Goal: Task Accomplishment & Management: Complete application form

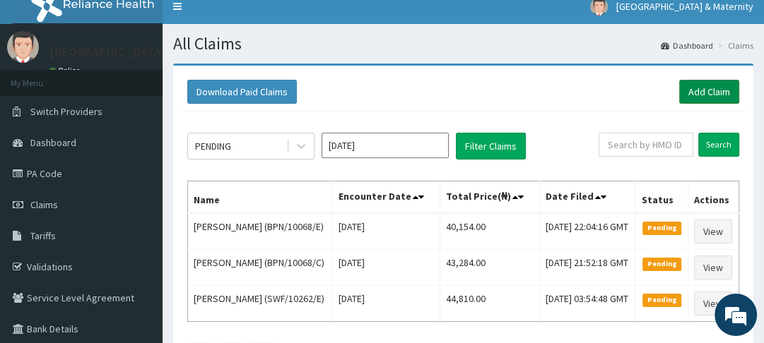
click at [700, 88] on link "Add Claim" at bounding box center [709, 92] width 60 height 24
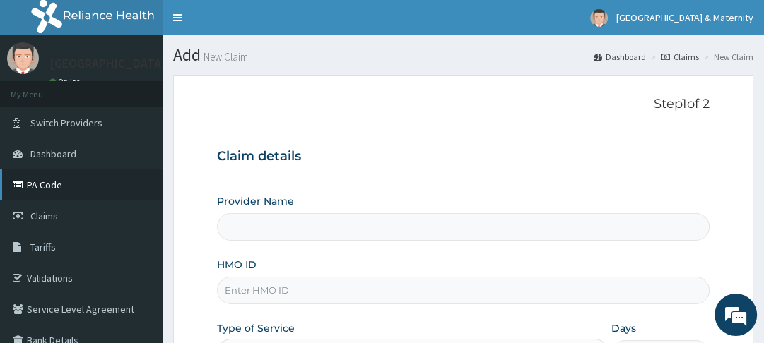
type input "Ewekoro Hospital"
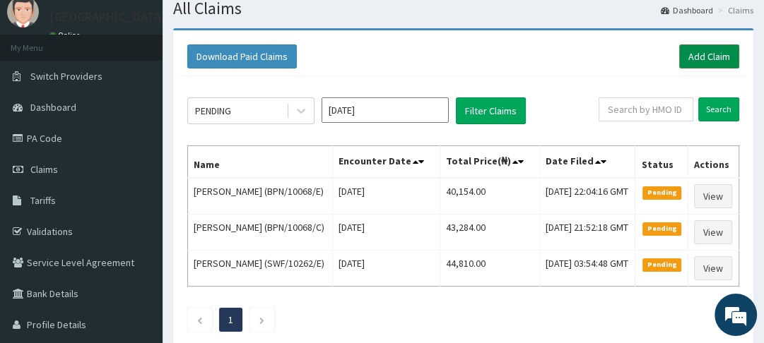
click at [702, 53] on link "Add Claim" at bounding box center [709, 57] width 60 height 24
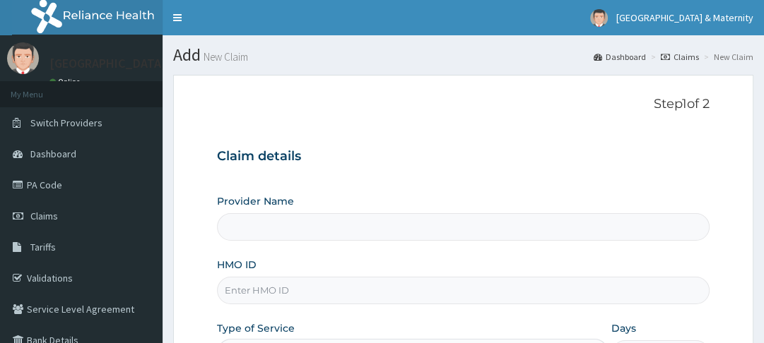
type input "Ewekoro Hospital"
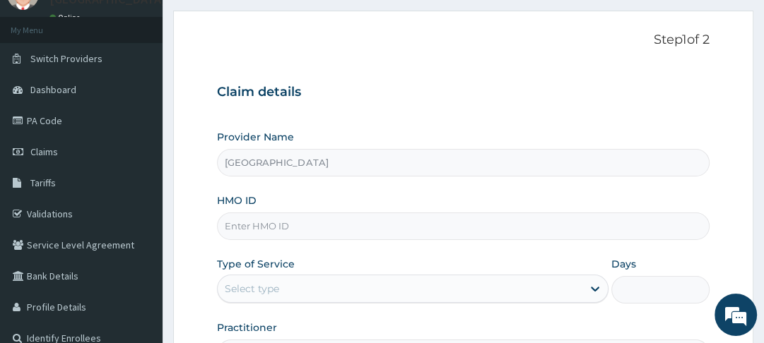
scroll to position [76, 0]
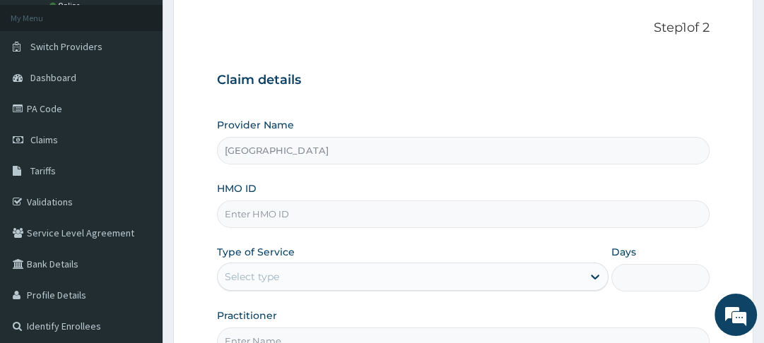
click at [293, 213] on input "HMO ID" at bounding box center [463, 215] width 492 height 28
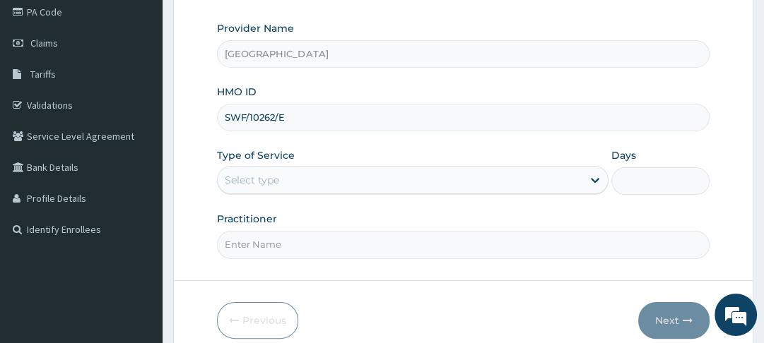
scroll to position [179, 0]
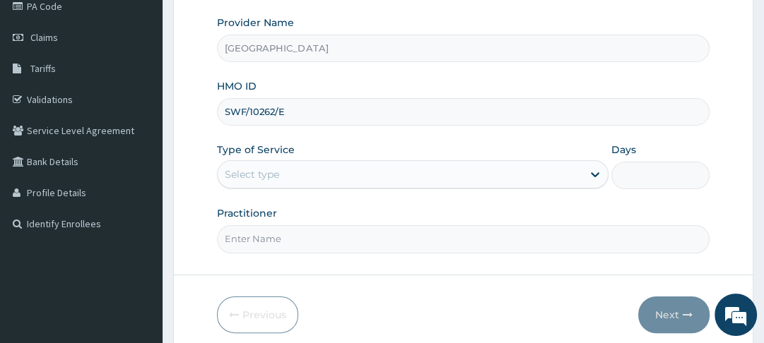
type input "SWF/10262/E"
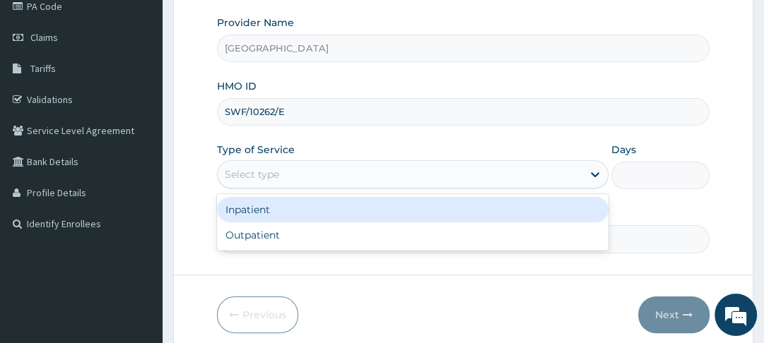
click at [364, 212] on div "Inpatient" at bounding box center [412, 209] width 391 height 25
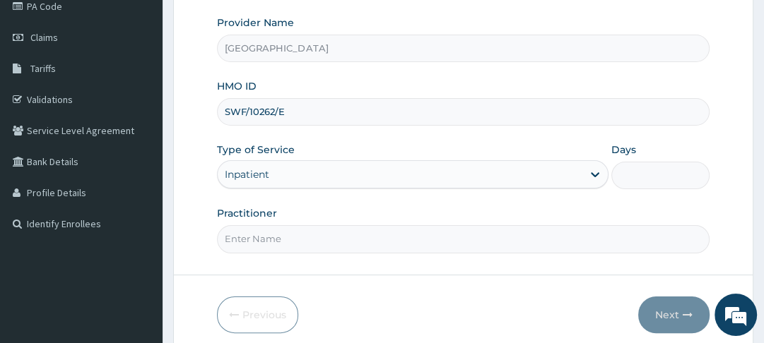
click at [625, 175] on input "Days" at bounding box center [659, 176] width 97 height 28
type input "3"
click at [361, 233] on input "Practitioner" at bounding box center [463, 239] width 492 height 28
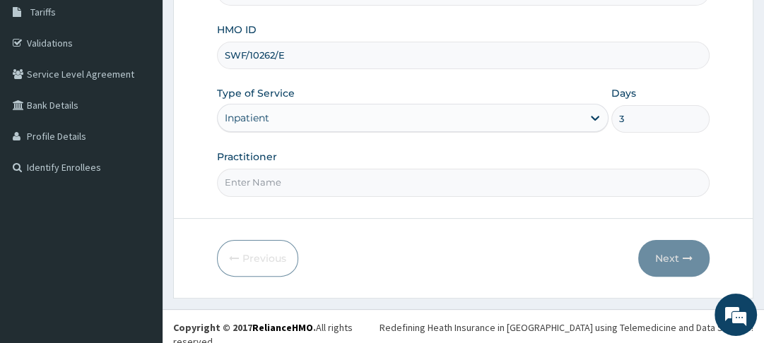
click at [345, 187] on input "Practitioner" at bounding box center [463, 183] width 492 height 28
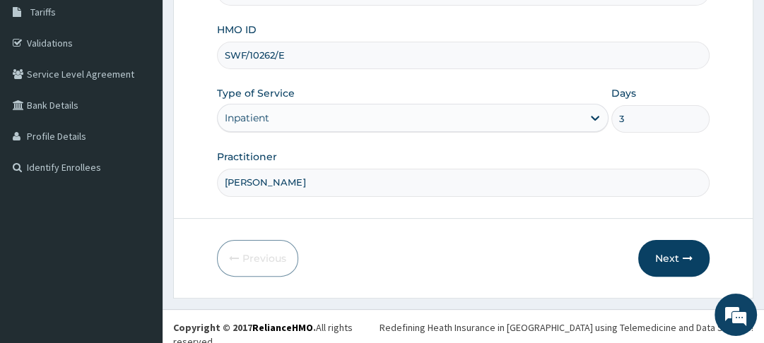
type input "MOSES"
click at [670, 252] on button "Next" at bounding box center [673, 258] width 71 height 37
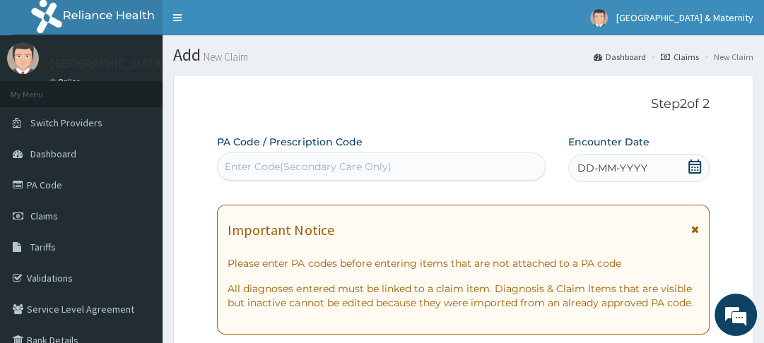
scroll to position [0, 0]
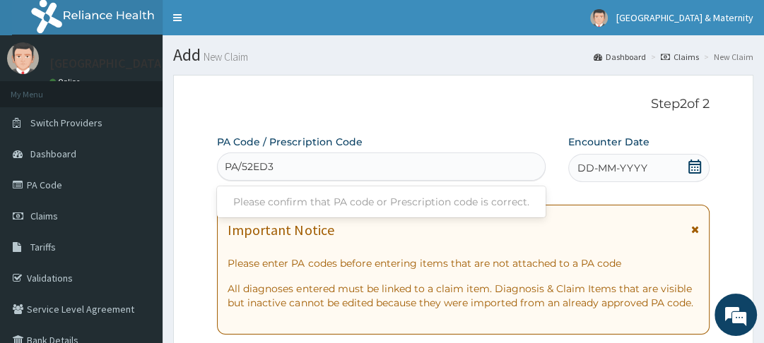
type input "PA/52ED3D"
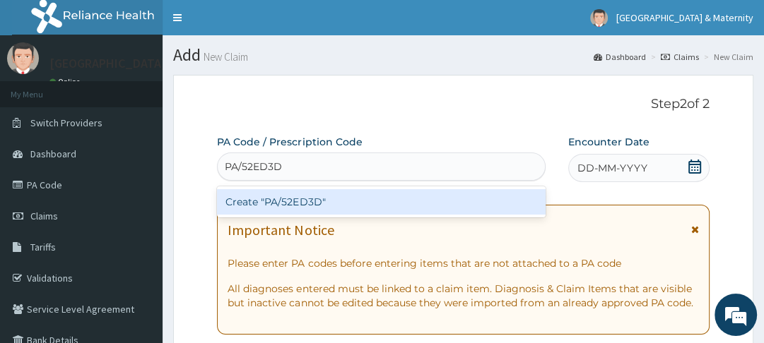
click at [370, 197] on div "Create "PA/52ED3D"" at bounding box center [381, 201] width 329 height 25
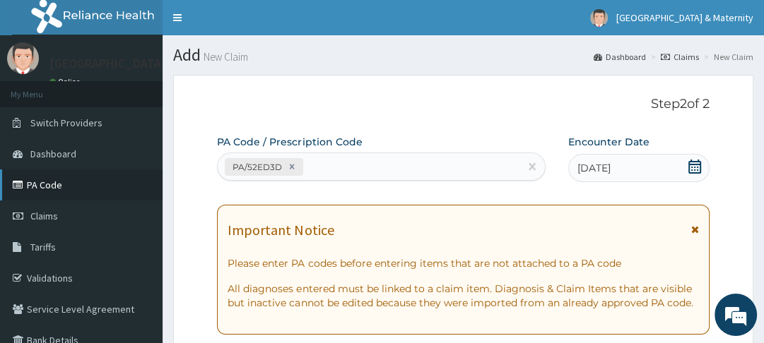
click at [64, 181] on link "PA Code" at bounding box center [81, 185] width 162 height 31
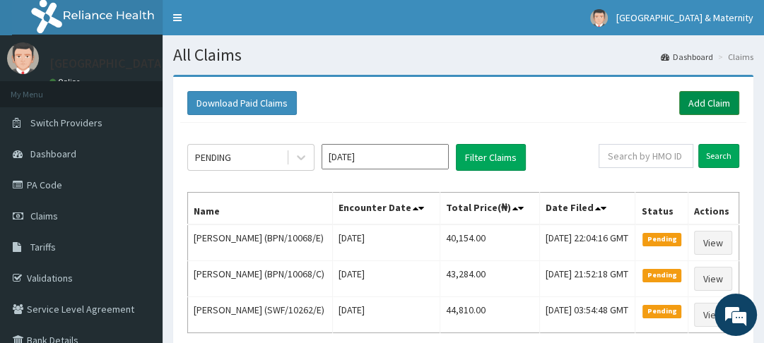
click at [711, 107] on link "Add Claim" at bounding box center [709, 103] width 60 height 24
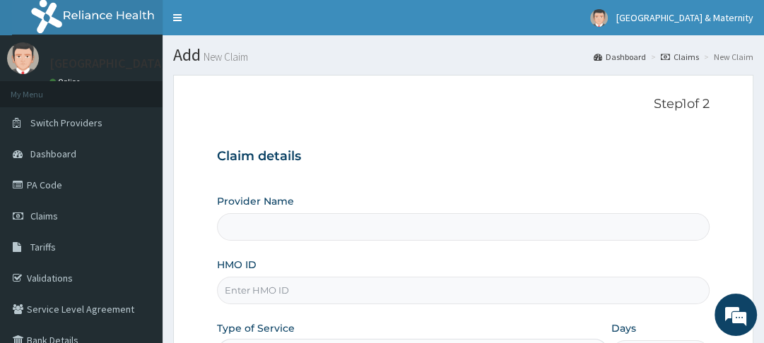
type input "[GEOGRAPHIC_DATA]"
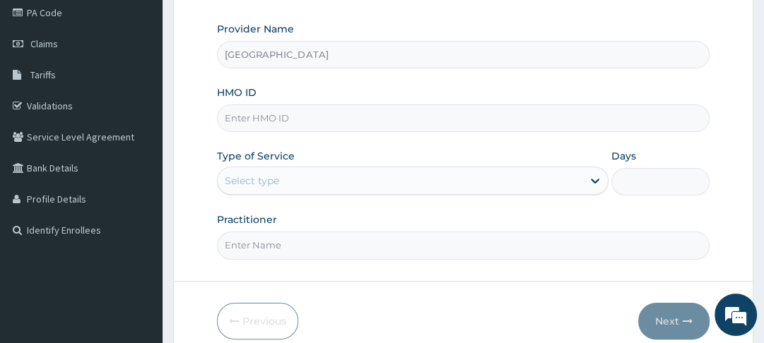
scroll to position [175, 0]
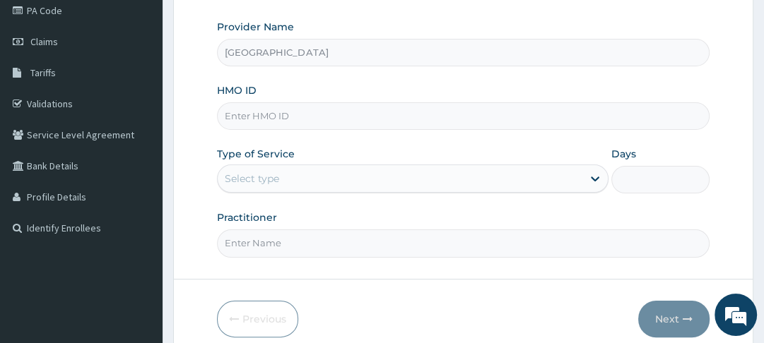
click at [328, 119] on input "HMO ID" at bounding box center [463, 116] width 492 height 28
type input "SWF/10262/E"
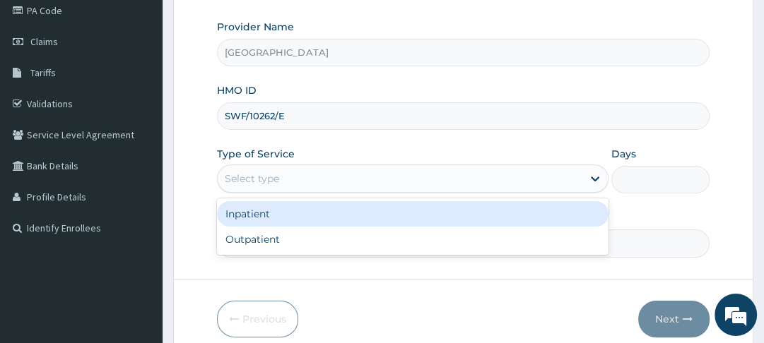
click at [299, 245] on div "Outpatient" at bounding box center [412, 239] width 391 height 25
type input "1"
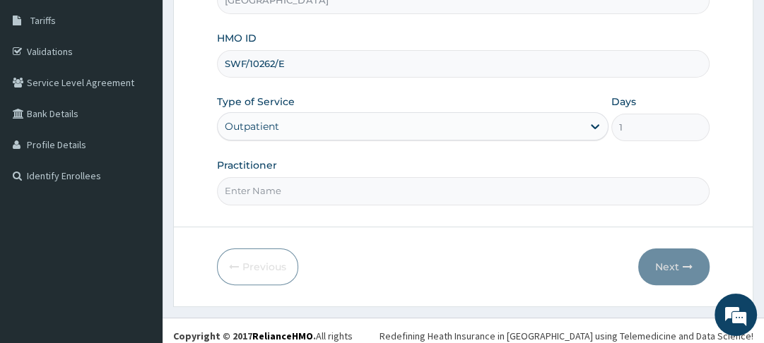
scroll to position [235, 0]
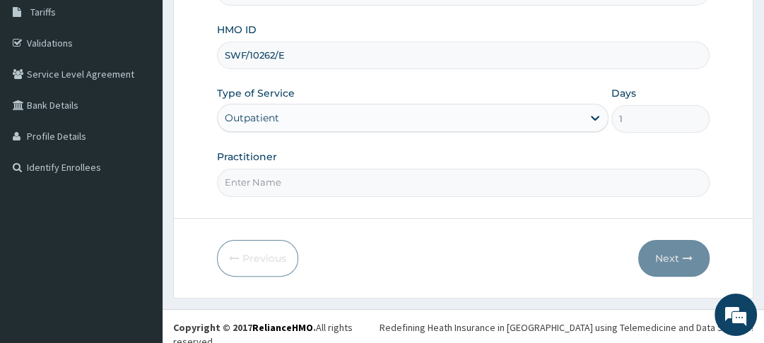
click at [493, 180] on input "Practitioner" at bounding box center [463, 183] width 492 height 28
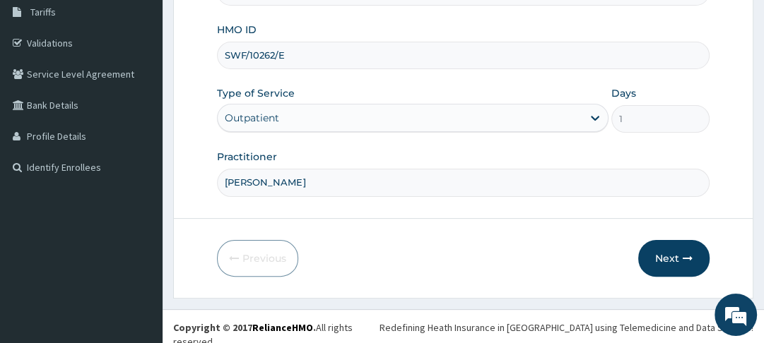
type input "[PERSON_NAME]"
click at [670, 254] on button "Next" at bounding box center [673, 258] width 71 height 37
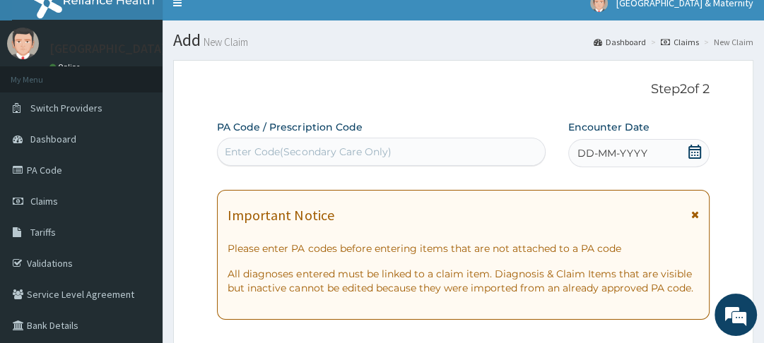
scroll to position [0, 0]
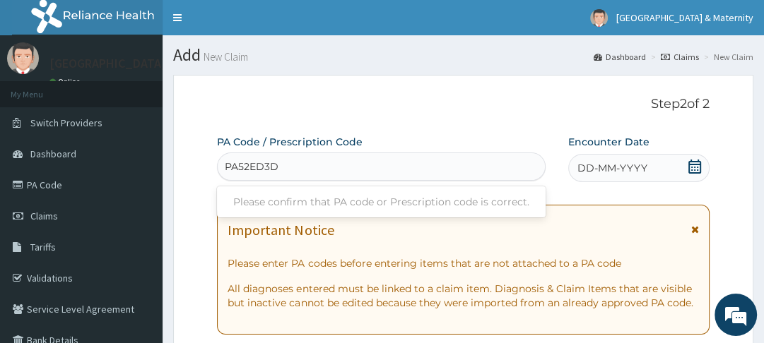
click at [237, 168] on input "PA52ED3D" at bounding box center [252, 167] width 55 height 14
type input "PA/52ED3D"
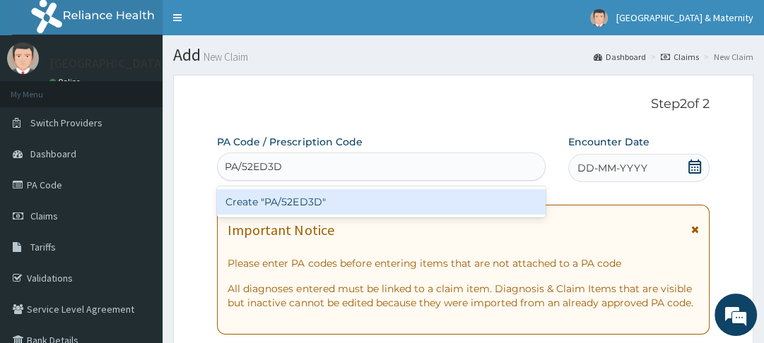
click at [311, 203] on div "Create "PA/52ED3D"" at bounding box center [381, 201] width 329 height 25
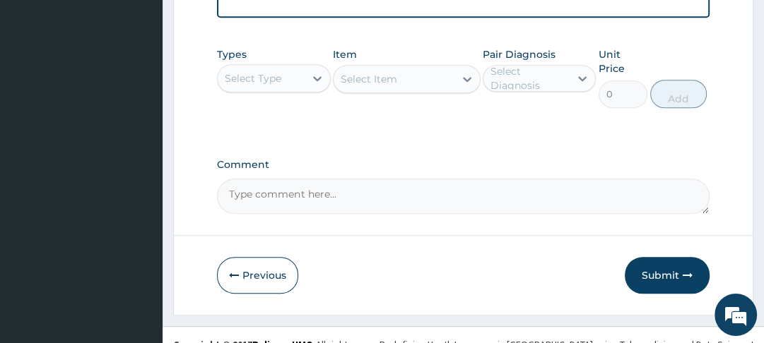
scroll to position [838, 0]
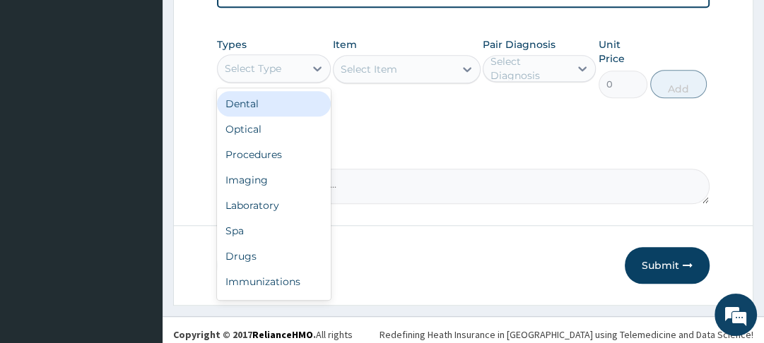
click at [271, 146] on div "Procedures" at bounding box center [273, 154] width 113 height 25
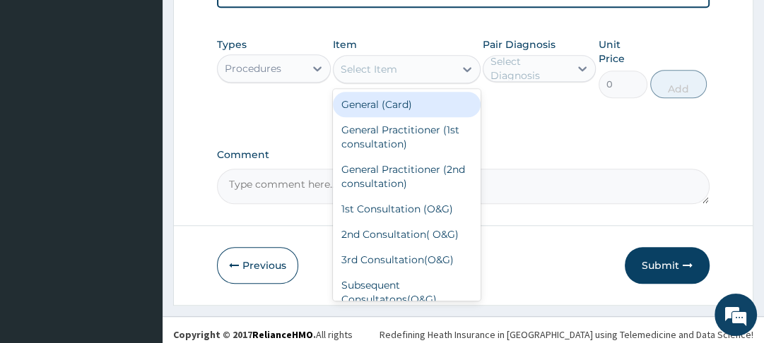
click at [415, 99] on div "General (Card)" at bounding box center [407, 104] width 148 height 25
type input "2000"
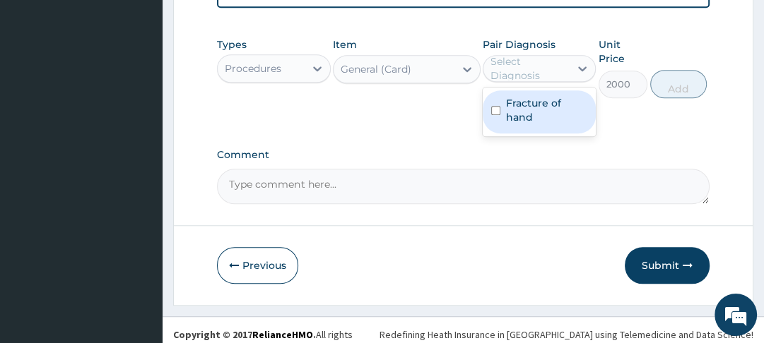
click at [497, 106] on input "checkbox" at bounding box center [495, 110] width 9 height 9
checkbox input "true"
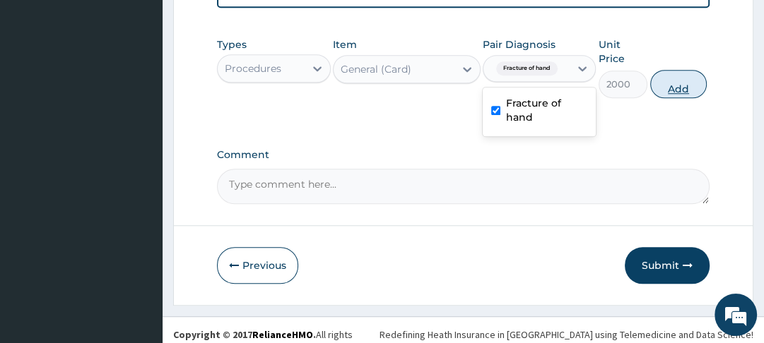
click at [668, 85] on button "Add" at bounding box center [678, 84] width 57 height 28
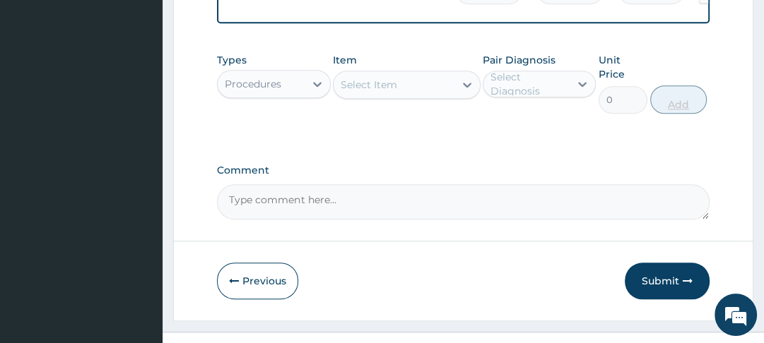
scroll to position [883, 0]
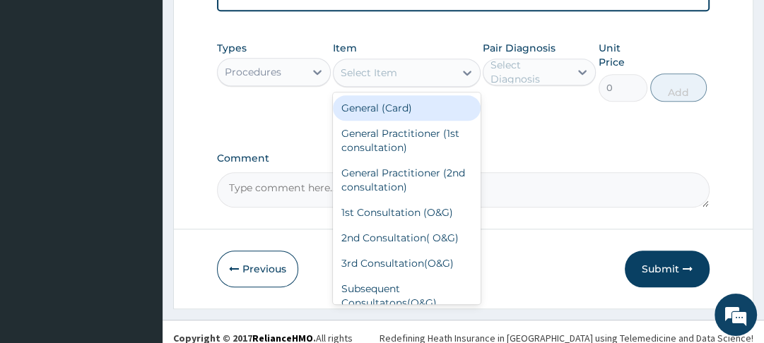
click at [427, 129] on div "General Practitioner (1st consultation)" at bounding box center [407, 141] width 148 height 40
type input "3000"
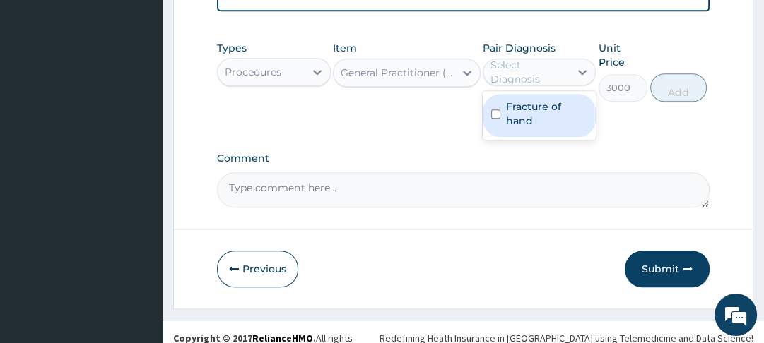
click at [497, 110] on input "checkbox" at bounding box center [495, 114] width 9 height 9
checkbox input "true"
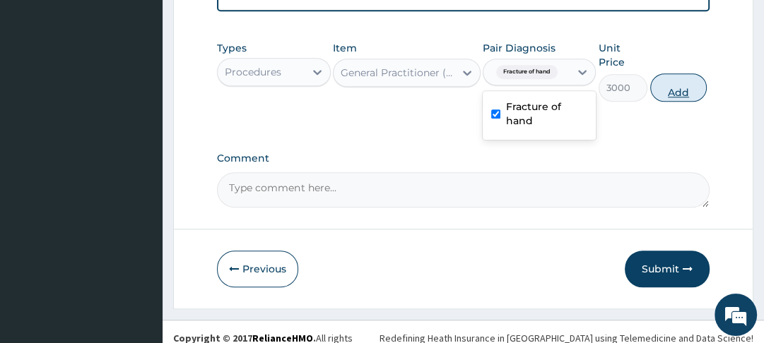
click at [666, 81] on button "Add" at bounding box center [678, 87] width 57 height 28
type input "0"
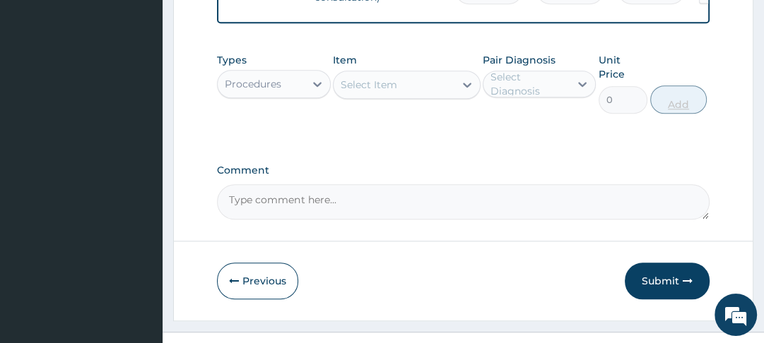
scroll to position [936, 0]
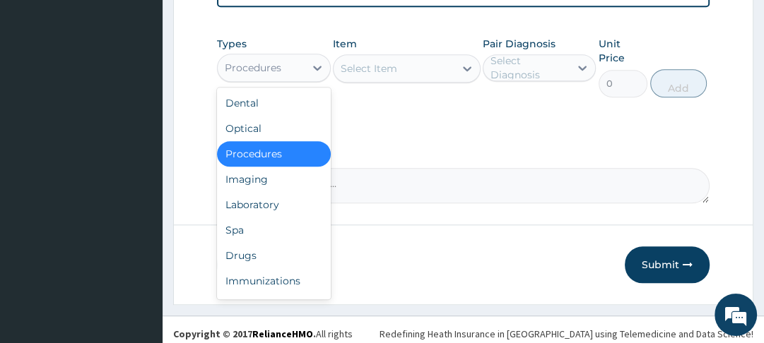
click at [273, 202] on div "Laboratory" at bounding box center [273, 204] width 113 height 25
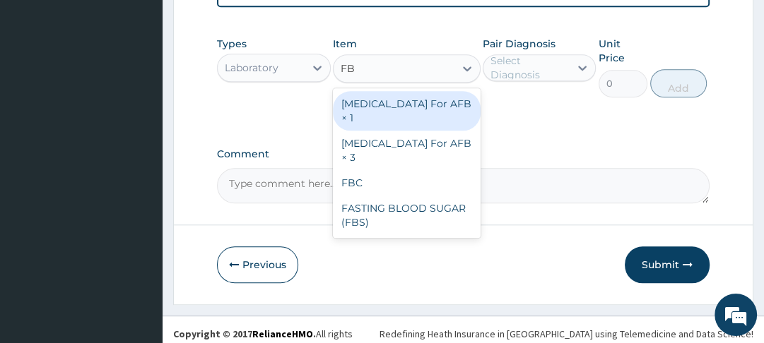
type input "FBC"
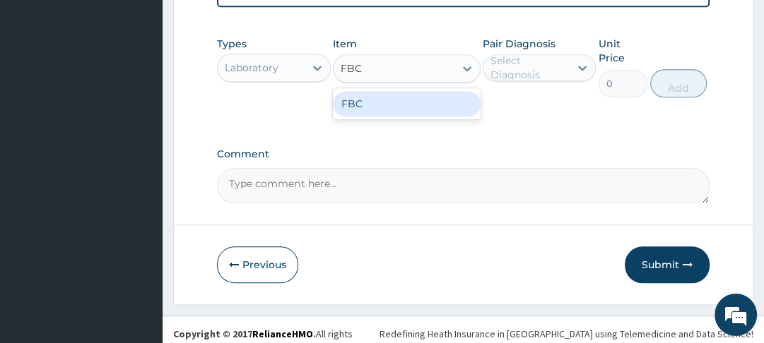
click at [410, 93] on div "FBC" at bounding box center [407, 103] width 148 height 25
type input "4000"
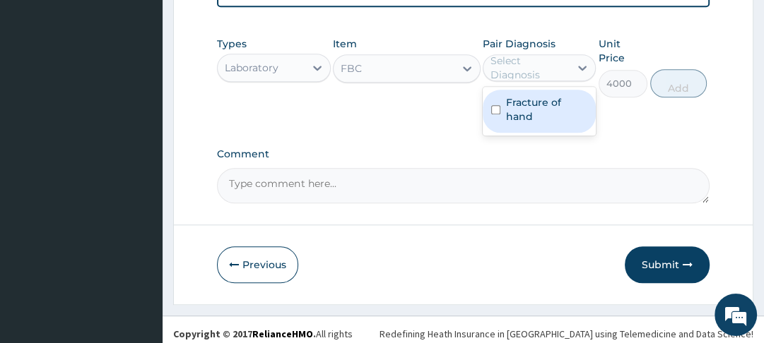
click at [497, 105] on input "checkbox" at bounding box center [495, 109] width 9 height 9
checkbox input "true"
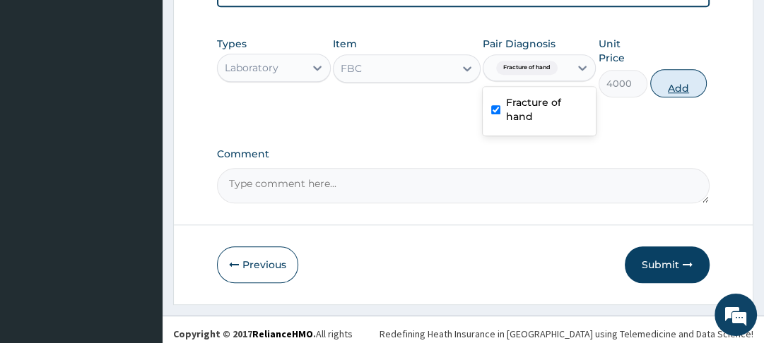
click at [673, 82] on button "Add" at bounding box center [678, 83] width 57 height 28
type input "0"
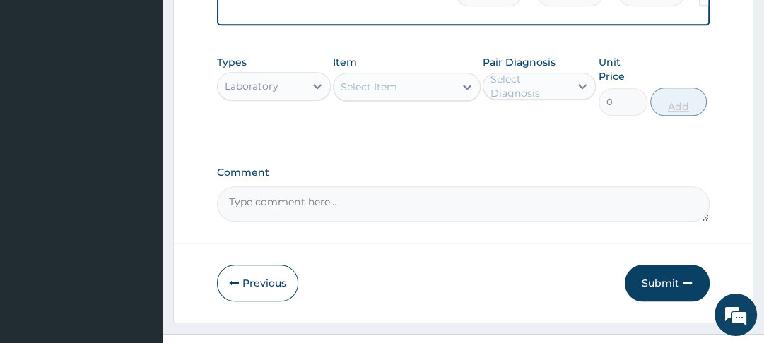
scroll to position [985, 0]
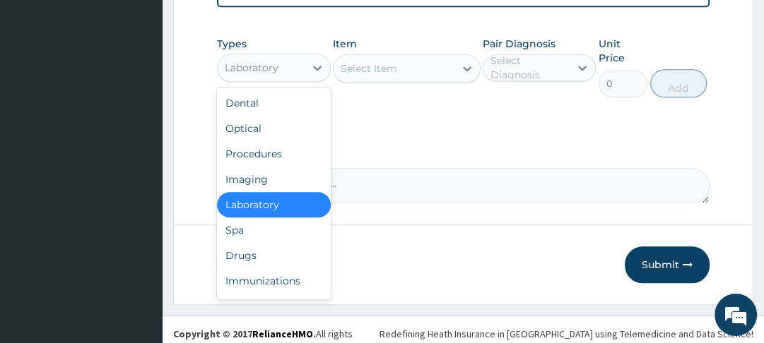
click at [250, 246] on div "Drugs" at bounding box center [273, 255] width 113 height 25
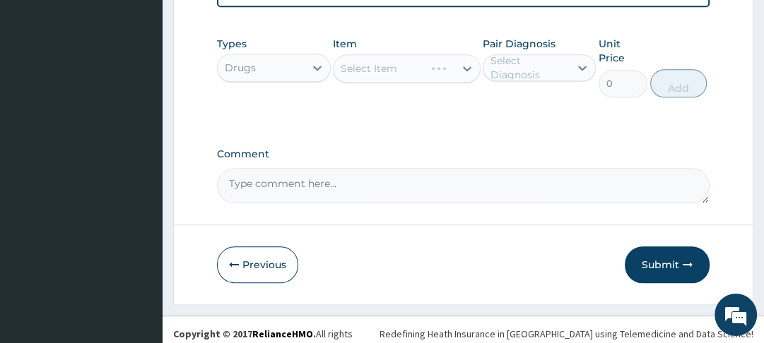
click at [459, 57] on div "Select Item" at bounding box center [407, 68] width 148 height 28
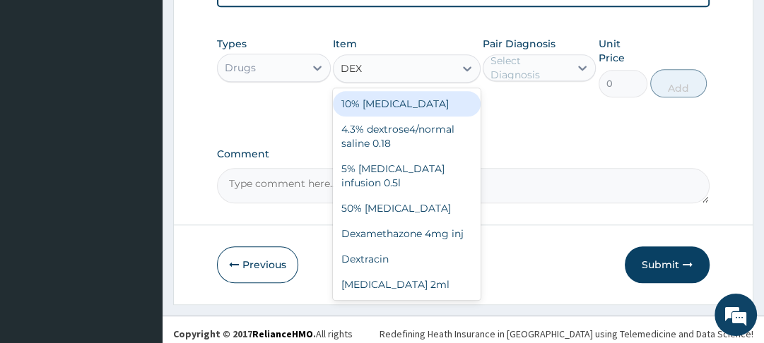
type input "DEXT"
click at [396, 129] on div "4.3% dextrose4/normal saline 0.18" at bounding box center [407, 137] width 148 height 40
type input "1000"
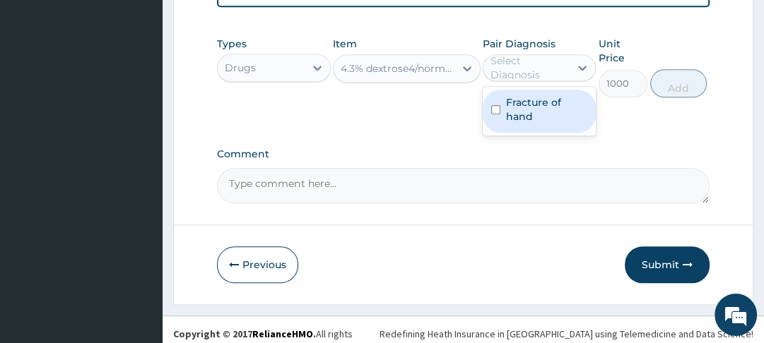
click at [495, 106] on input "checkbox" at bounding box center [495, 109] width 9 height 9
checkbox input "true"
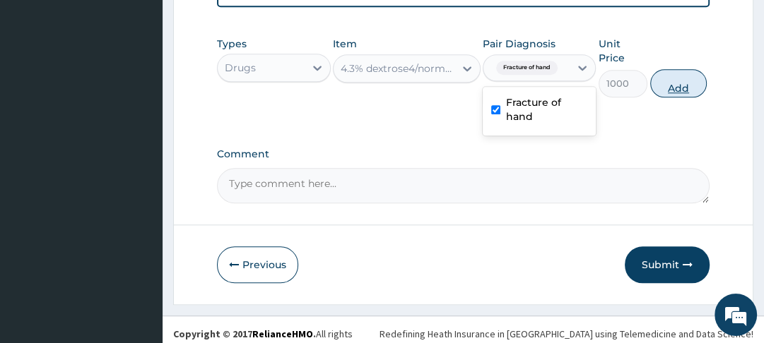
click at [675, 79] on button "Add" at bounding box center [678, 83] width 57 height 28
type input "0"
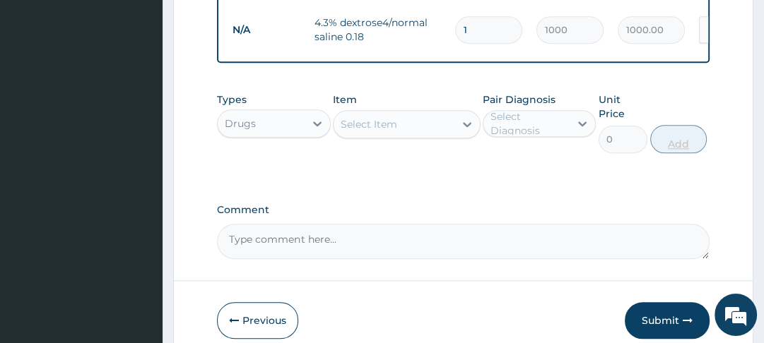
type input "0.00"
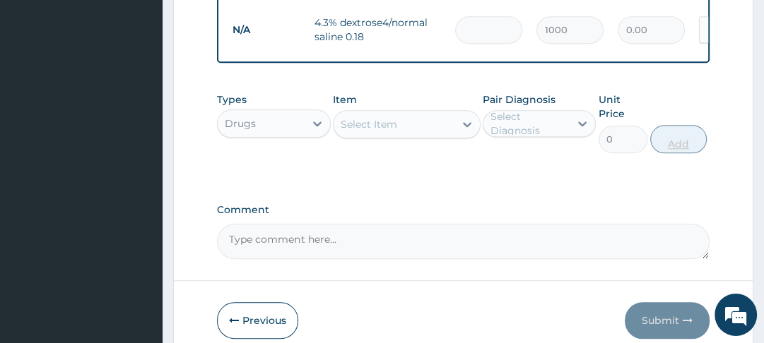
type input "4"
type input "4000.00"
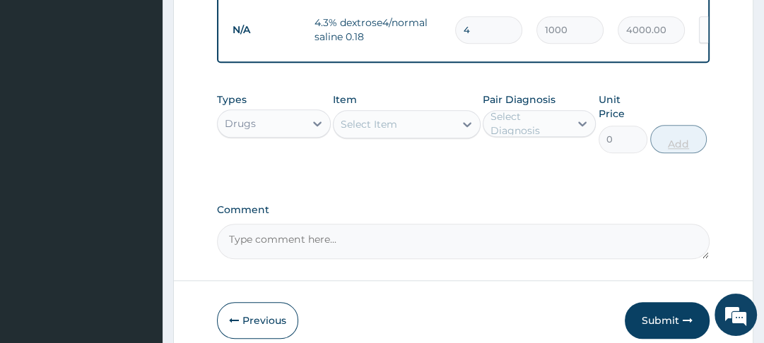
type input "4"
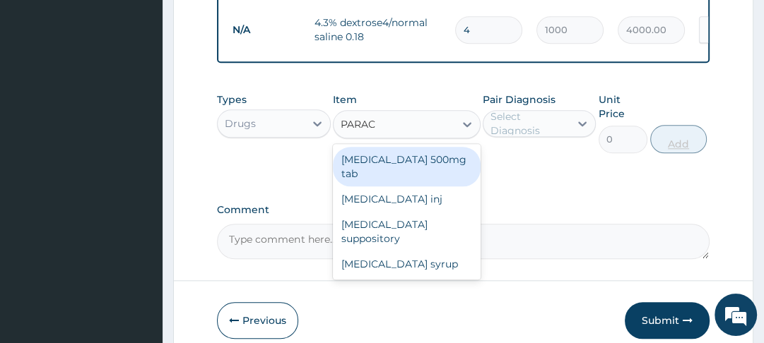
type input "PARACE"
click at [386, 187] on div "Paracetamol inj" at bounding box center [407, 199] width 148 height 25
type input "150"
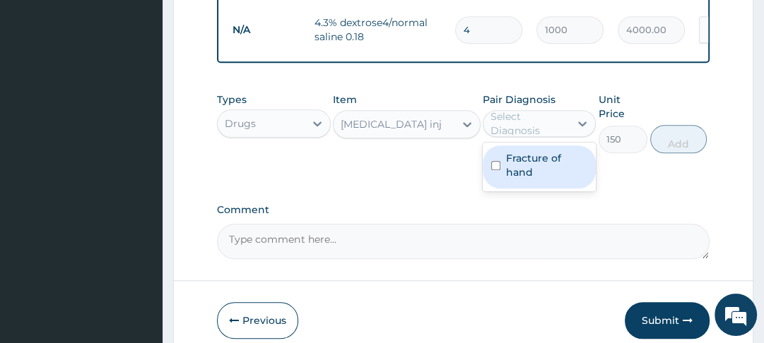
click at [499, 161] on input "checkbox" at bounding box center [495, 165] width 9 height 9
checkbox input "true"
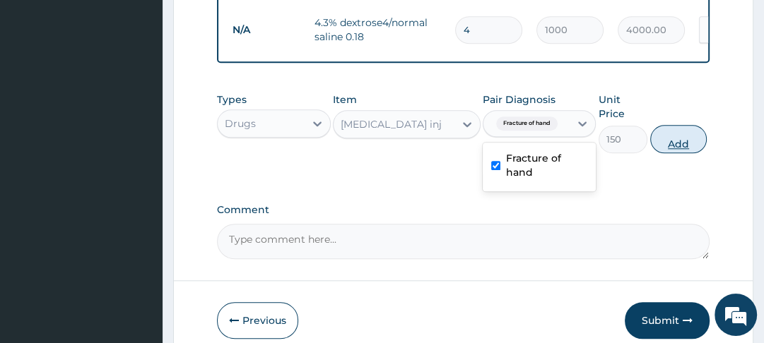
click at [672, 143] on button "Add" at bounding box center [678, 139] width 57 height 28
type input "0"
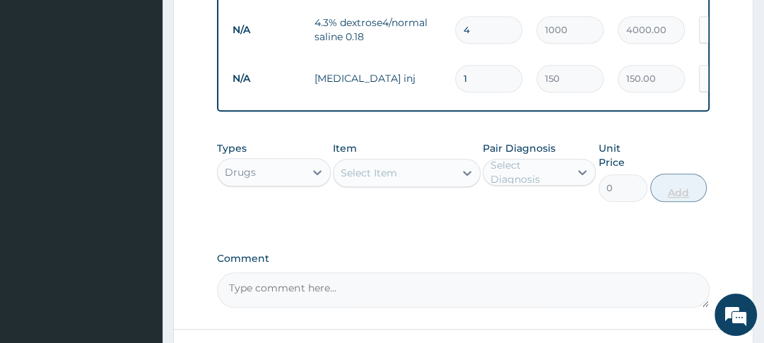
type input "12"
type input "1800.00"
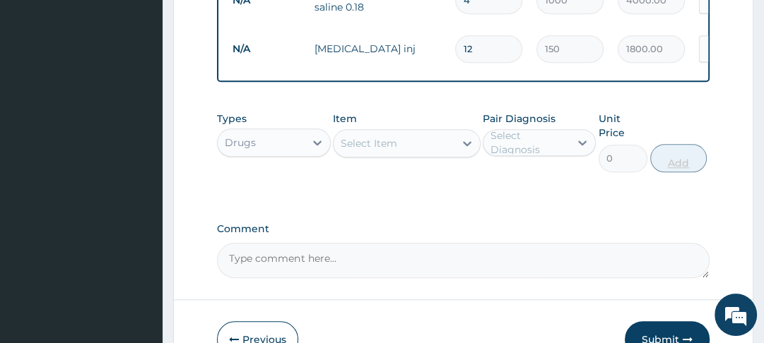
scroll to position [1005, 0]
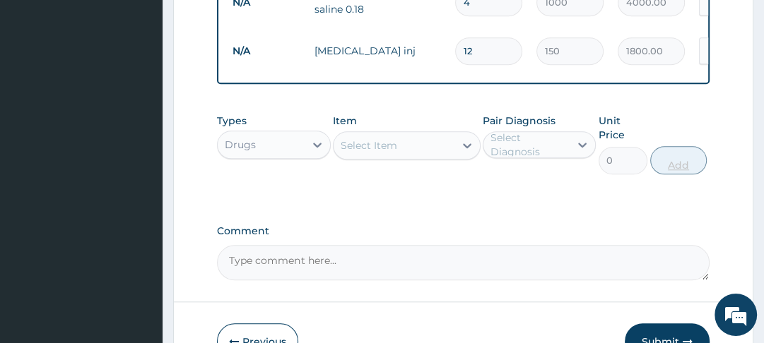
type input "12"
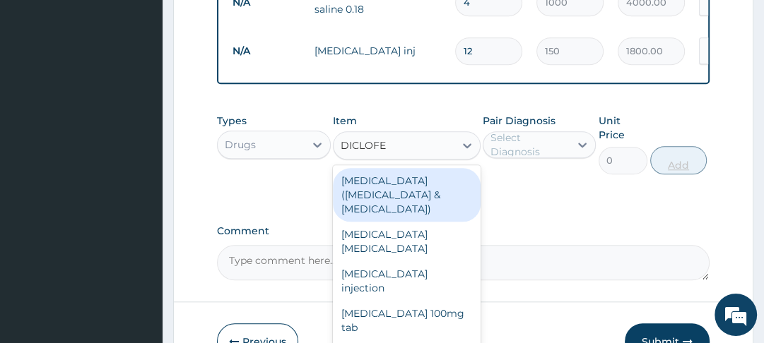
type input "DICLOFEN"
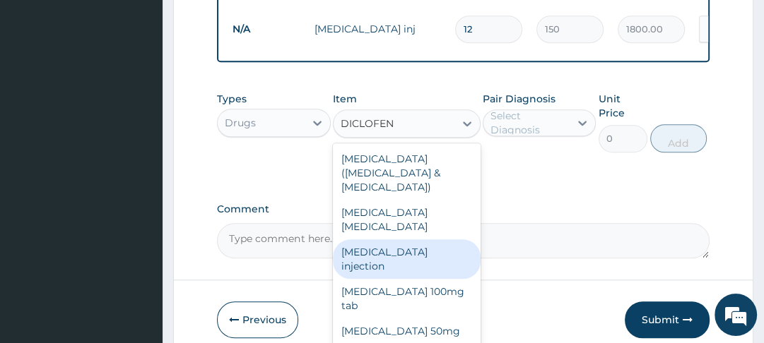
scroll to position [1058, 0]
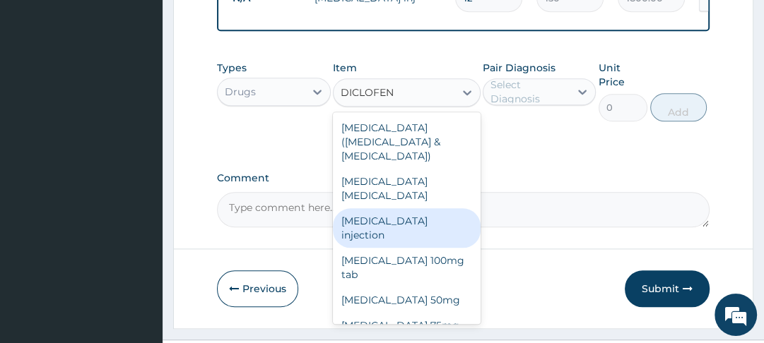
click at [416, 208] on div "Diclofenac injection" at bounding box center [407, 228] width 148 height 40
type input "240"
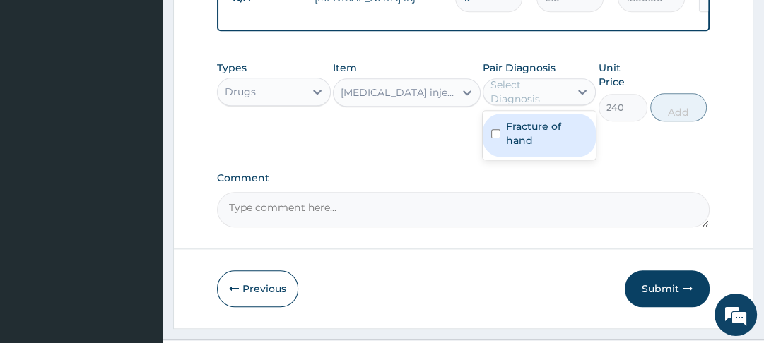
click at [496, 129] on input "checkbox" at bounding box center [495, 133] width 9 height 9
checkbox input "true"
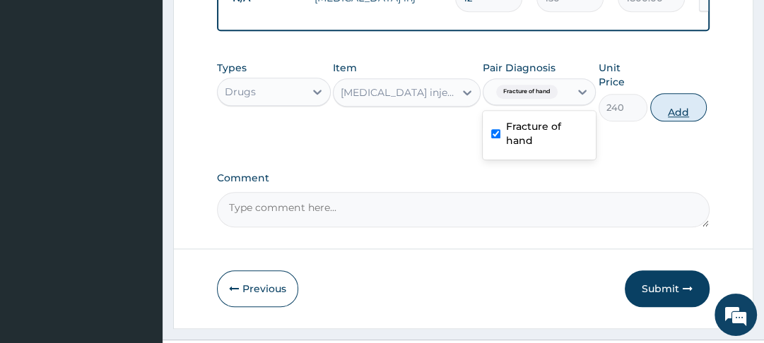
click at [679, 103] on button "Add" at bounding box center [678, 107] width 57 height 28
type input "0"
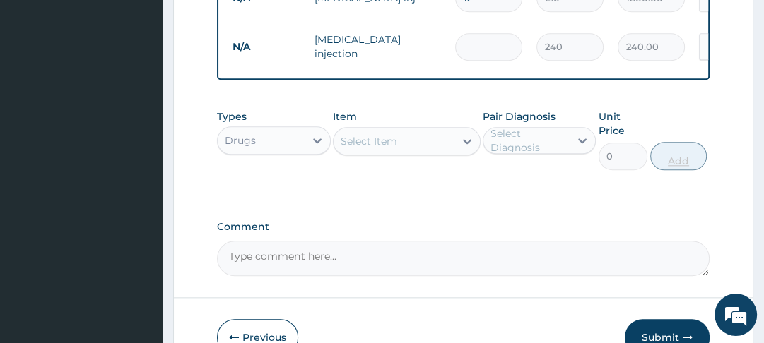
type input "0.00"
type input "6"
type input "1440.00"
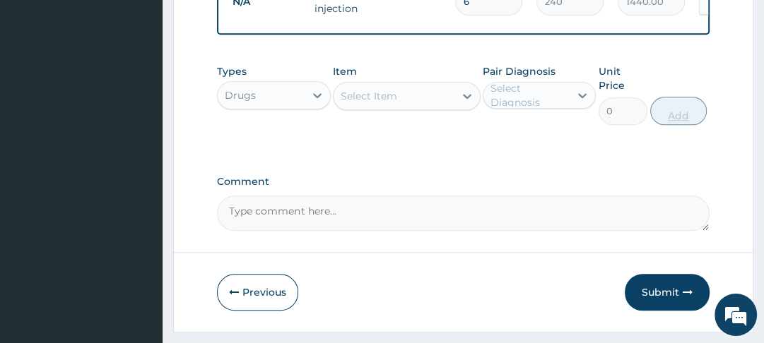
scroll to position [1104, 0]
type input "6"
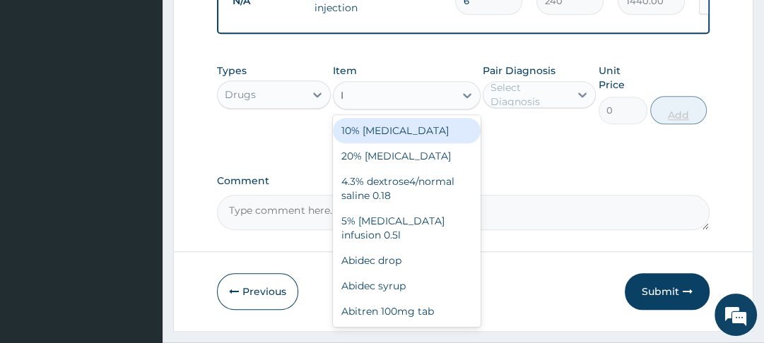
type input "IB"
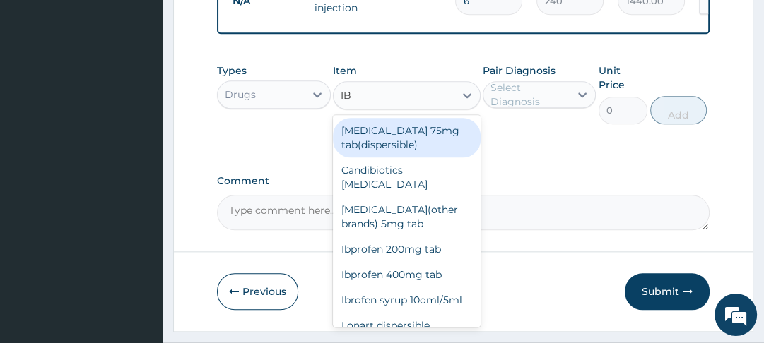
click at [410, 288] on div "Ibrofen syrup 10oml/5ml" at bounding box center [407, 300] width 148 height 25
type input "450"
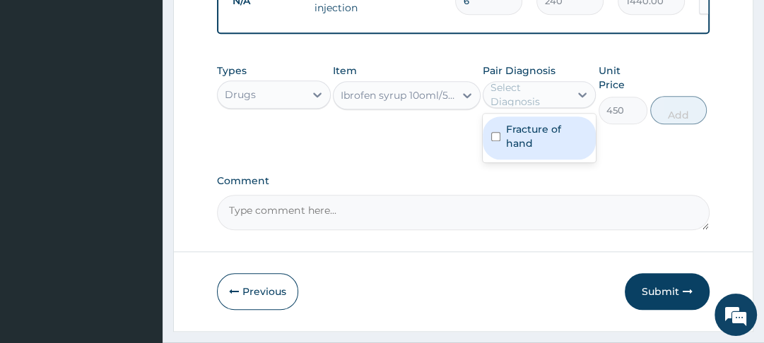
click at [502, 138] on div "Fracture of hand" at bounding box center [539, 138] width 113 height 43
checkbox input "true"
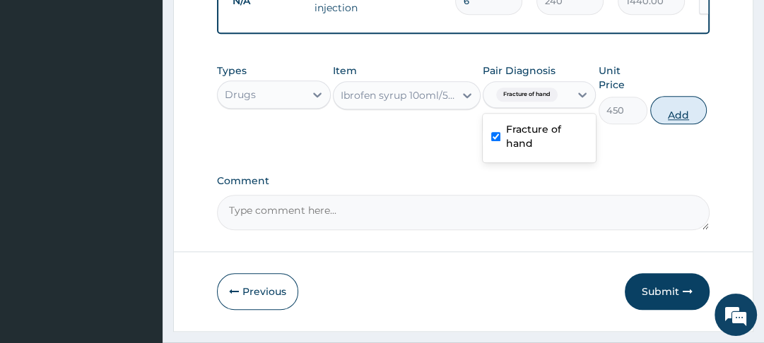
click at [677, 110] on button "Add" at bounding box center [678, 110] width 57 height 28
type input "0"
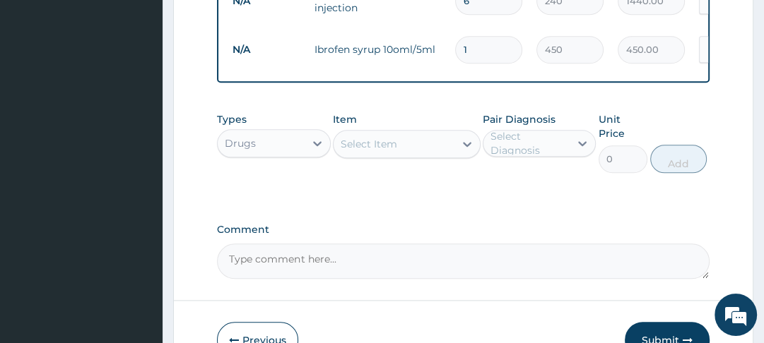
click at [680, 105] on div "Types Drugs Item Select Item Pair Diagnosis Select Diagnosis Unit Price 0 Add" at bounding box center [463, 142] width 492 height 75
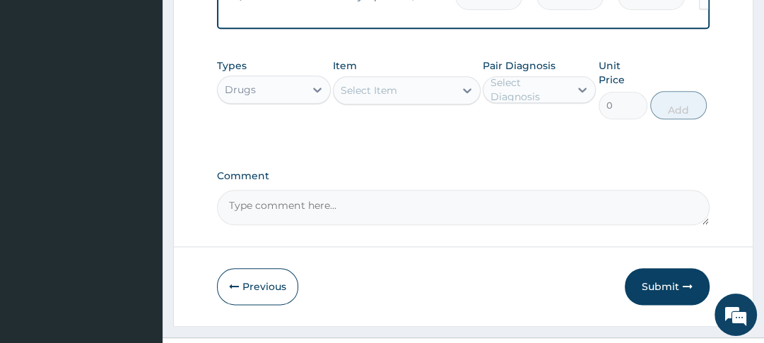
scroll to position [1179, 0]
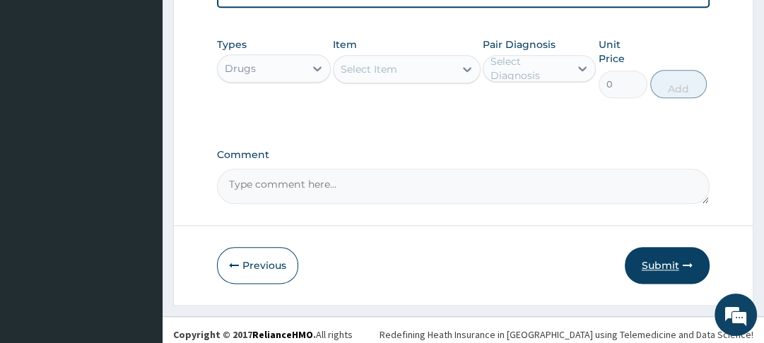
click at [665, 258] on button "Submit" at bounding box center [667, 265] width 85 height 37
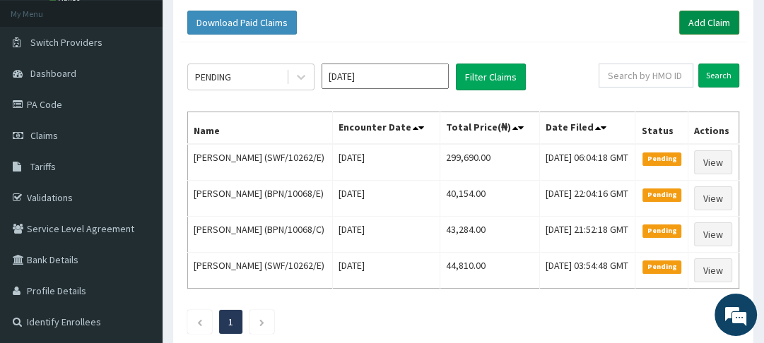
click at [705, 24] on link "Add Claim" at bounding box center [709, 23] width 60 height 24
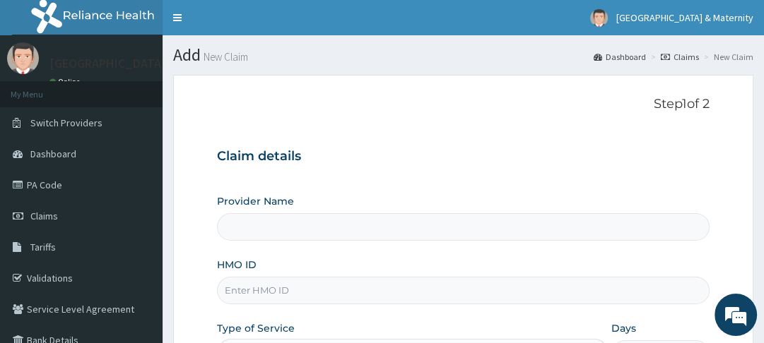
type input "[GEOGRAPHIC_DATA]"
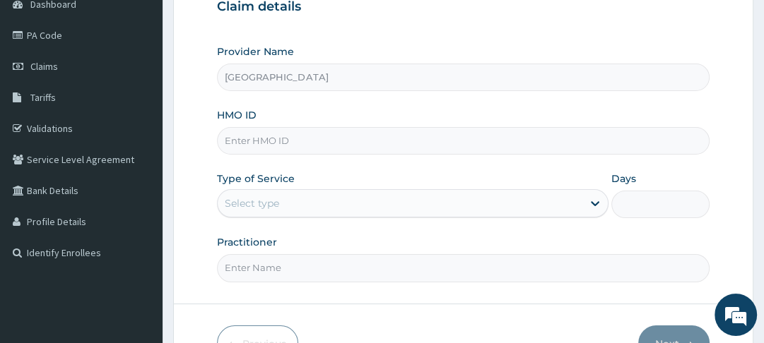
scroll to position [162, 0]
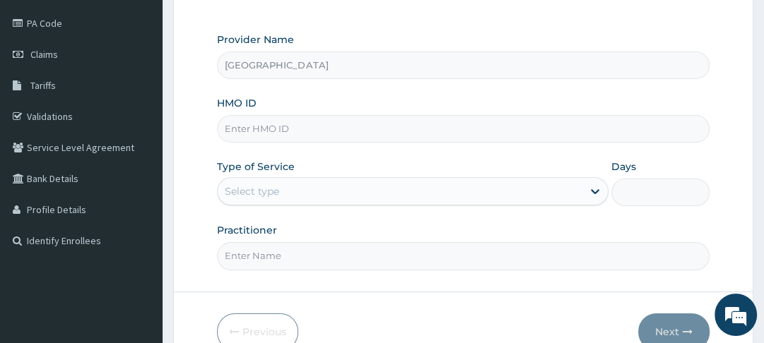
click at [323, 132] on input "HMO ID" at bounding box center [463, 129] width 492 height 28
type input "SWF/10262/A"
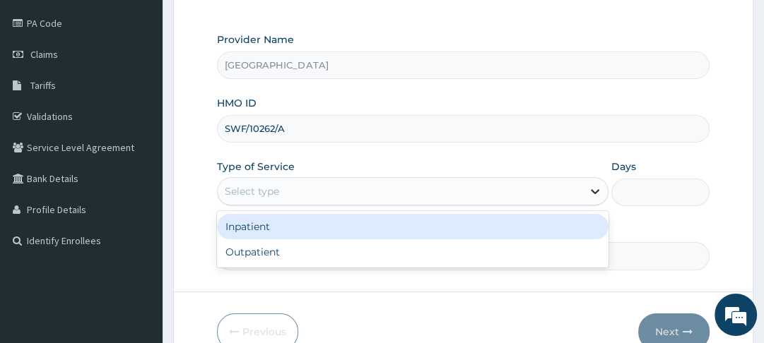
click at [593, 190] on icon at bounding box center [595, 191] width 14 height 14
click at [510, 223] on div "Inpatient" at bounding box center [412, 226] width 391 height 25
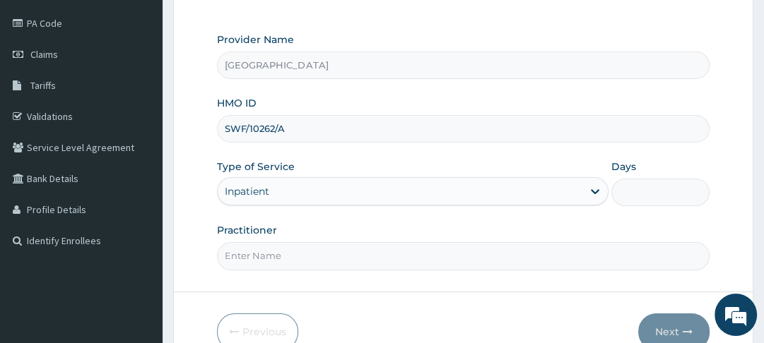
click at [637, 193] on input "Days" at bounding box center [659, 193] width 97 height 28
type input "3"
click at [320, 257] on input "Practitioner" at bounding box center [463, 256] width 492 height 28
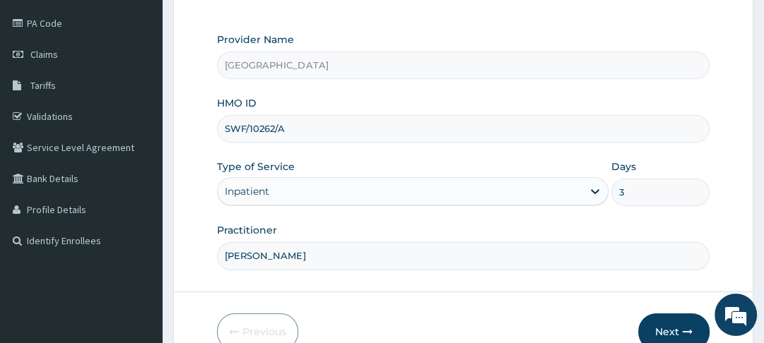
type input "[PERSON_NAME]"
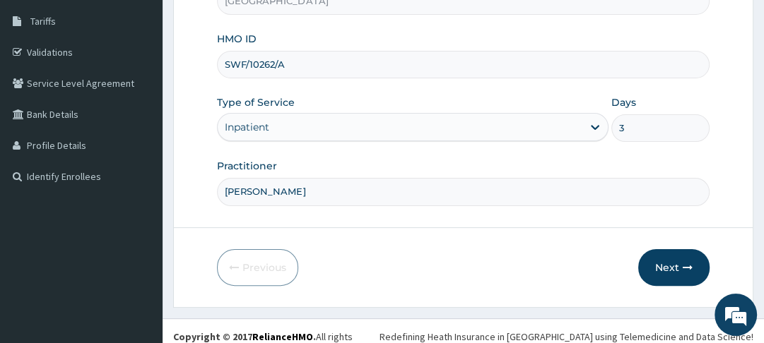
scroll to position [235, 0]
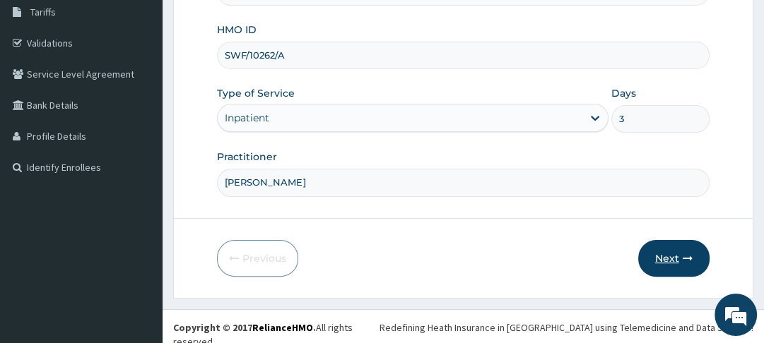
click at [670, 256] on button "Next" at bounding box center [673, 258] width 71 height 37
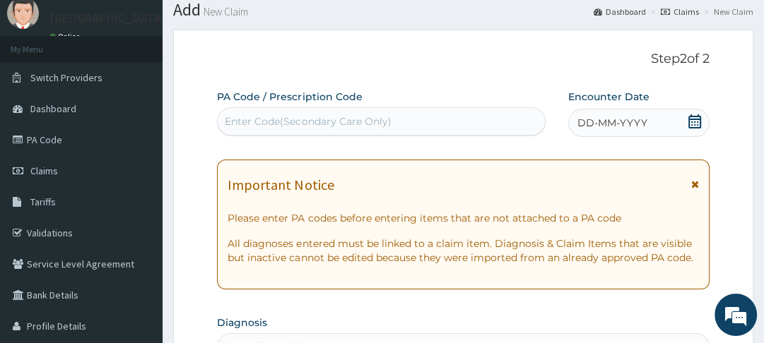
scroll to position [0, 0]
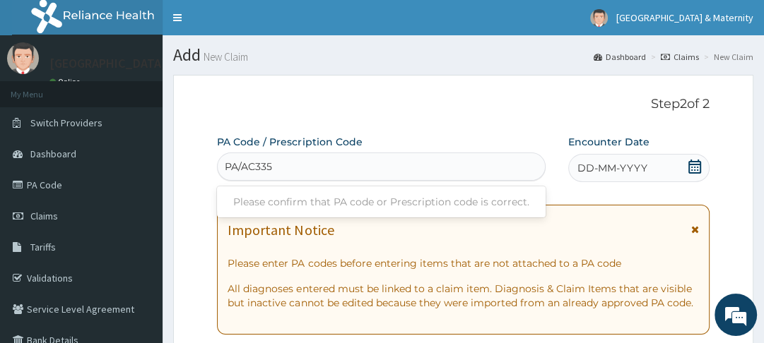
type input "PA/AC3355"
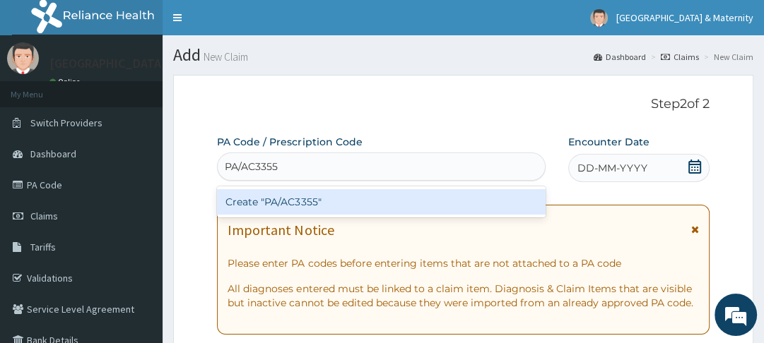
click at [324, 202] on div "Create "PA/AC3355"" at bounding box center [381, 201] width 329 height 25
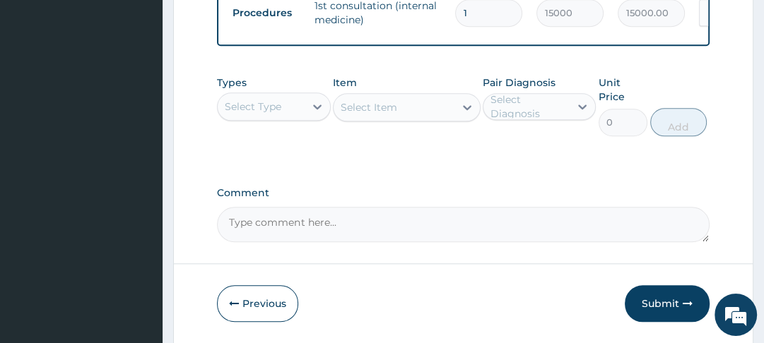
scroll to position [996, 0]
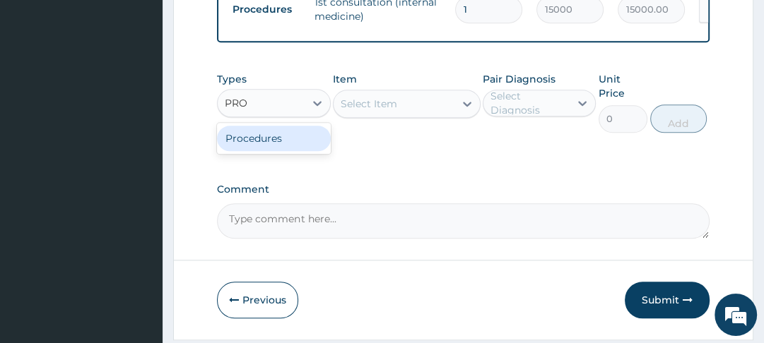
type input "PROC"
click at [271, 126] on div "Procedures" at bounding box center [273, 138] width 113 height 25
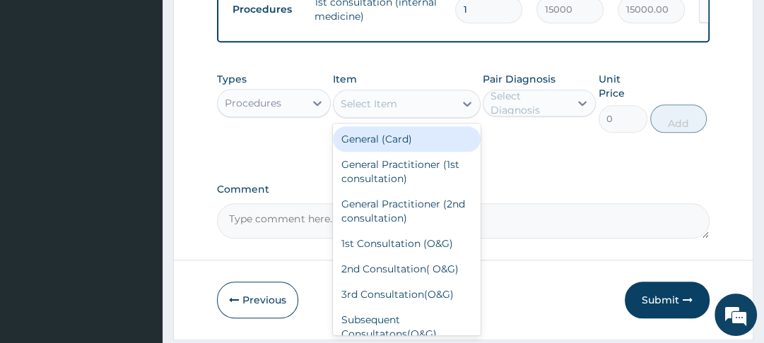
click at [407, 126] on div "General (Card)" at bounding box center [407, 138] width 148 height 25
type input "2000"
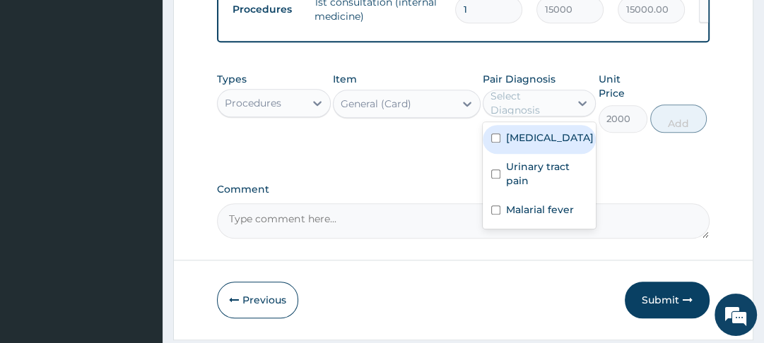
click at [498, 206] on input "checkbox" at bounding box center [495, 210] width 9 height 9
checkbox input "true"
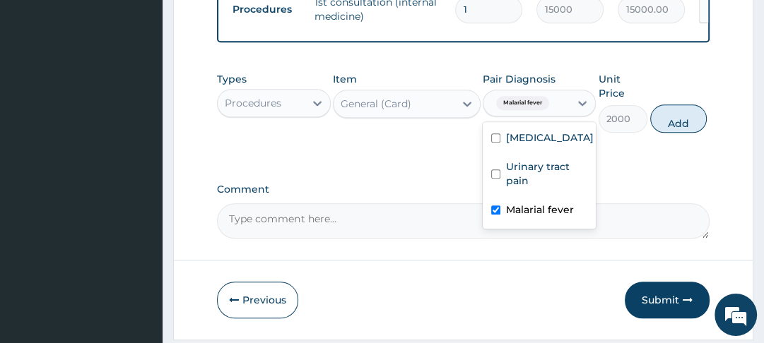
click at [496, 170] on input "checkbox" at bounding box center [495, 174] width 9 height 9
checkbox input "true"
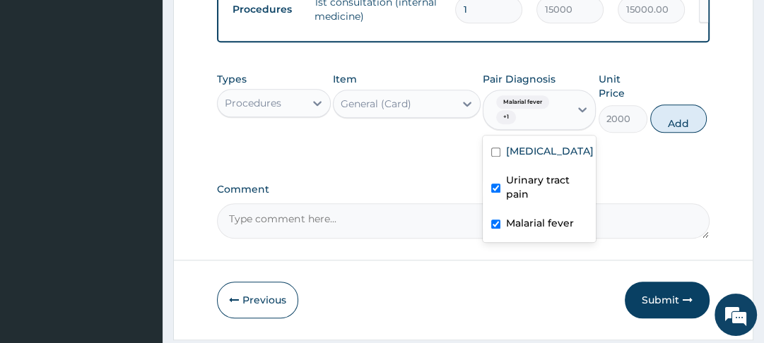
click at [492, 148] on input "checkbox" at bounding box center [495, 152] width 9 height 9
checkbox input "true"
click at [664, 105] on button "Add" at bounding box center [678, 119] width 57 height 28
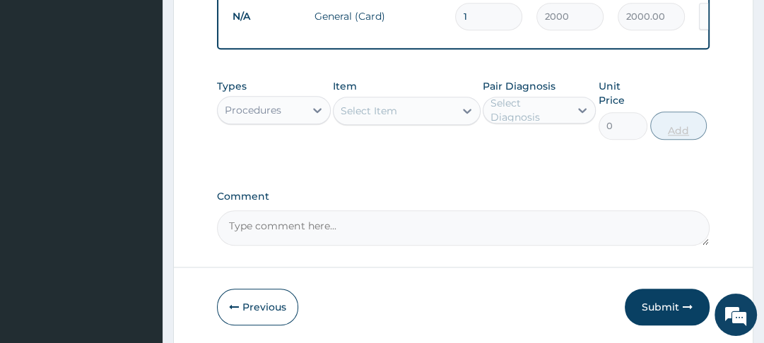
scroll to position [1055, 0]
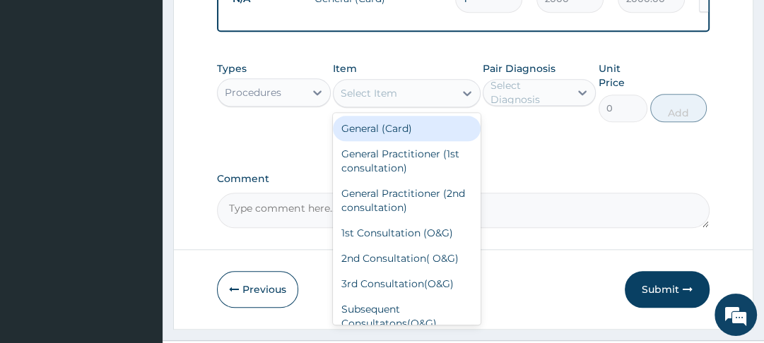
click at [427, 141] on div "General Practitioner (1st consultation)" at bounding box center [407, 161] width 148 height 40
type input "3000"
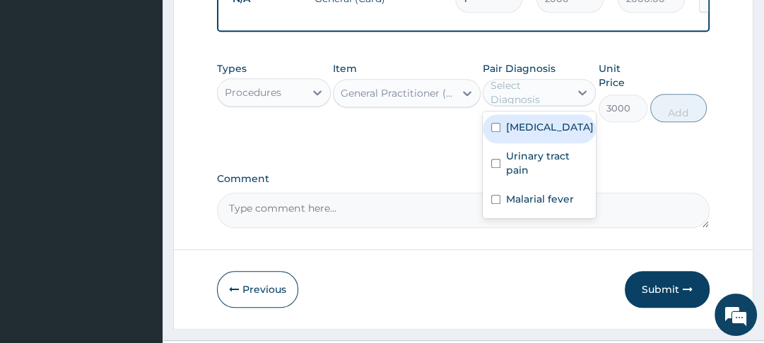
click at [499, 159] on input "checkbox" at bounding box center [495, 163] width 9 height 9
checkbox input "true"
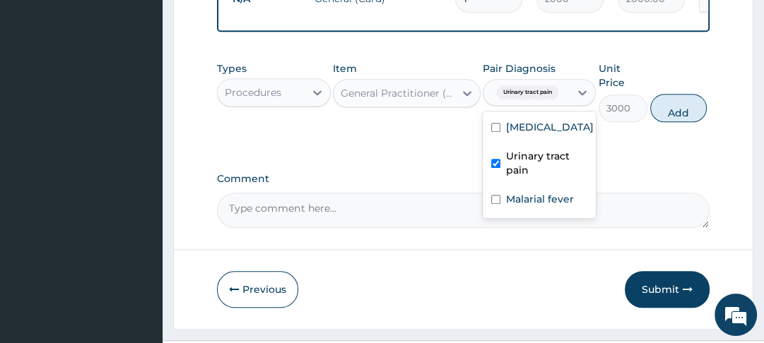
click at [497, 195] on input "checkbox" at bounding box center [495, 199] width 9 height 9
checkbox input "true"
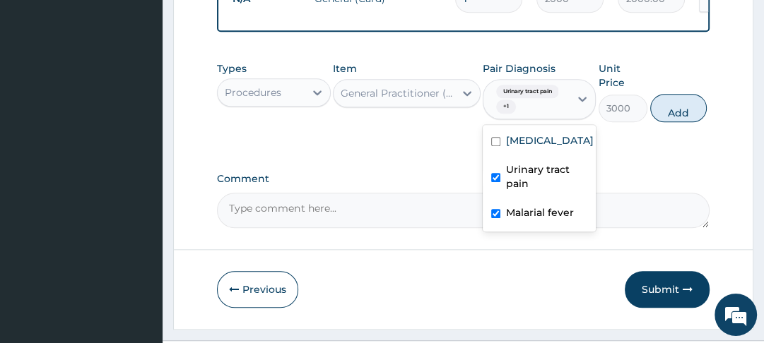
click at [498, 137] on input "checkbox" at bounding box center [495, 141] width 9 height 9
checkbox input "true"
click at [674, 94] on button "Add" at bounding box center [678, 108] width 57 height 28
type input "0"
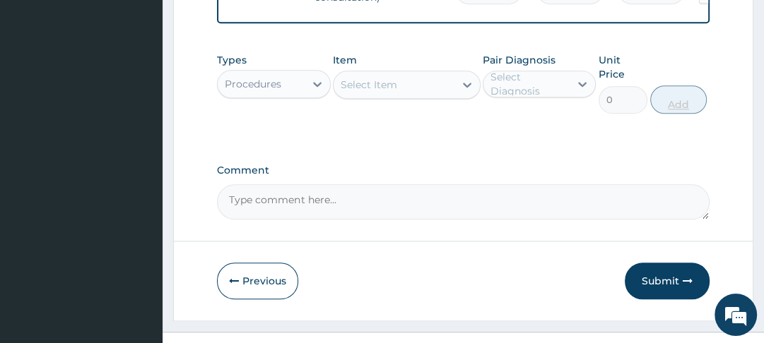
scroll to position [1115, 0]
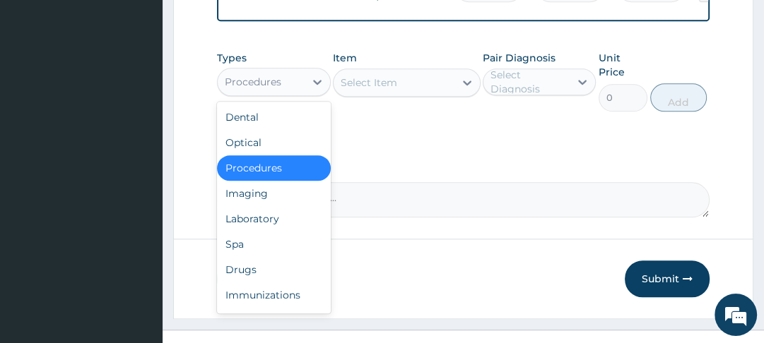
click at [278, 206] on div "Laboratory" at bounding box center [273, 218] width 113 height 25
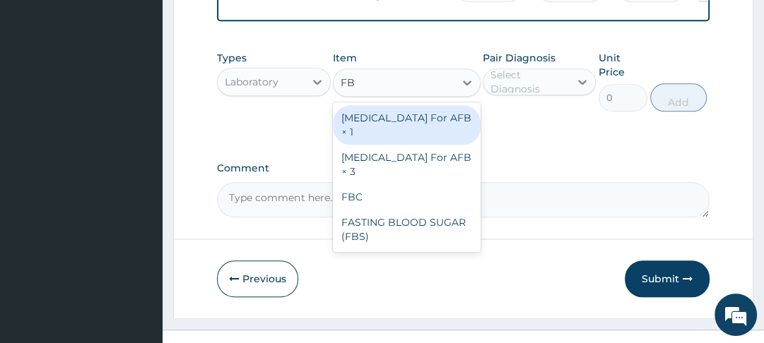
type input "FBC"
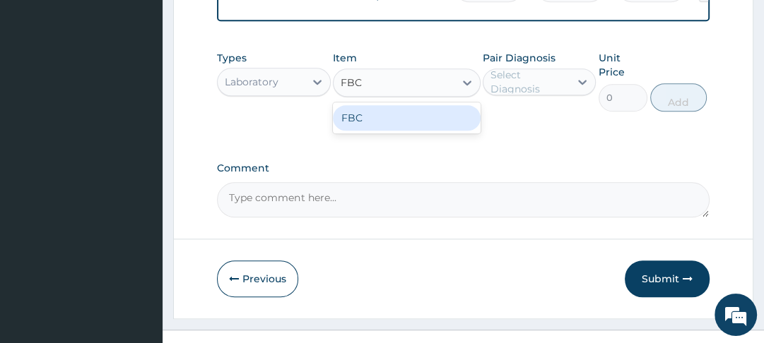
click at [398, 105] on div "FBC" at bounding box center [407, 117] width 148 height 25
type input "4000"
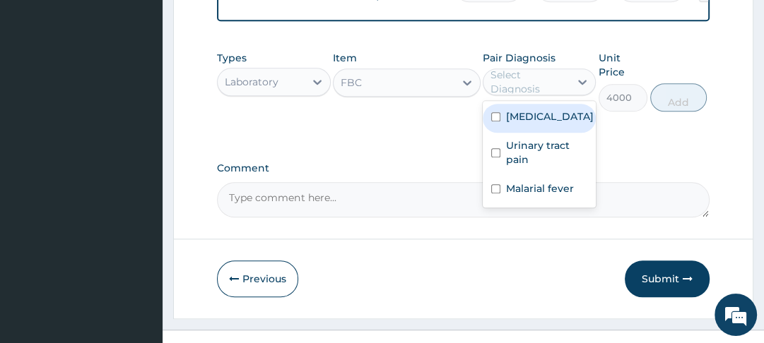
click at [497, 112] on input "checkbox" at bounding box center [495, 116] width 9 height 9
checkbox input "true"
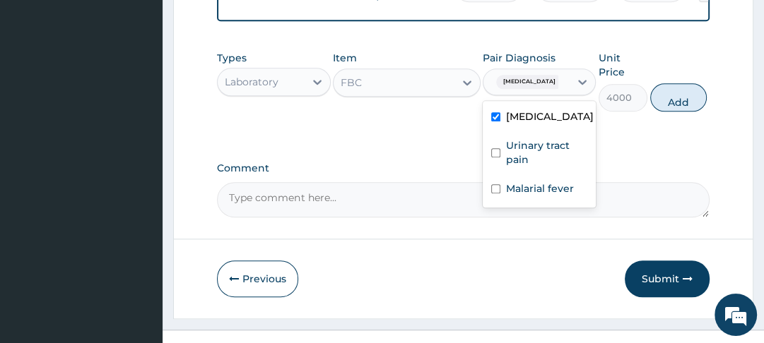
click at [497, 148] on input "checkbox" at bounding box center [495, 152] width 9 height 9
checkbox input "true"
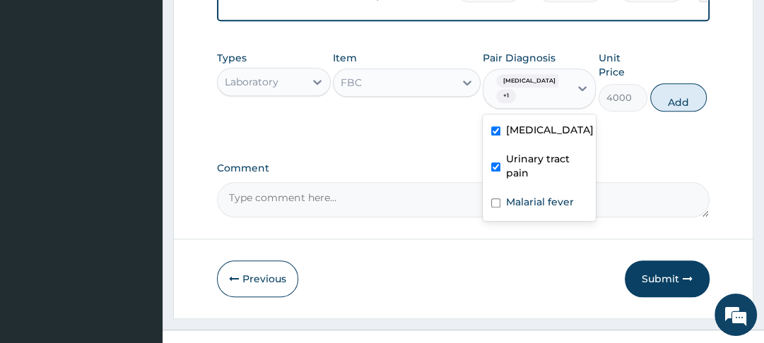
click at [498, 199] on input "checkbox" at bounding box center [495, 203] width 9 height 9
checkbox input "true"
click at [668, 93] on button "Add" at bounding box center [678, 97] width 57 height 28
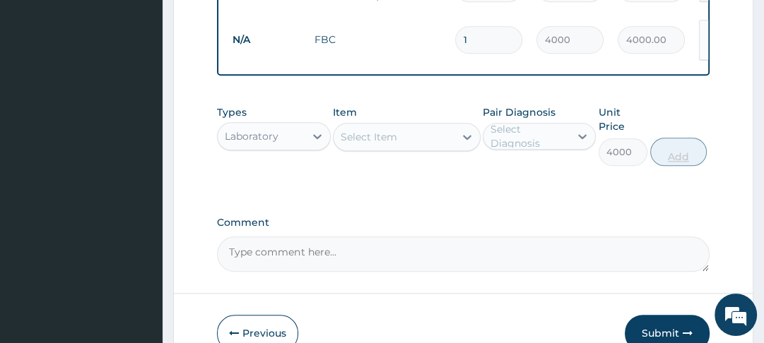
type input "0"
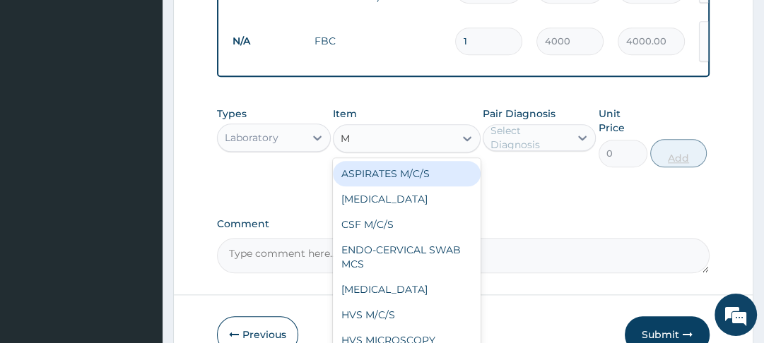
type input "MP"
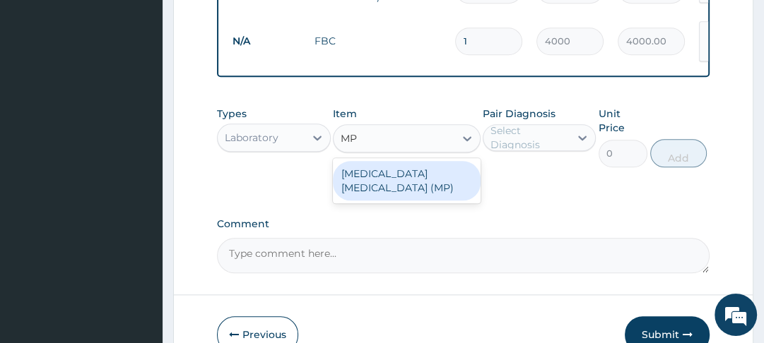
click at [420, 161] on div "MALARIA PARASITE (MP)" at bounding box center [407, 181] width 148 height 40
type input "1400"
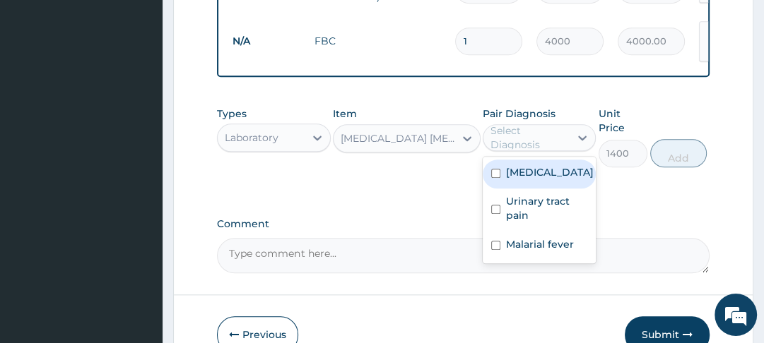
click at [499, 241] on input "checkbox" at bounding box center [495, 245] width 9 height 9
checkbox input "true"
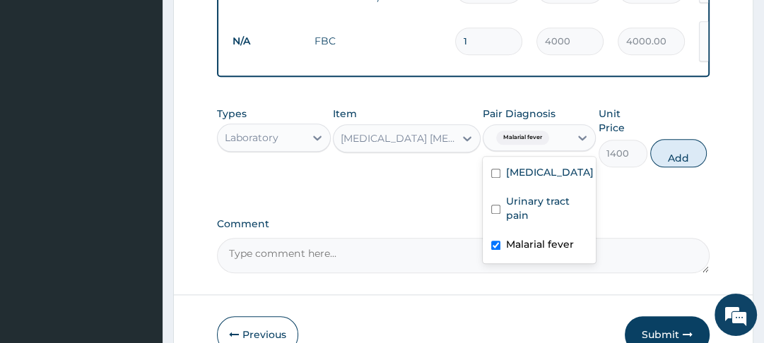
click at [499, 205] on input "checkbox" at bounding box center [495, 209] width 9 height 9
checkbox input "true"
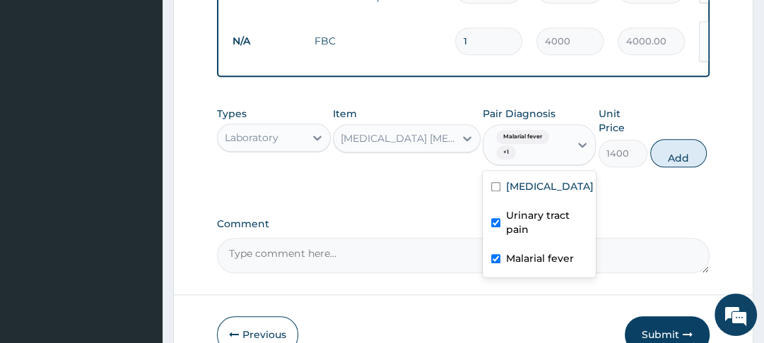
click at [499, 174] on div "Prostatitis" at bounding box center [539, 188] width 113 height 29
checkbox input "true"
click at [670, 139] on button "Add" at bounding box center [678, 153] width 57 height 28
type input "0"
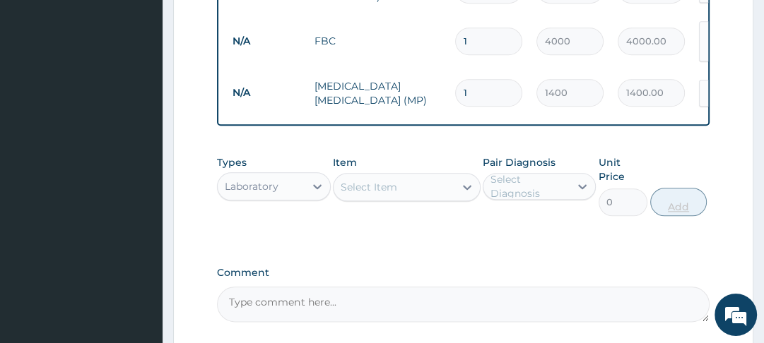
scroll to position [0, 217]
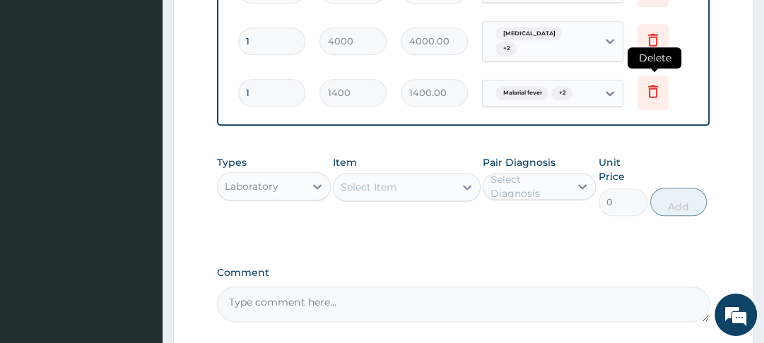
click at [656, 85] on icon at bounding box center [653, 91] width 10 height 13
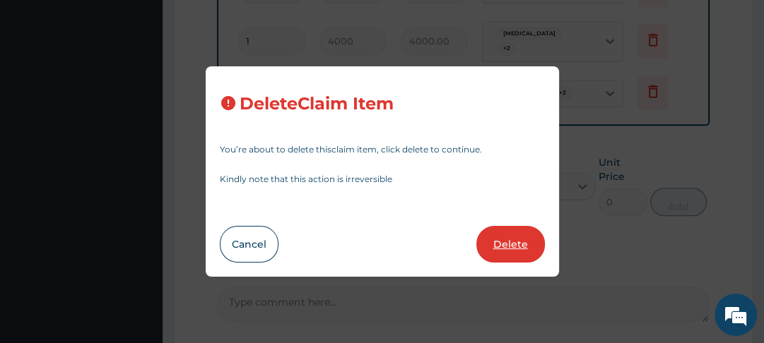
click at [507, 248] on button "Delete" at bounding box center [510, 244] width 69 height 37
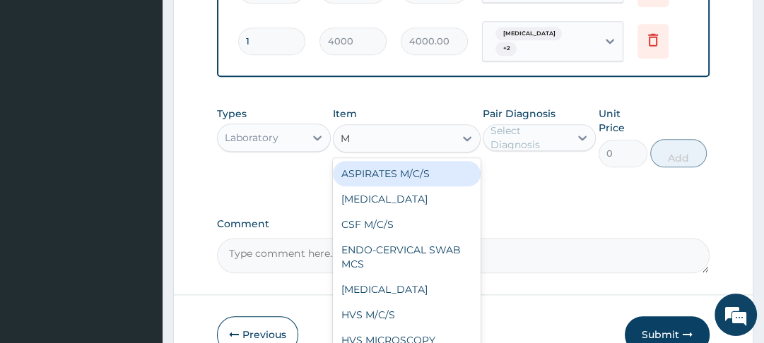
type input "MP"
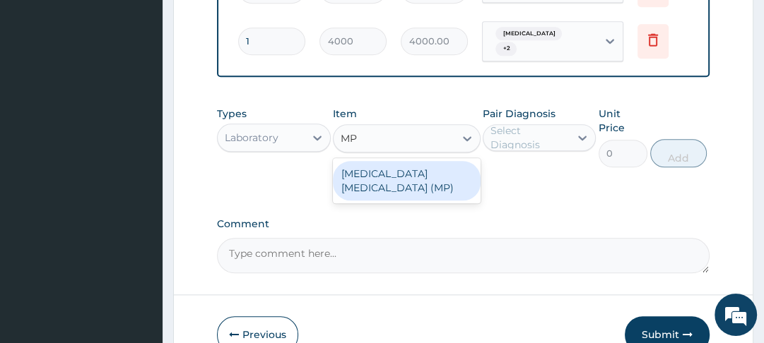
click at [442, 161] on div "MALARIA PARASITE (MP)" at bounding box center [407, 181] width 148 height 40
type input "1400"
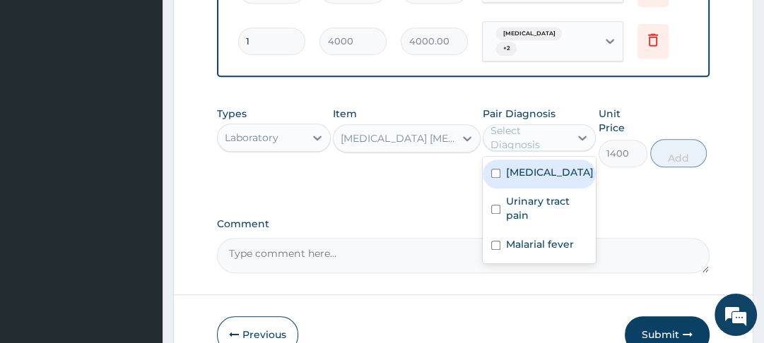
click at [497, 241] on input "checkbox" at bounding box center [495, 245] width 9 height 9
checkbox input "true"
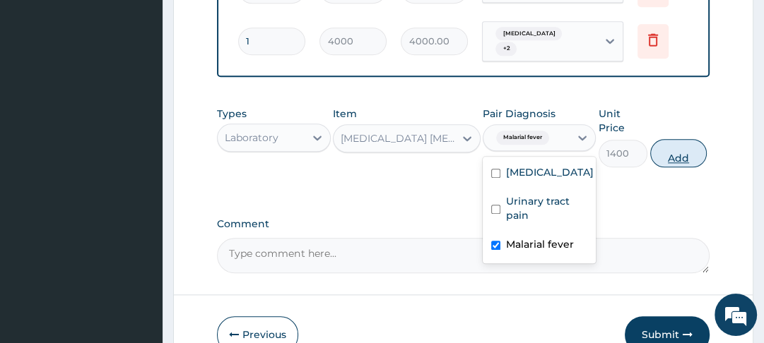
click at [673, 139] on button "Add" at bounding box center [678, 153] width 57 height 28
type input "0"
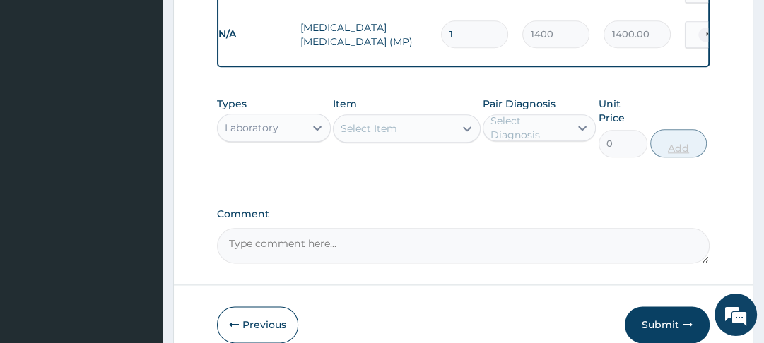
scroll to position [1218, 0]
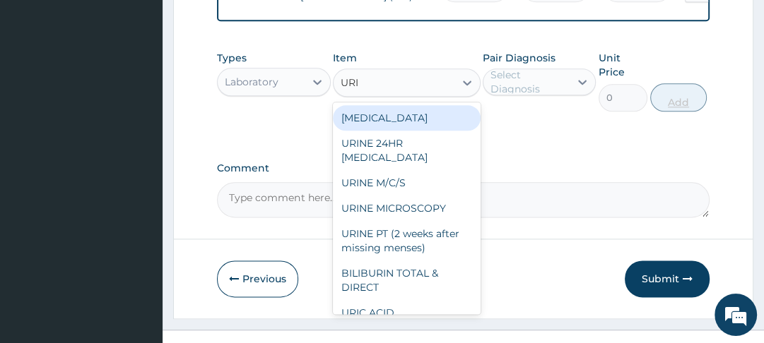
type input "URIN"
click at [387, 105] on div "URINALYSIS" at bounding box center [407, 117] width 148 height 25
type input "1000"
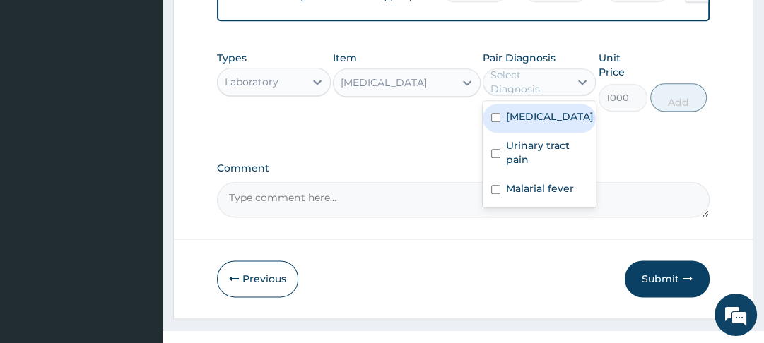
click at [500, 149] on input "checkbox" at bounding box center [495, 153] width 9 height 9
checkbox input "true"
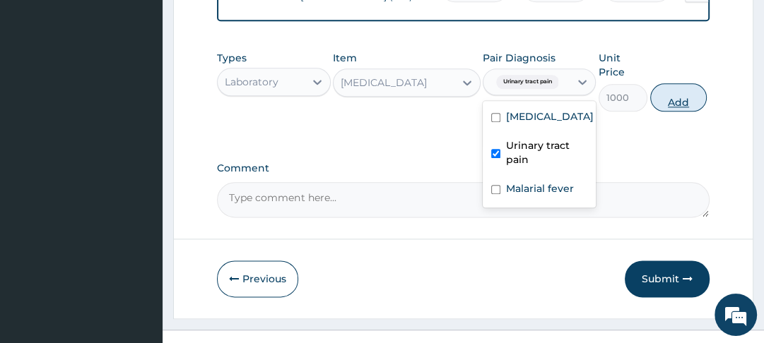
click at [670, 83] on button "Add" at bounding box center [678, 97] width 57 height 28
type input "0"
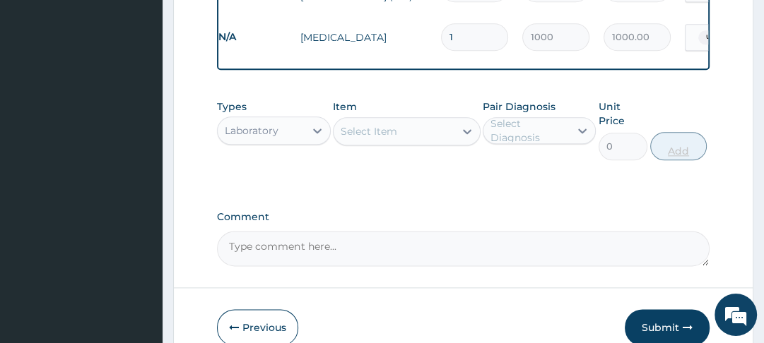
scroll to position [1210, 0]
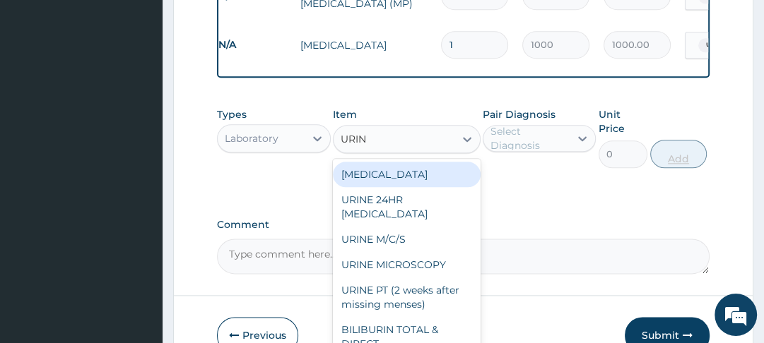
type input "URINE"
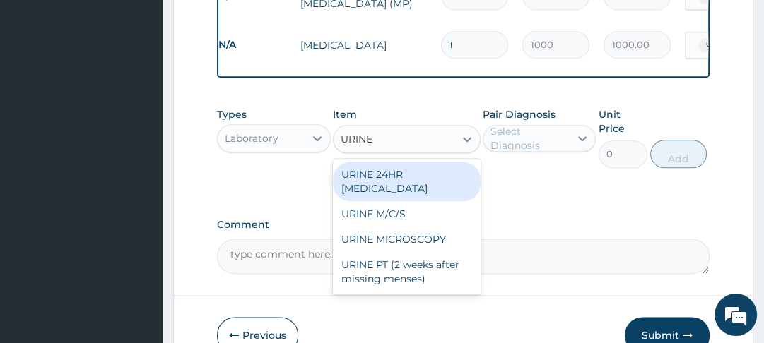
click at [390, 201] on div "URINE M/C/S" at bounding box center [407, 213] width 148 height 25
type input "3500"
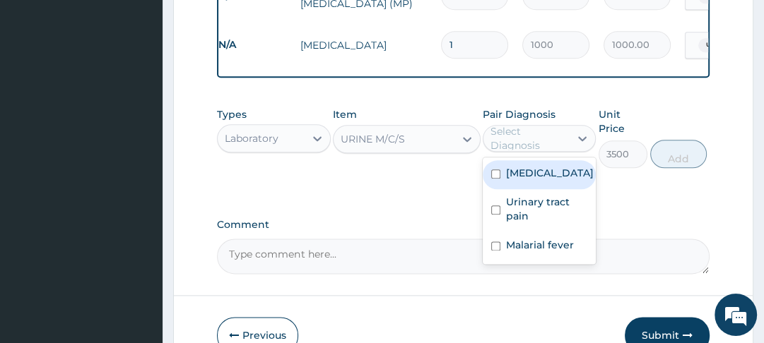
click at [507, 195] on label "Urinary tract pain" at bounding box center [546, 209] width 81 height 28
checkbox input "true"
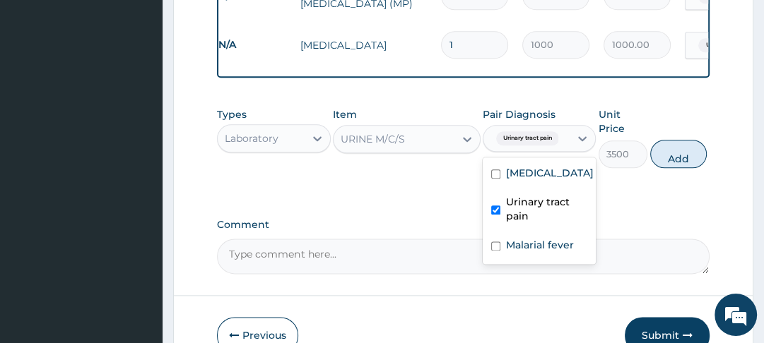
click at [500, 170] on input "checkbox" at bounding box center [495, 174] width 9 height 9
checkbox input "true"
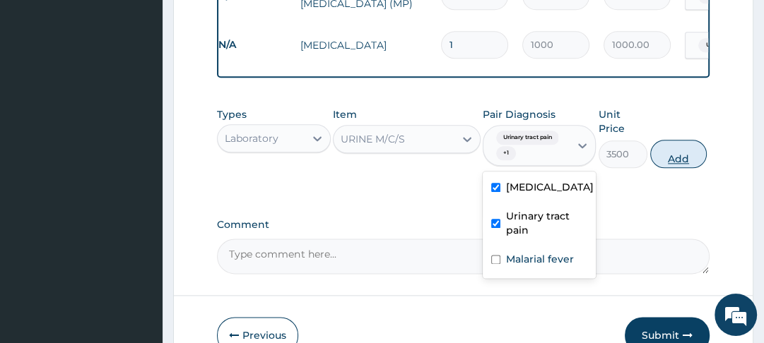
click at [670, 140] on button "Add" at bounding box center [678, 154] width 57 height 28
type input "0"
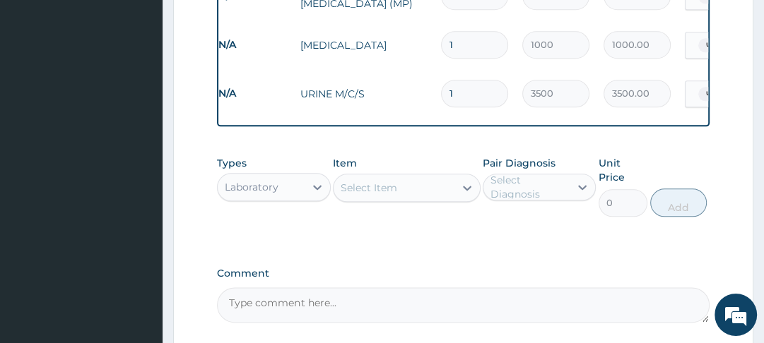
click at [544, 268] on label "Comment" at bounding box center [463, 274] width 492 height 12
click at [544, 288] on textarea "Comment" at bounding box center [463, 305] width 492 height 35
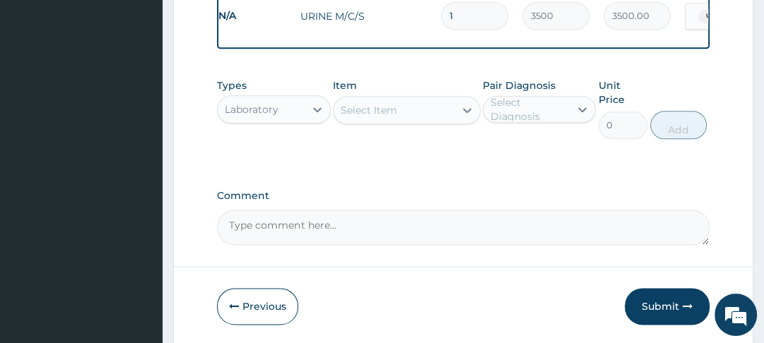
scroll to position [1315, 0]
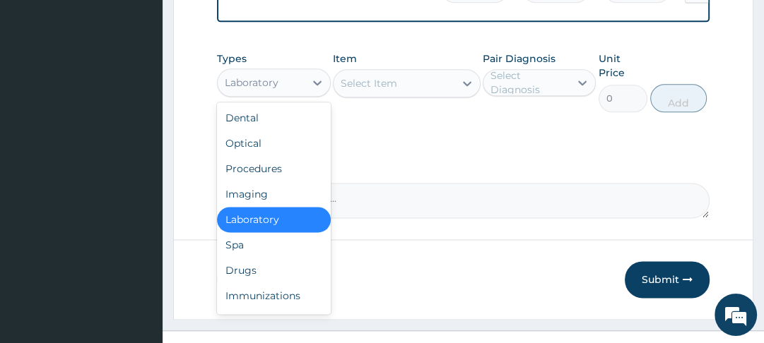
click at [254, 258] on div "Drugs" at bounding box center [273, 270] width 113 height 25
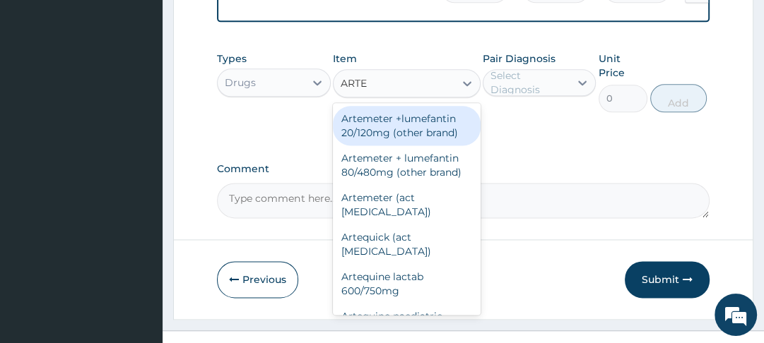
type input "ARTES"
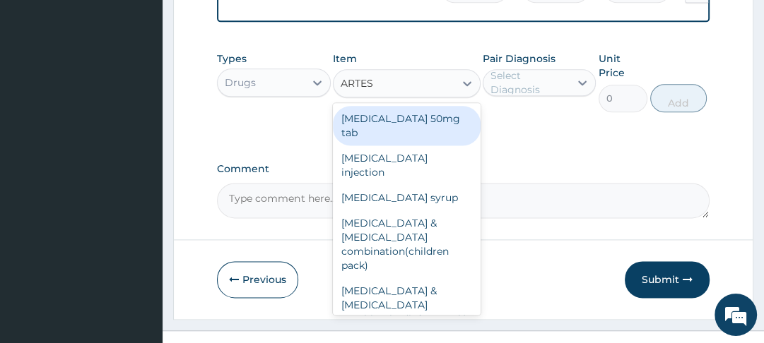
click at [413, 146] on div "Artesunate injection" at bounding box center [407, 166] width 148 height 40
type input "1140"
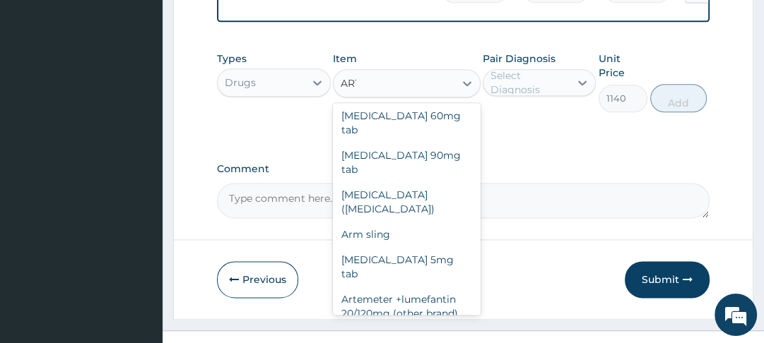
scroll to position [430, 0]
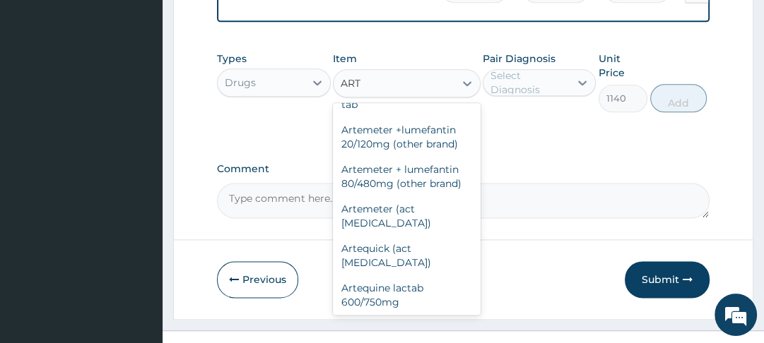
type input "ARTH"
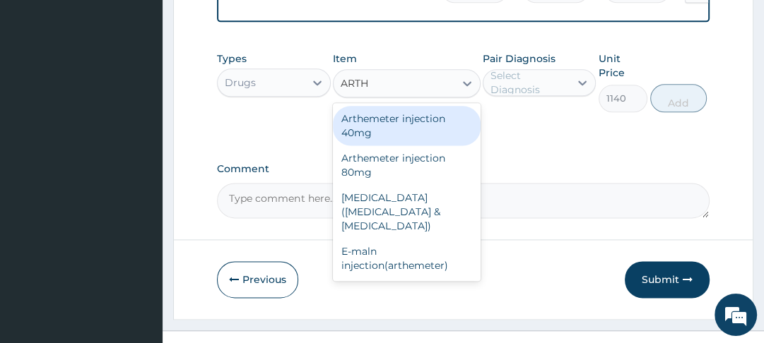
click at [408, 239] on div "E-maln injection(arthemeter)" at bounding box center [407, 259] width 148 height 40
type input "1200"
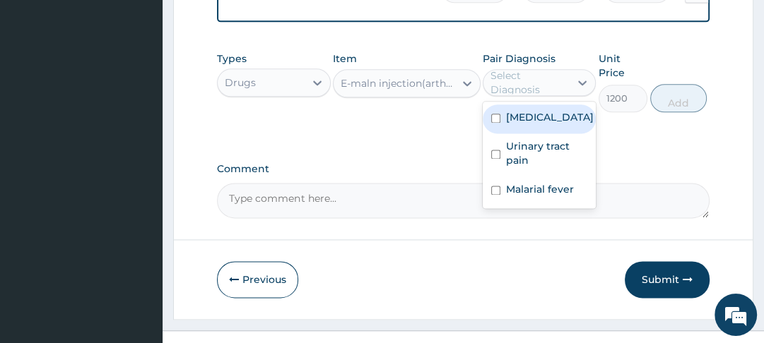
click at [500, 186] on input "checkbox" at bounding box center [495, 190] width 9 height 9
checkbox input "true"
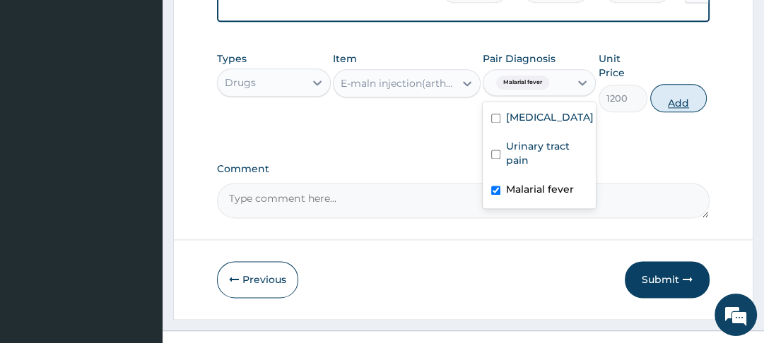
click at [675, 84] on button "Add" at bounding box center [678, 98] width 57 height 28
type input "0"
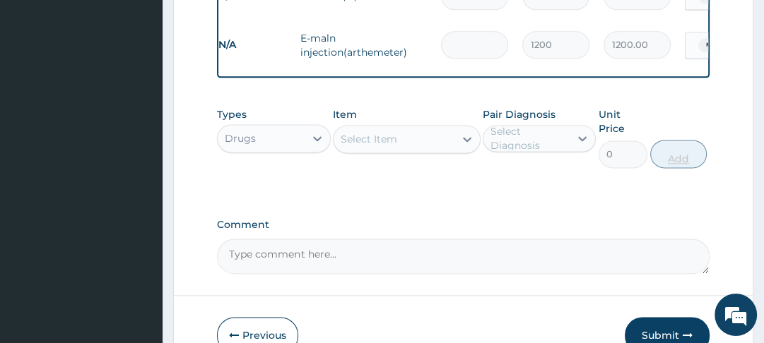
type input "0.00"
type input "3"
type input "3600.00"
type input "0.00"
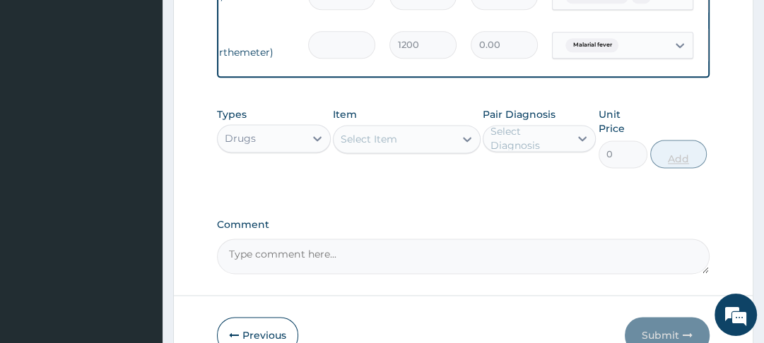
scroll to position [0, 217]
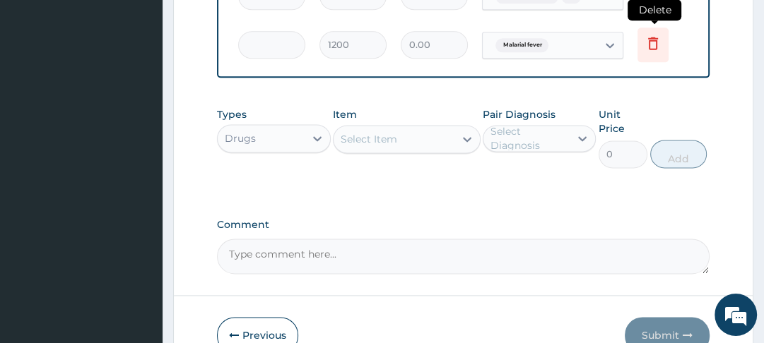
click at [658, 35] on icon at bounding box center [652, 43] width 17 height 17
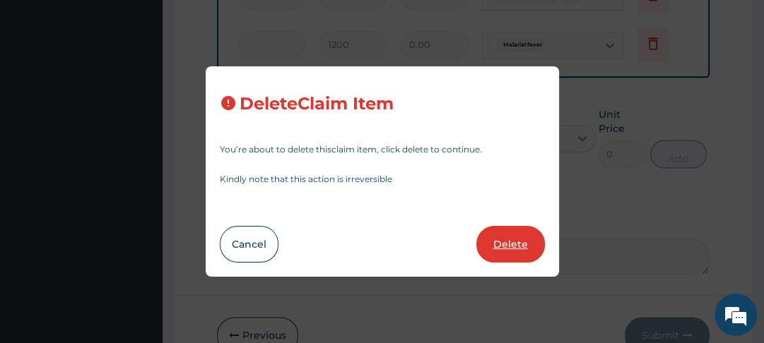
click at [520, 248] on button "Delete" at bounding box center [510, 244] width 69 height 37
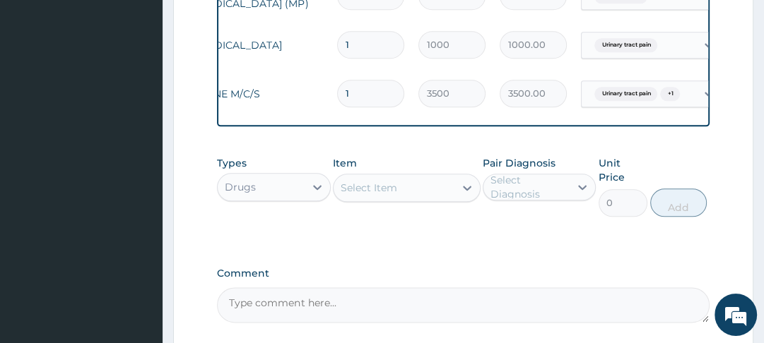
scroll to position [0, 115]
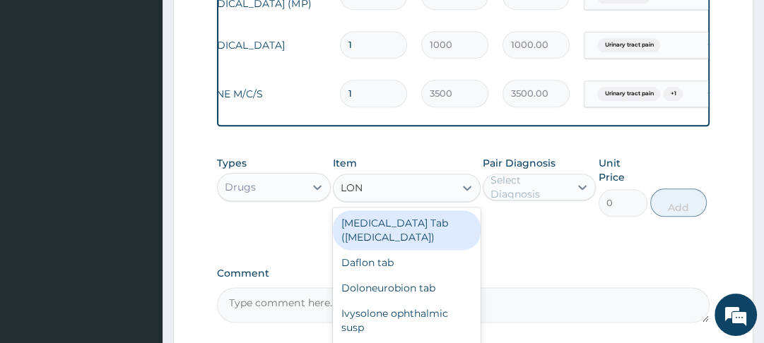
type input "LONA"
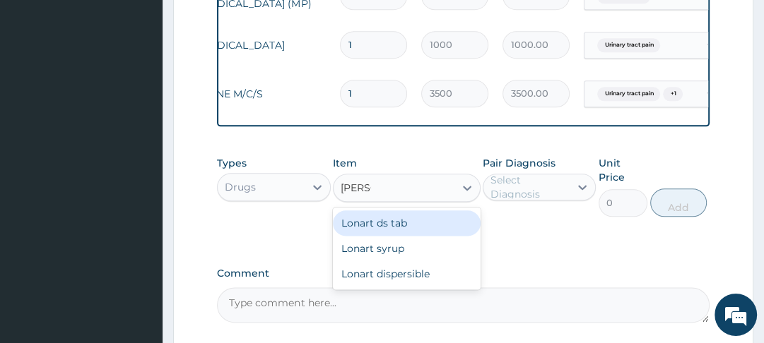
click at [411, 211] on div "Lonart ds tab" at bounding box center [407, 223] width 148 height 25
type input "900"
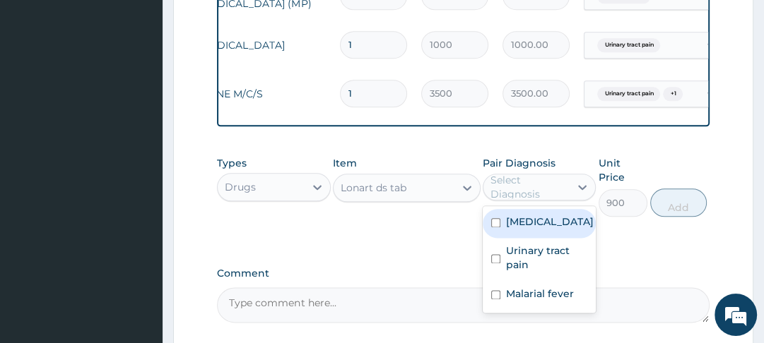
click at [495, 290] on input "checkbox" at bounding box center [495, 294] width 9 height 9
checkbox input "true"
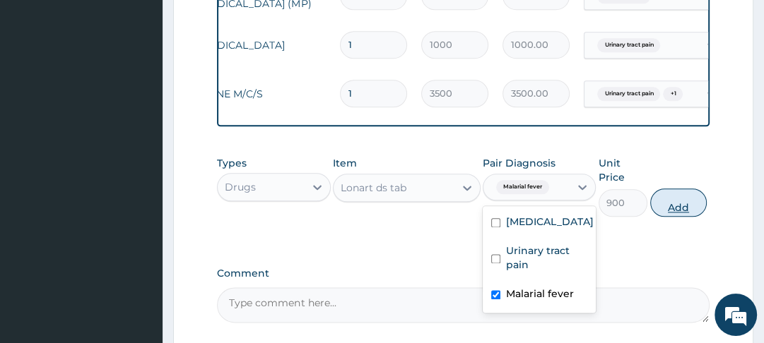
click at [678, 189] on button "Add" at bounding box center [678, 203] width 57 height 28
type input "0"
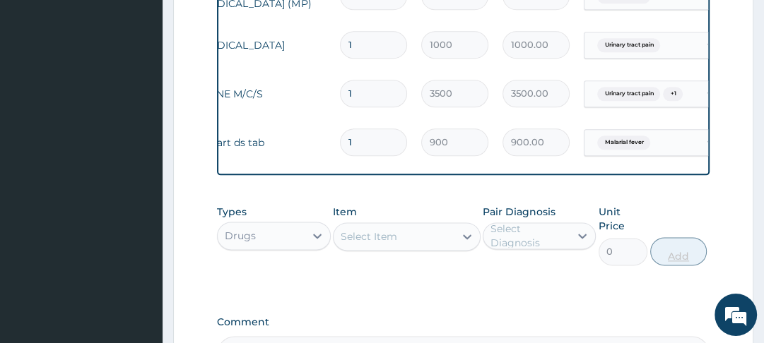
type input "0.00"
type input "6"
type input "5400.00"
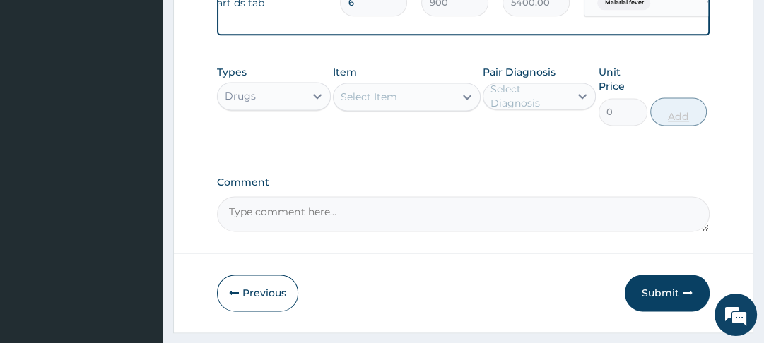
scroll to position [1351, 0]
type input "6"
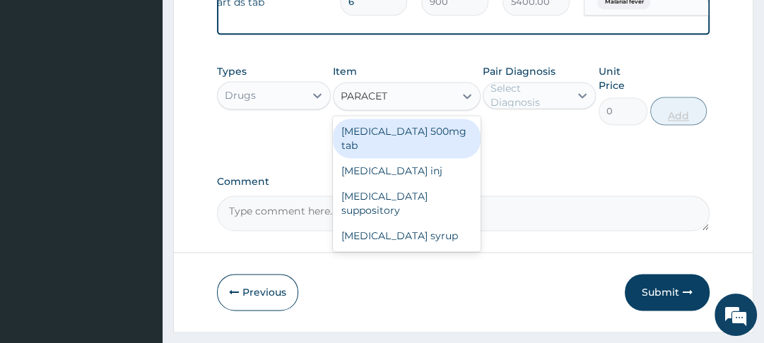
type input "PARACETA"
click at [397, 158] on div "Paracetamol inj" at bounding box center [407, 170] width 148 height 25
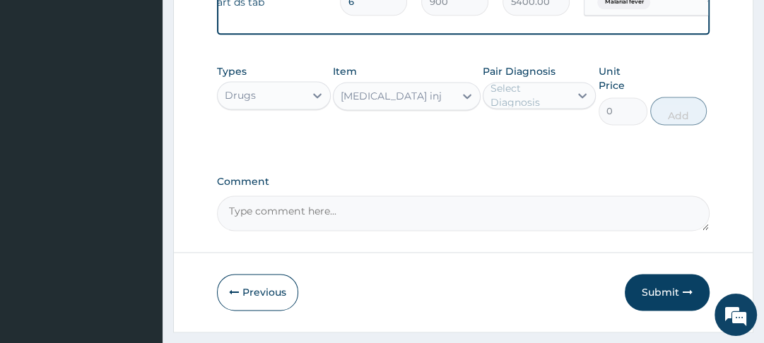
type input "150"
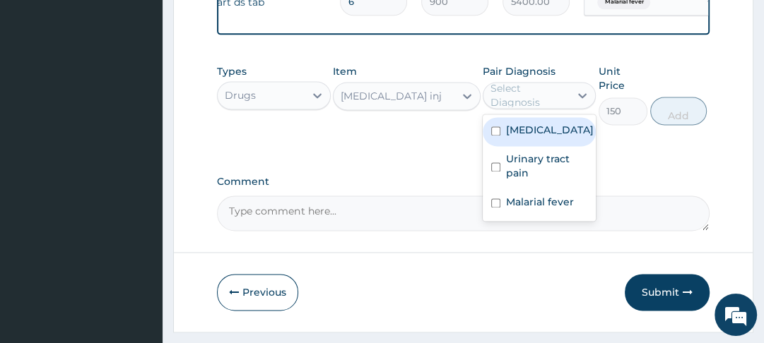
click at [497, 162] on input "checkbox" at bounding box center [495, 166] width 9 height 9
checkbox input "true"
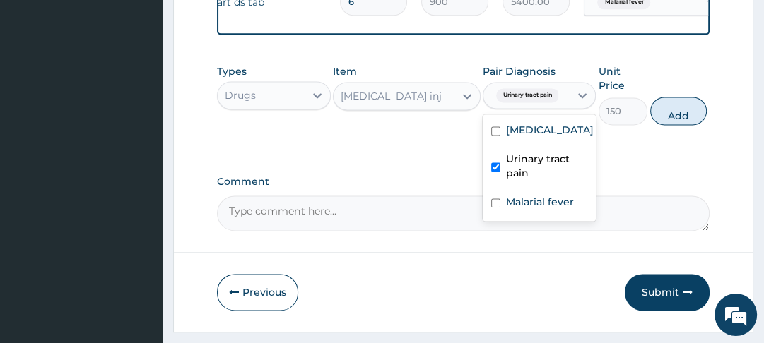
click at [497, 126] on input "checkbox" at bounding box center [495, 130] width 9 height 9
checkbox input "true"
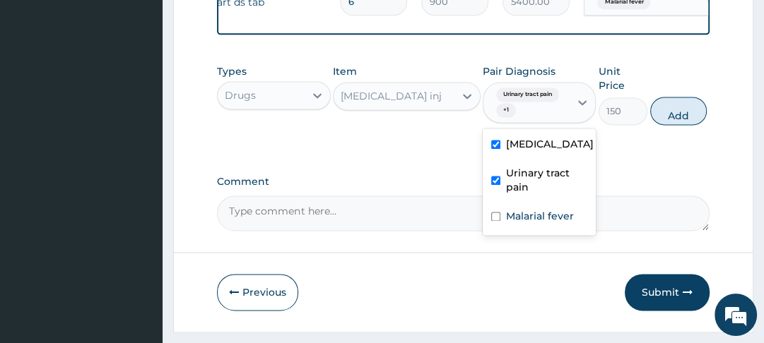
click at [496, 203] on div "Malarial fever" at bounding box center [539, 217] width 113 height 29
checkbox input "true"
click at [677, 99] on button "Add" at bounding box center [678, 111] width 57 height 28
type input "0"
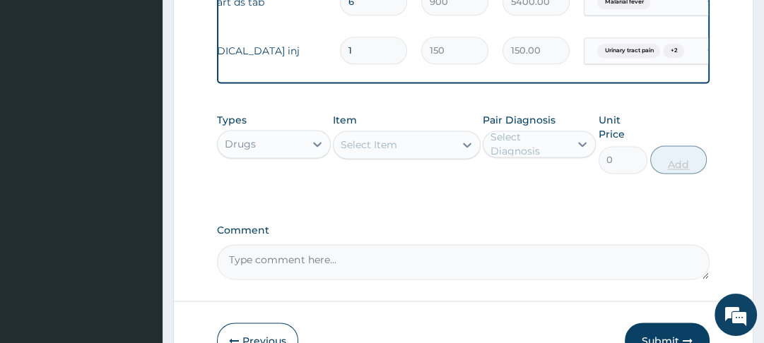
type input "12"
type input "1800.00"
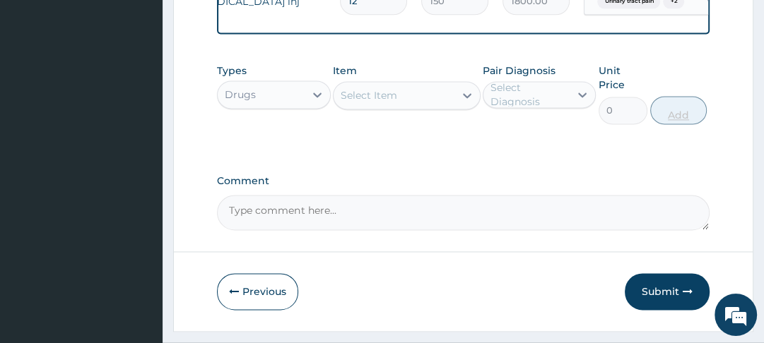
scroll to position [1402, 0]
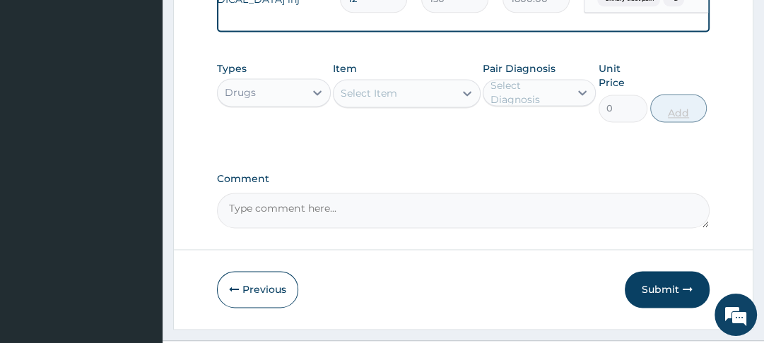
type input "12"
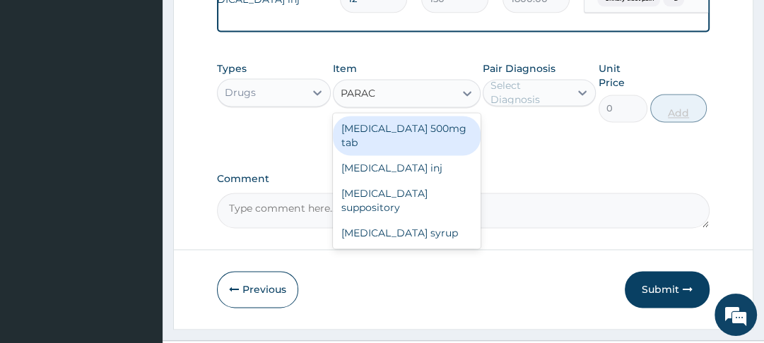
type input "PARACE"
click at [441, 119] on div "Paracetamol 500mg tab" at bounding box center [407, 136] width 148 height 40
type input "10"
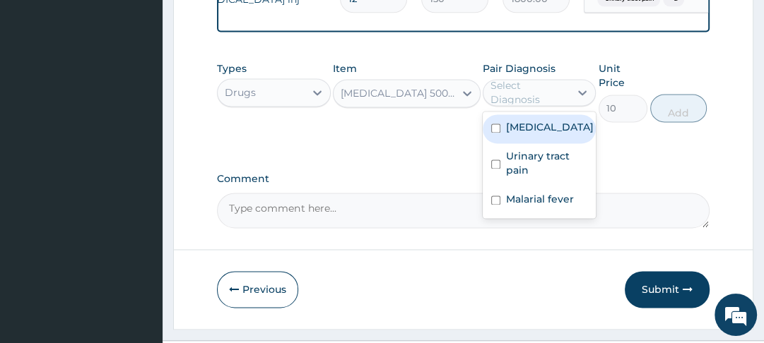
click at [498, 196] on input "checkbox" at bounding box center [495, 200] width 9 height 9
checkbox input "true"
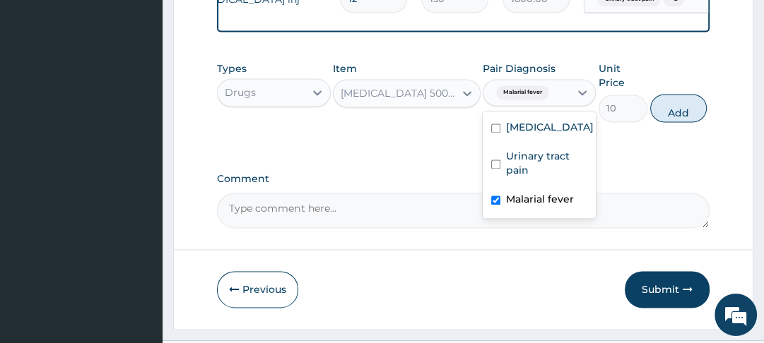
click at [499, 160] on input "checkbox" at bounding box center [495, 164] width 9 height 9
checkbox input "true"
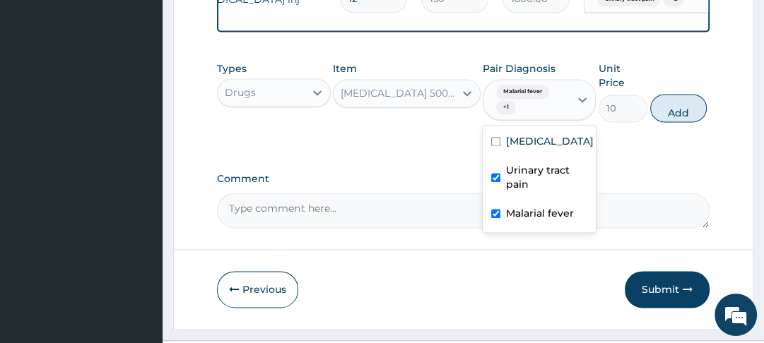
click at [499, 137] on input "checkbox" at bounding box center [495, 141] width 9 height 9
checkbox input "true"
click at [683, 95] on button "Add" at bounding box center [678, 108] width 57 height 28
type input "0"
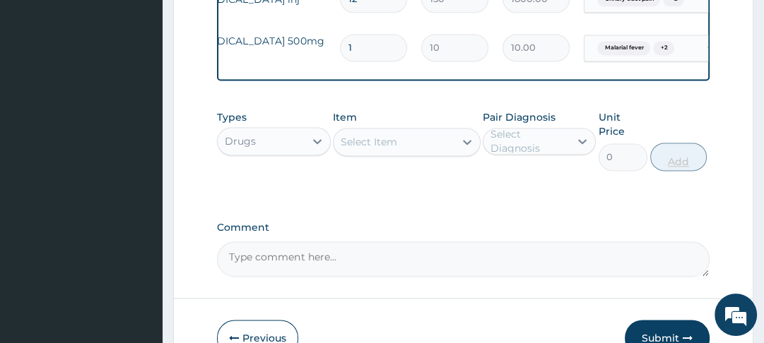
type input "18"
type input "180.00"
type input "18"
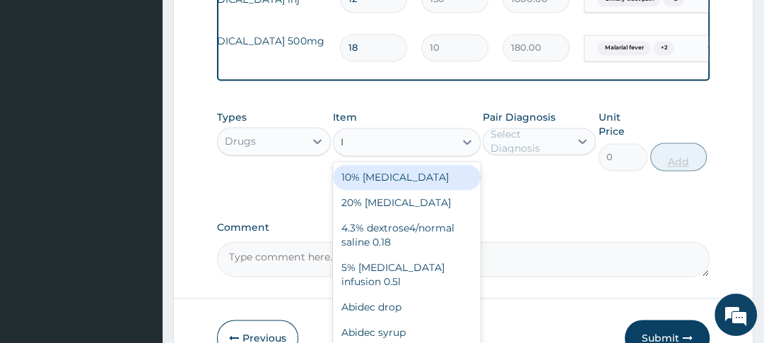
type input "IB"
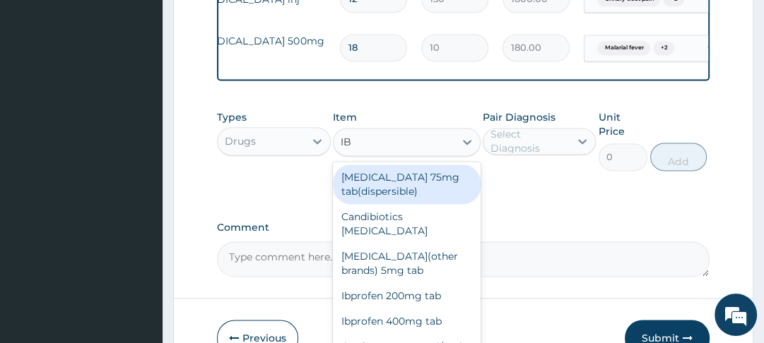
click at [415, 309] on div "Ibprofen 400mg tab" at bounding box center [407, 321] width 148 height 25
type input "20"
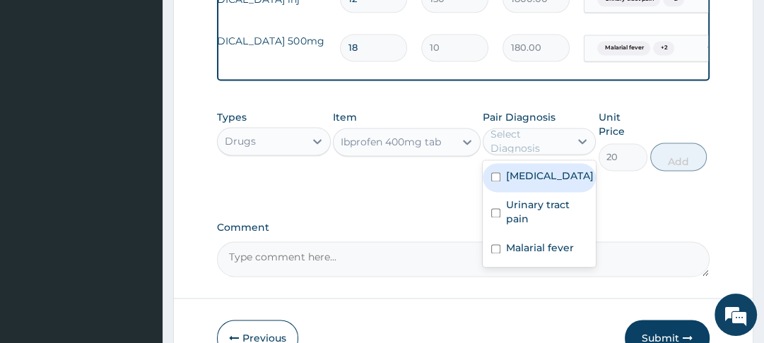
click at [500, 244] on input "checkbox" at bounding box center [495, 248] width 9 height 9
checkbox input "true"
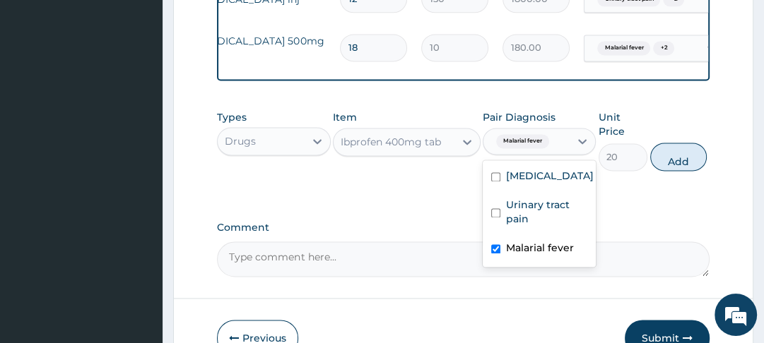
click at [497, 208] on input "checkbox" at bounding box center [495, 212] width 9 height 9
checkbox input "true"
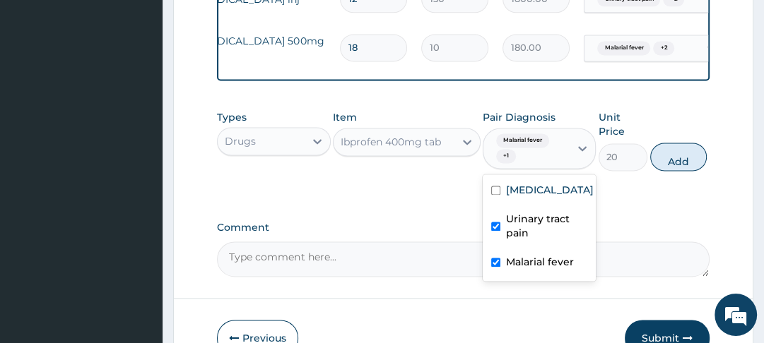
click at [496, 186] on input "checkbox" at bounding box center [495, 190] width 9 height 9
checkbox input "true"
click at [678, 147] on button "Add" at bounding box center [678, 157] width 57 height 28
type input "0"
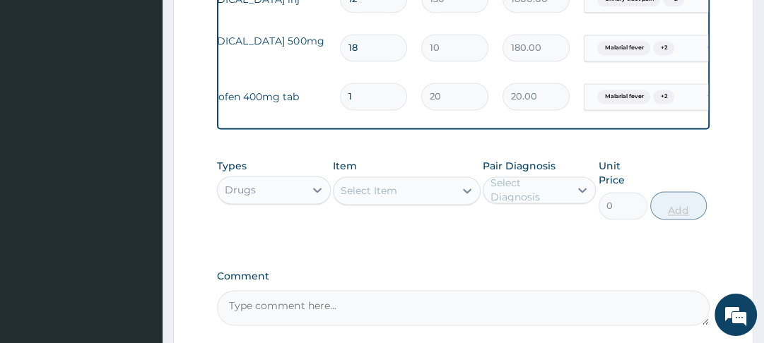
type input "10"
type input "200.00"
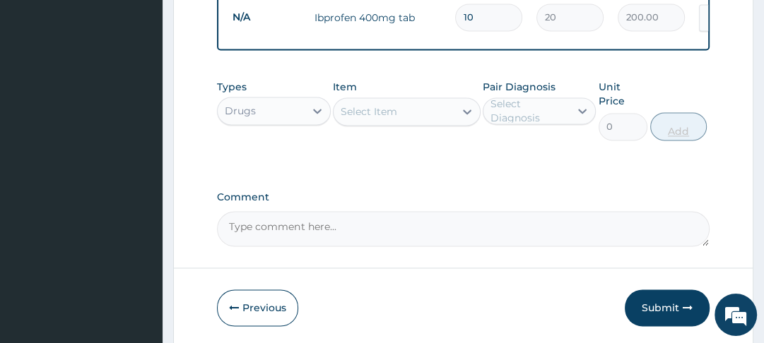
scroll to position [1515, 0]
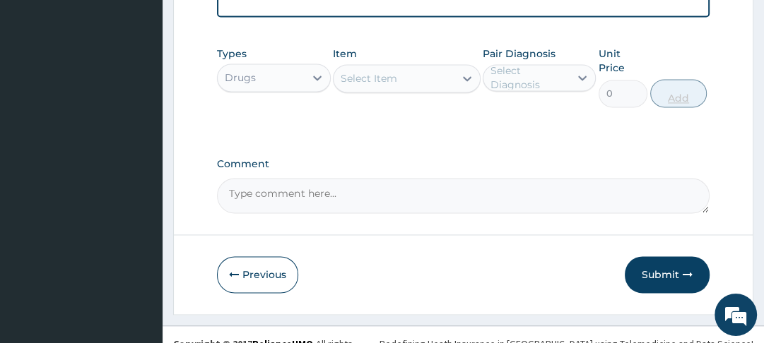
type input "10"
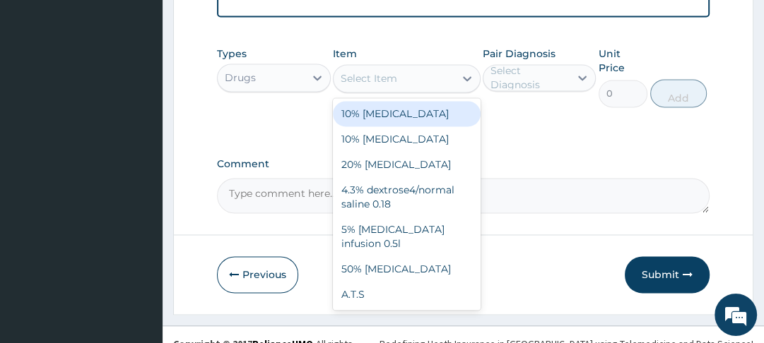
click at [409, 177] on div "4.3% dextrose4/normal saline 0.18" at bounding box center [407, 197] width 148 height 40
type input "1000"
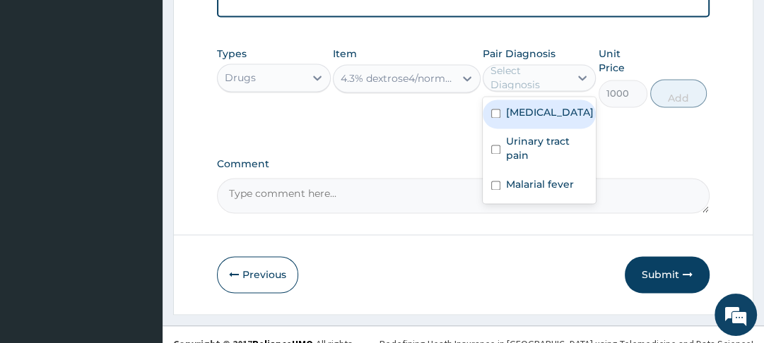
click at [498, 145] on input "checkbox" at bounding box center [495, 149] width 9 height 9
checkbox input "true"
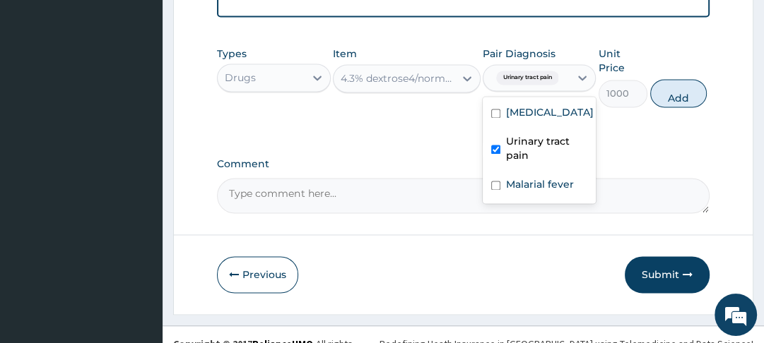
click at [496, 181] on input "checkbox" at bounding box center [495, 185] width 9 height 9
checkbox input "true"
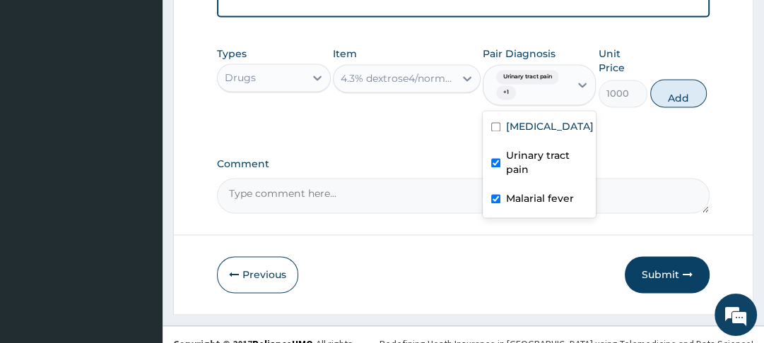
click at [498, 114] on div "Prostatitis" at bounding box center [539, 128] width 113 height 29
checkbox input "true"
click at [670, 80] on button "Add" at bounding box center [678, 93] width 57 height 28
type input "0"
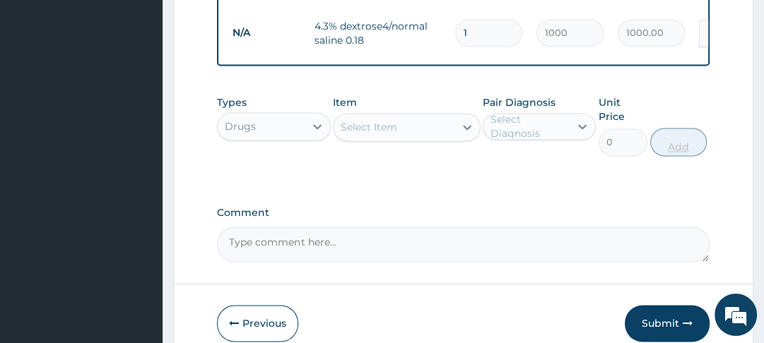
scroll to position [1508, 0]
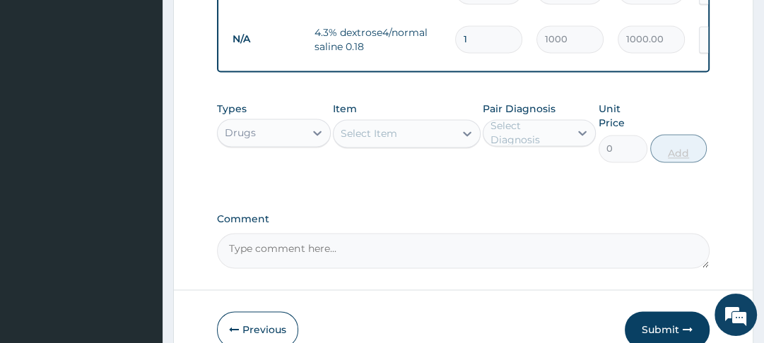
type input "0.00"
type input "6"
type input "6000.00"
type input "6"
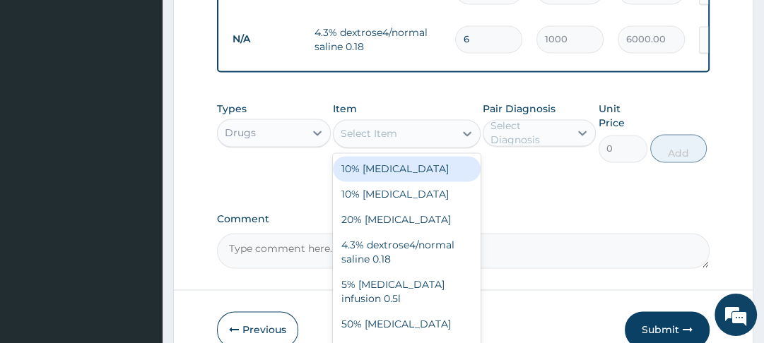
click at [556, 213] on label "Comment" at bounding box center [463, 219] width 492 height 12
click at [556, 233] on textarea "Comment" at bounding box center [463, 250] width 492 height 35
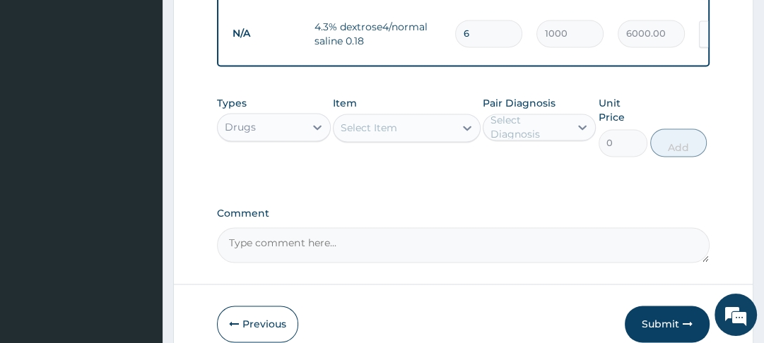
scroll to position [1570, 0]
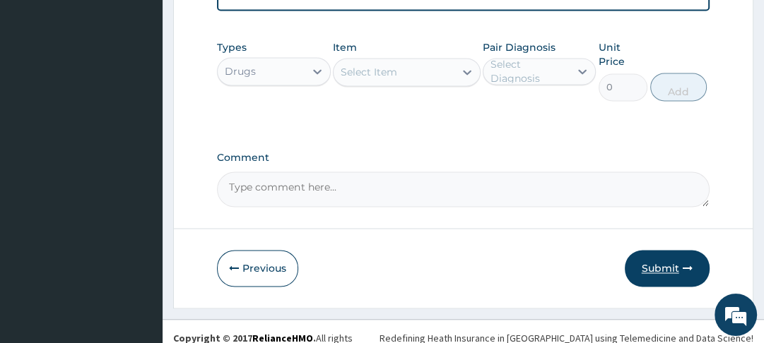
click at [664, 254] on button "Submit" at bounding box center [667, 268] width 85 height 37
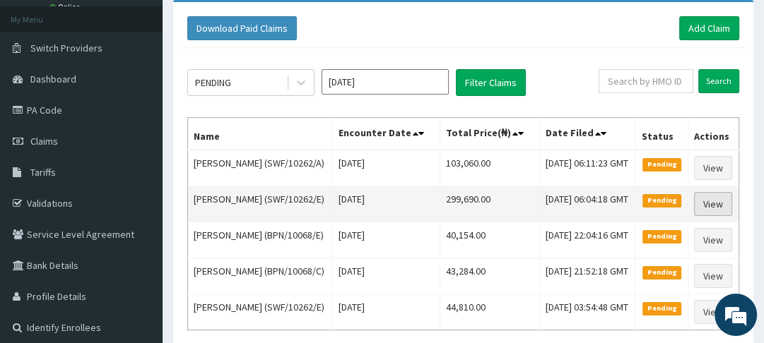
click at [705, 216] on link "View" at bounding box center [713, 204] width 38 height 24
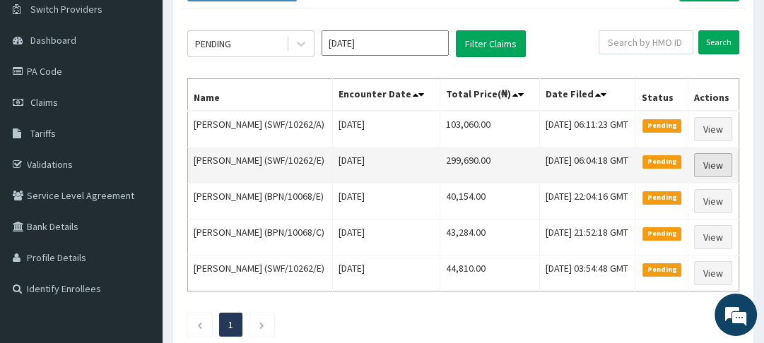
scroll to position [114, 0]
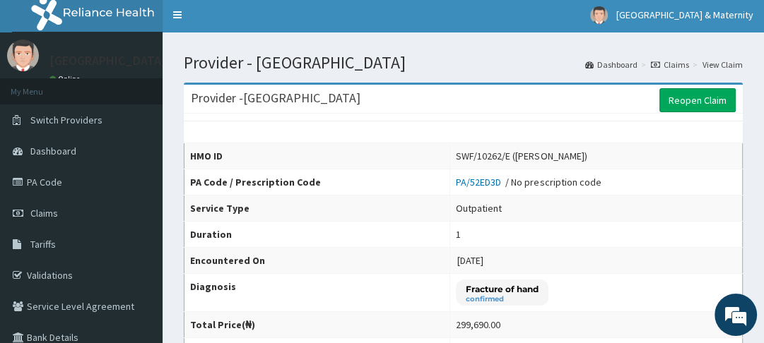
scroll to position [1, 0]
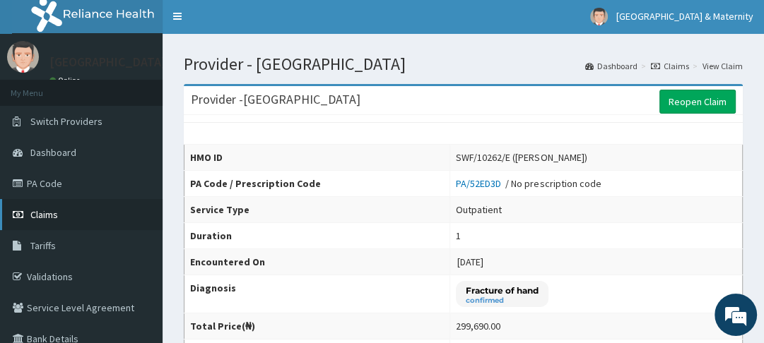
click at [51, 215] on span "Claims" at bounding box center [44, 214] width 28 height 13
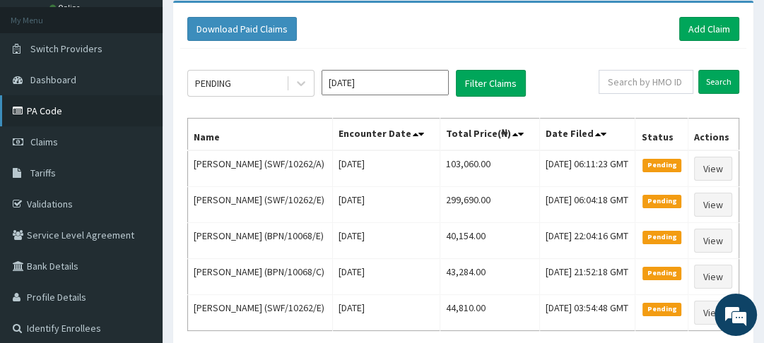
click at [60, 115] on link "PA Code" at bounding box center [81, 110] width 162 height 31
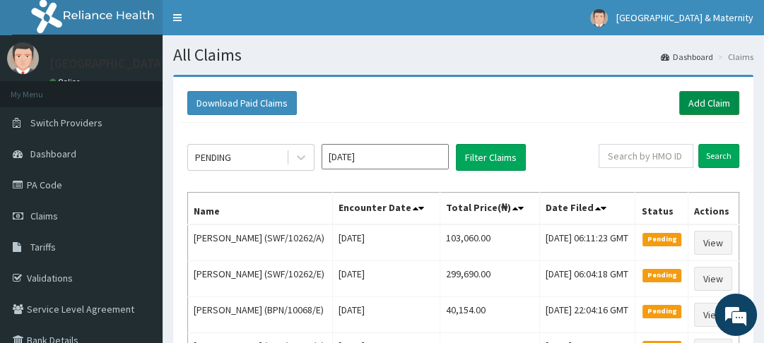
click at [698, 102] on link "Add Claim" at bounding box center [709, 103] width 60 height 24
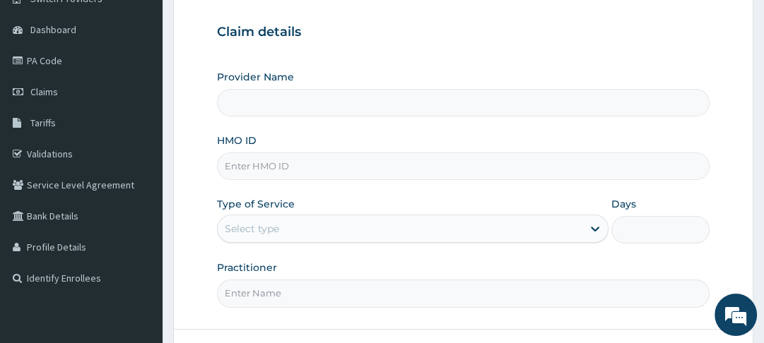
scroll to position [126, 0]
type input "[GEOGRAPHIC_DATA]"
click at [333, 160] on input "HMO ID" at bounding box center [463, 165] width 492 height 28
type input "SWF/10262/E"
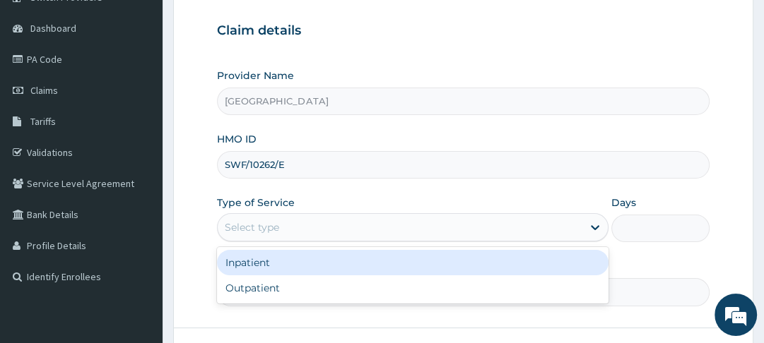
click at [309, 261] on div "Inpatient" at bounding box center [412, 262] width 391 height 25
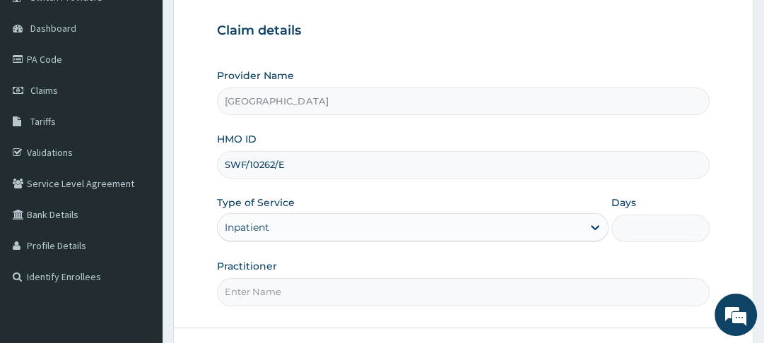
click at [646, 232] on input "Days" at bounding box center [659, 229] width 97 height 28
type input "3"
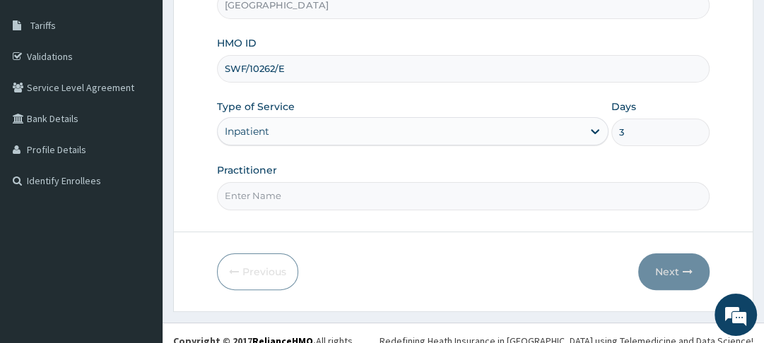
scroll to position [235, 0]
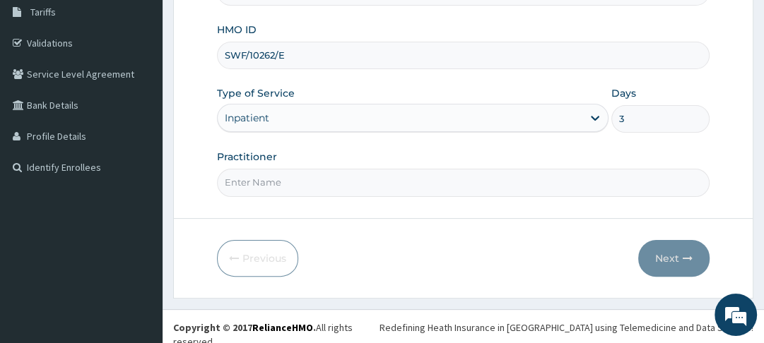
click at [361, 182] on input "Practitioner" at bounding box center [463, 183] width 492 height 28
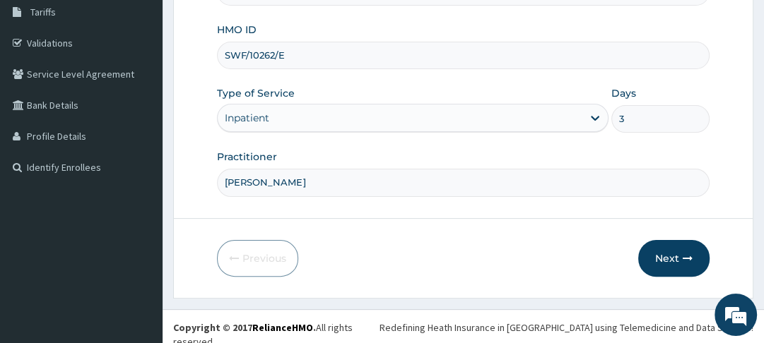
type input "MOSES"
click at [673, 254] on button "Next" at bounding box center [673, 258] width 71 height 37
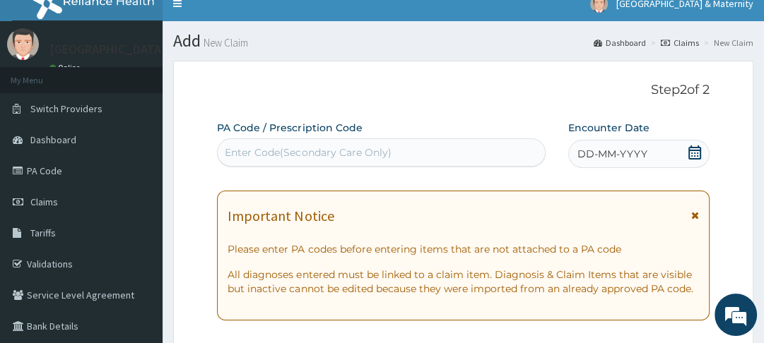
scroll to position [0, 0]
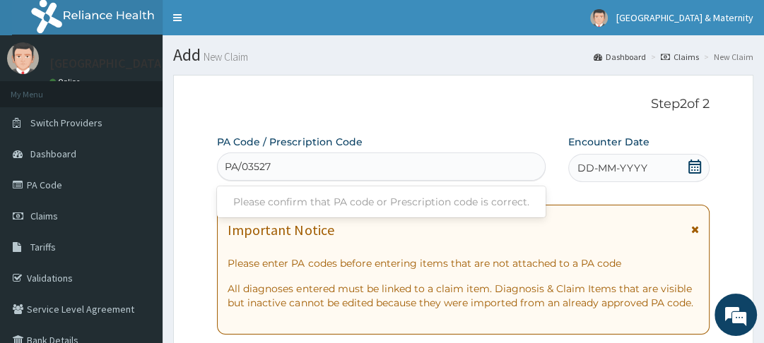
type input "PA/035277"
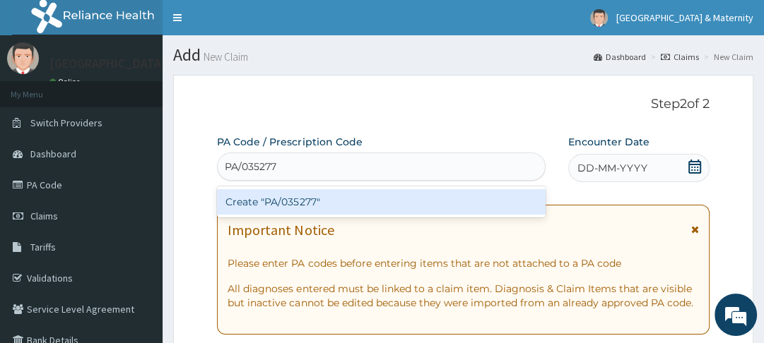
click at [333, 200] on div "Create "PA/035277"" at bounding box center [381, 201] width 329 height 25
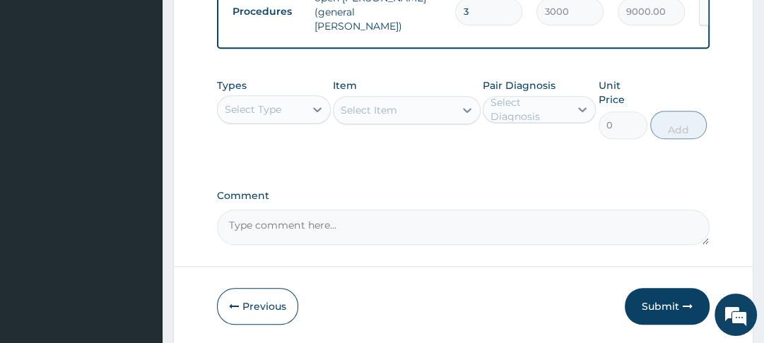
scroll to position [685, 0]
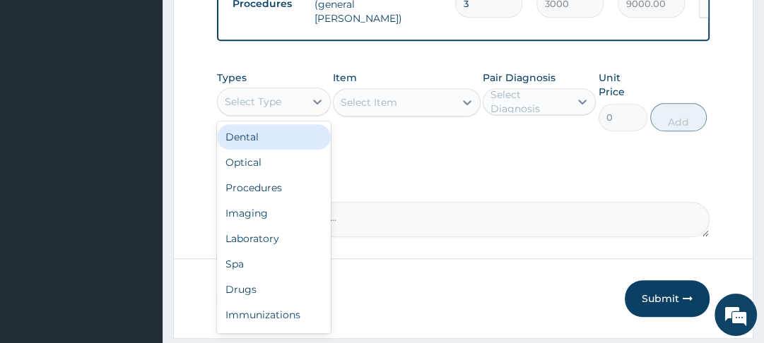
click at [276, 187] on div "Procedures" at bounding box center [273, 187] width 113 height 25
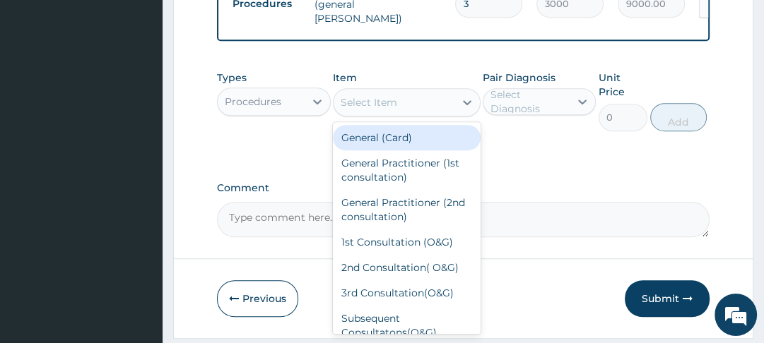
click at [385, 196] on div "General Practitioner (2nd consultation)" at bounding box center [407, 210] width 148 height 40
type input "2500"
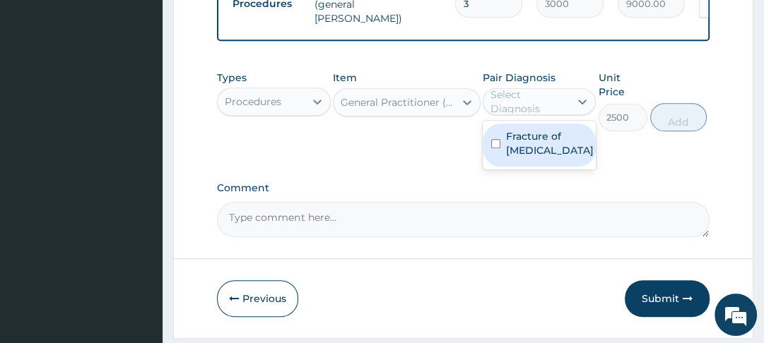
click at [514, 143] on div "Fracture of ulna" at bounding box center [539, 145] width 113 height 43
checkbox input "true"
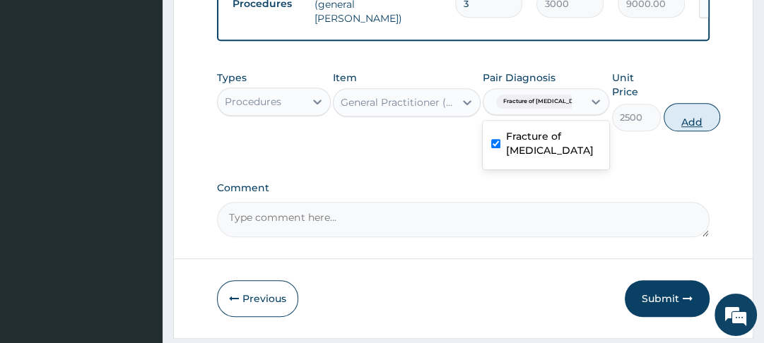
click at [670, 126] on button "Add" at bounding box center [691, 117] width 57 height 28
type input "0"
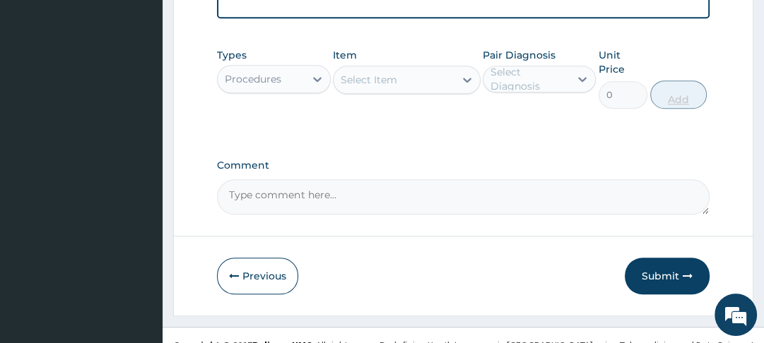
scroll to position [757, 0]
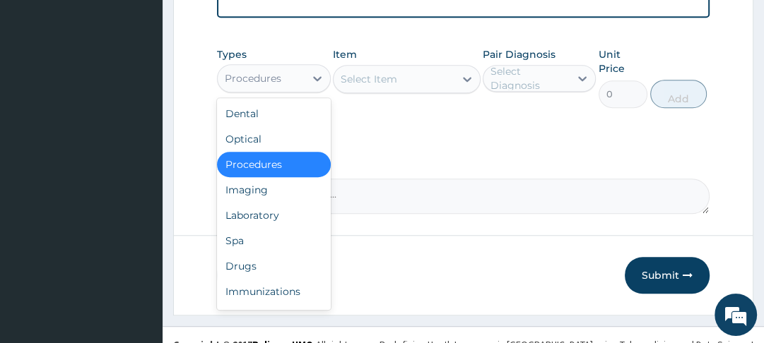
click at [260, 263] on div "Drugs" at bounding box center [273, 266] width 113 height 25
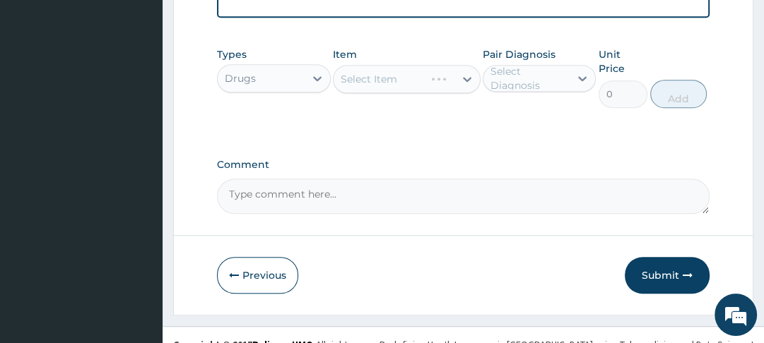
click at [463, 76] on div "Select Item" at bounding box center [407, 79] width 148 height 28
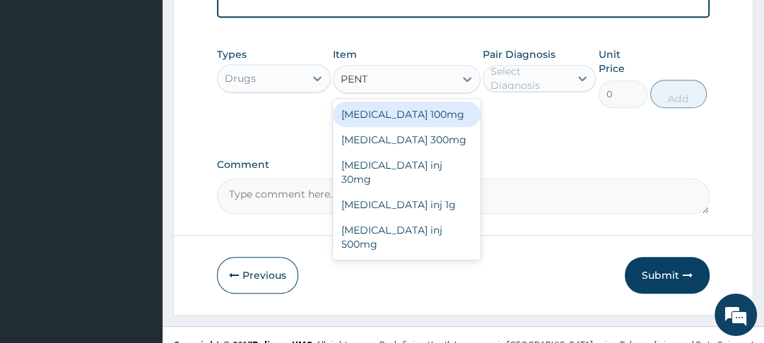
type input "PENTA"
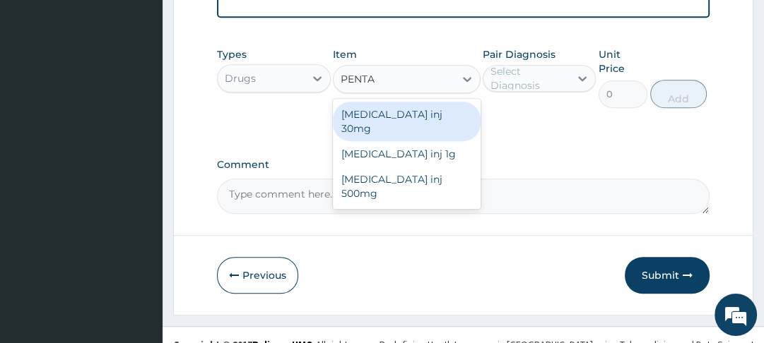
click at [413, 110] on div "Pentazocine inj 30mg" at bounding box center [407, 122] width 148 height 40
type input "400"
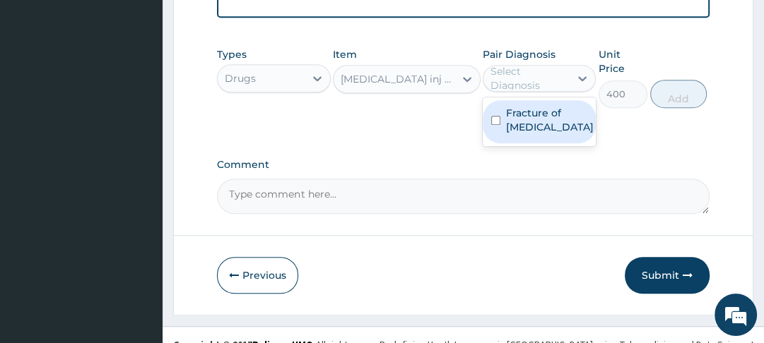
click at [509, 119] on div "Fracture of ulna" at bounding box center [539, 121] width 113 height 43
checkbox input "true"
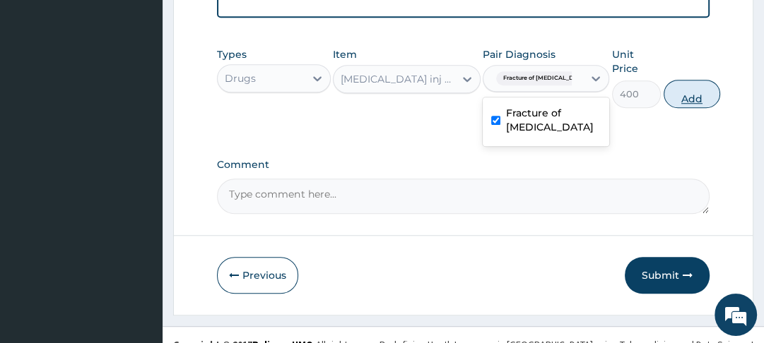
click at [685, 102] on button "Add" at bounding box center [691, 94] width 57 height 28
type input "0"
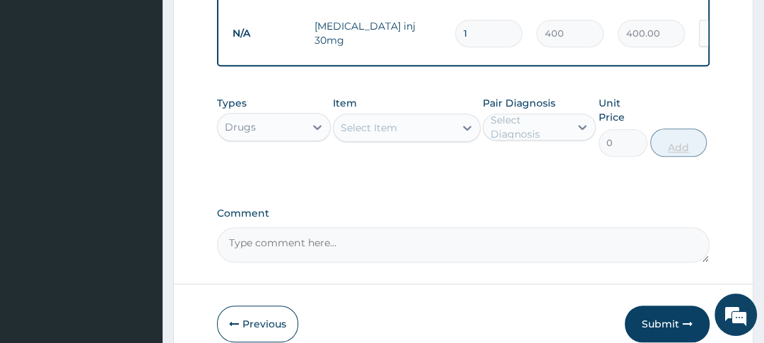
type input "0.00"
type input "2"
type input "800.00"
type input "2"
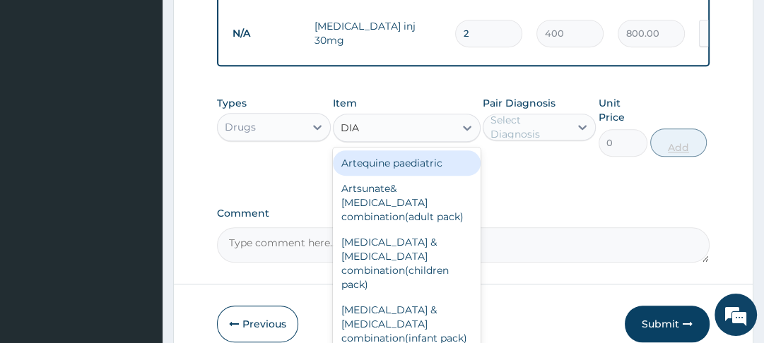
type input "DIAZ"
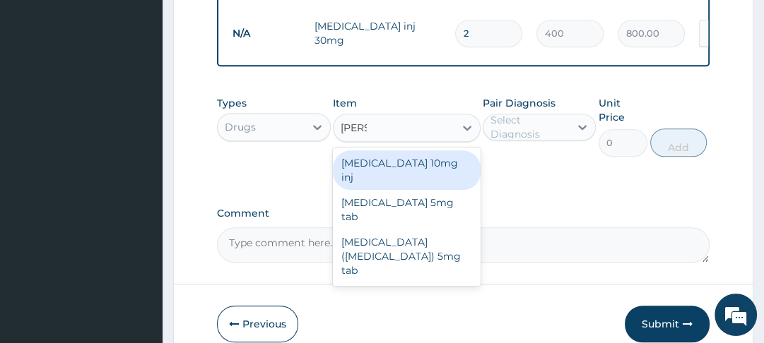
click at [427, 161] on div "Diazepam 10mg inj" at bounding box center [407, 170] width 148 height 40
type input "240"
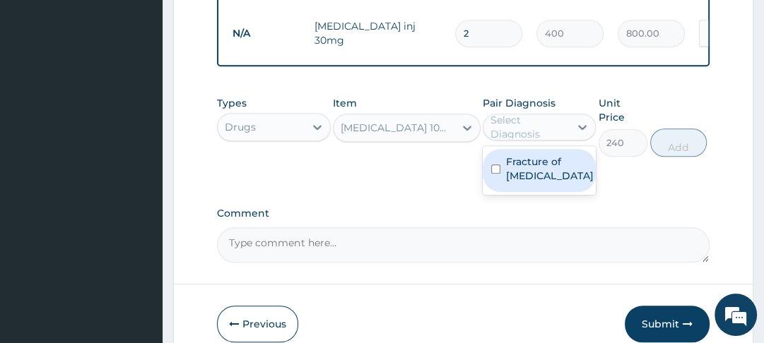
click at [500, 165] on input "checkbox" at bounding box center [495, 169] width 9 height 9
checkbox input "true"
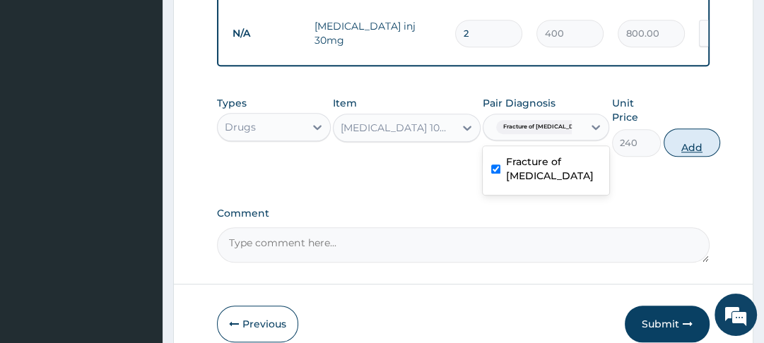
click at [676, 152] on button "Add" at bounding box center [691, 143] width 57 height 28
type input "0"
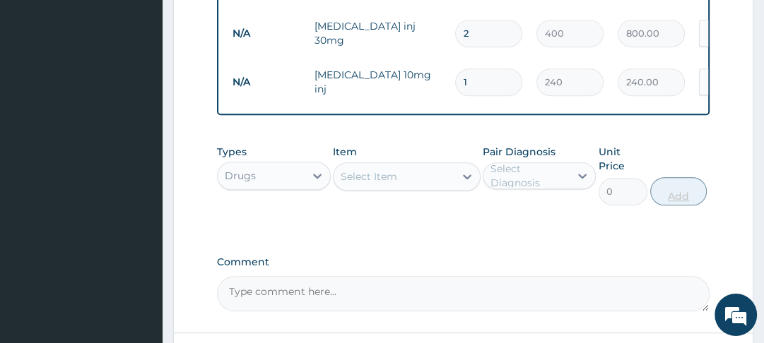
type input "0.00"
type input "2"
type input "480.00"
type input "2"
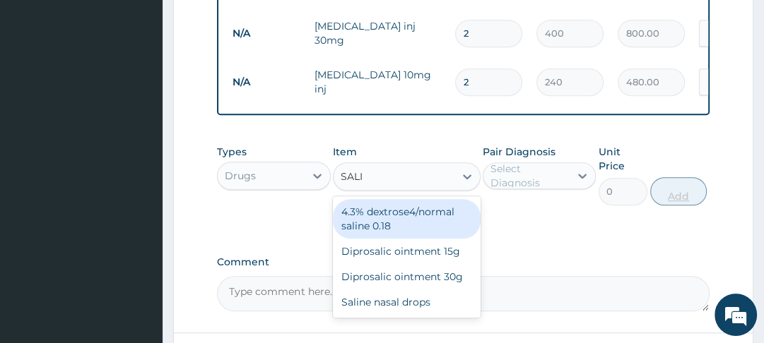
type input "SALIN"
click at [415, 212] on div "4.3% dextrose4/normal saline 0.18" at bounding box center [407, 219] width 148 height 40
type input "1000"
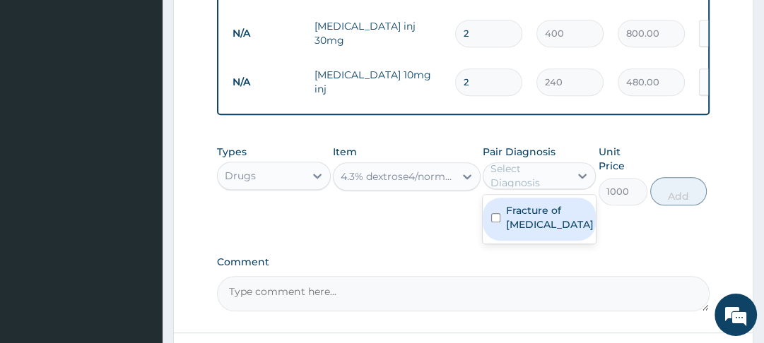
click at [498, 213] on input "checkbox" at bounding box center [495, 217] width 9 height 9
checkbox input "true"
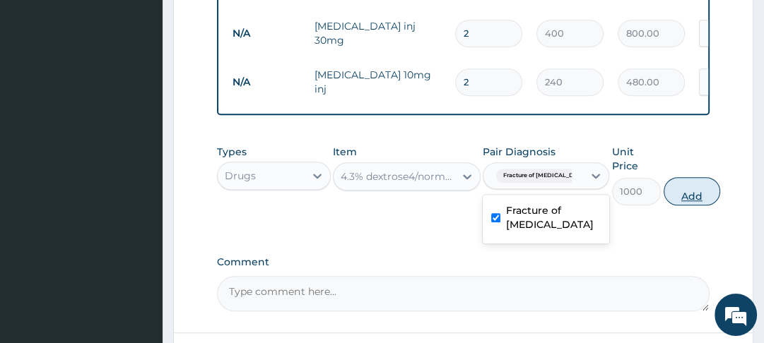
click at [666, 195] on button "Add" at bounding box center [691, 191] width 57 height 28
type input "0"
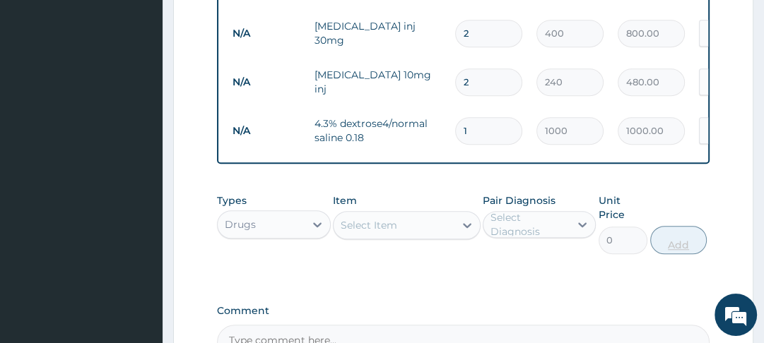
type input "0.00"
type input "4"
type input "4000.00"
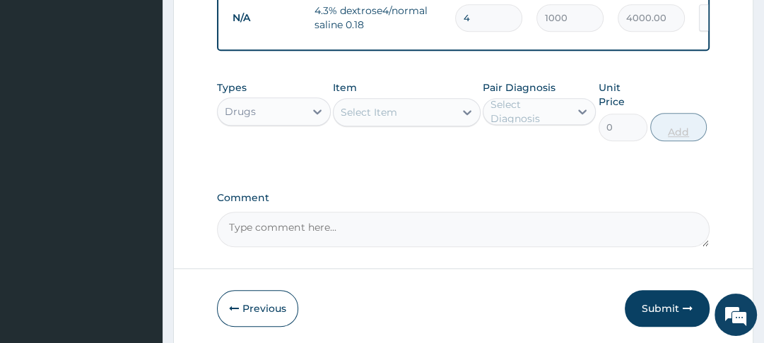
scroll to position [874, 0]
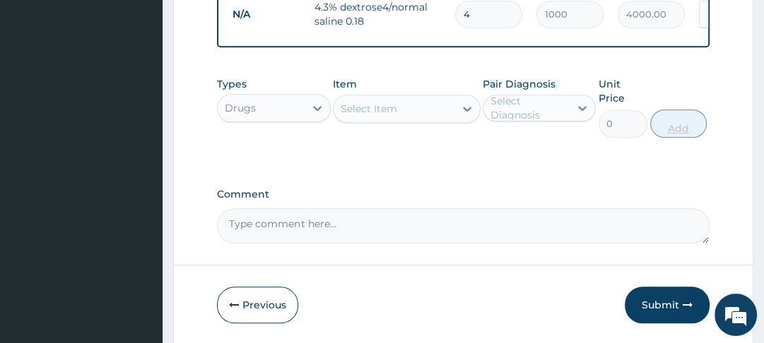
type input "4"
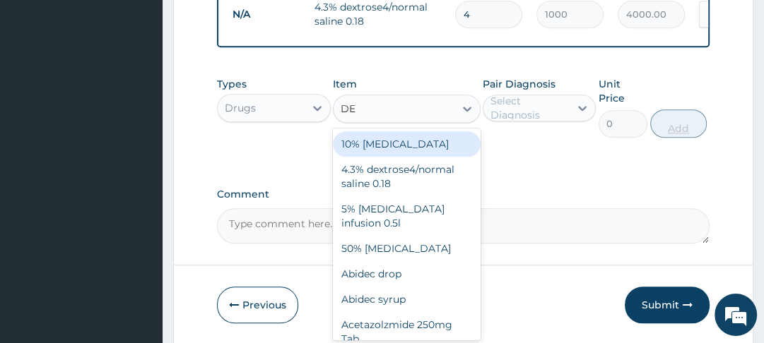
type input "DEX"
click at [420, 212] on div "5% Dextrose infusion 0.5l" at bounding box center [407, 216] width 148 height 40
type input "1000"
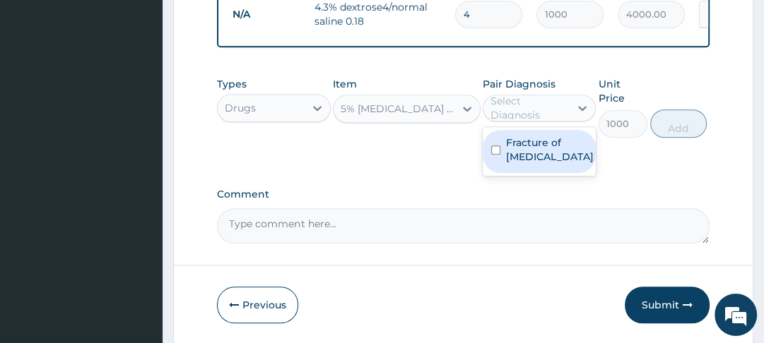
click at [508, 149] on div "Fracture of ulna" at bounding box center [539, 151] width 113 height 43
checkbox input "true"
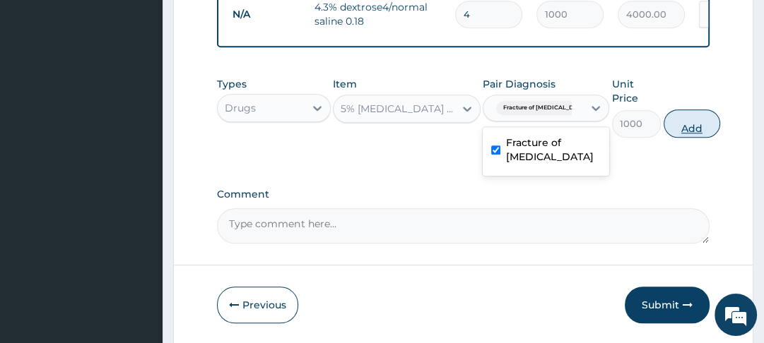
click at [667, 124] on button "Add" at bounding box center [691, 124] width 57 height 28
type input "0"
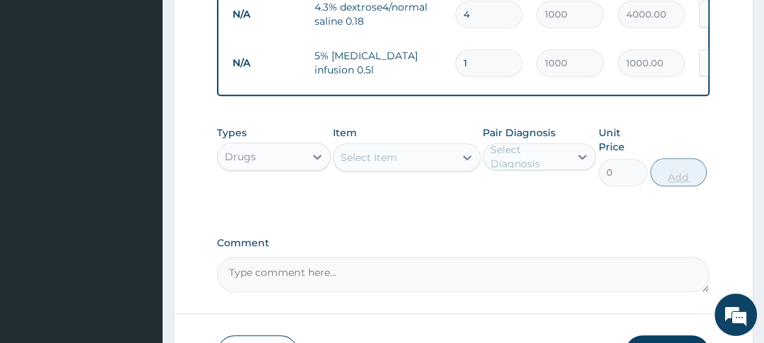
type input "0.00"
type input "2"
type input "2000.00"
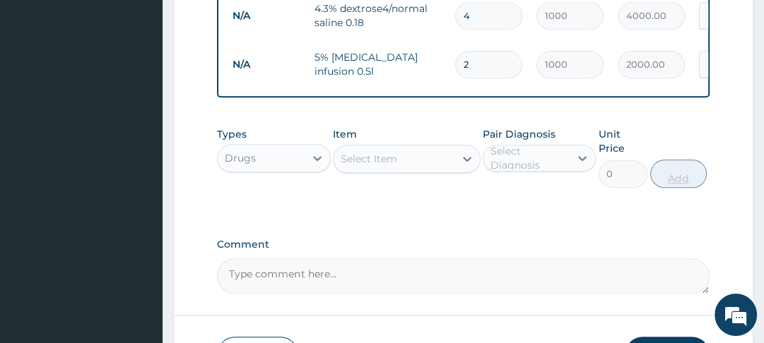
scroll to position [889, 0]
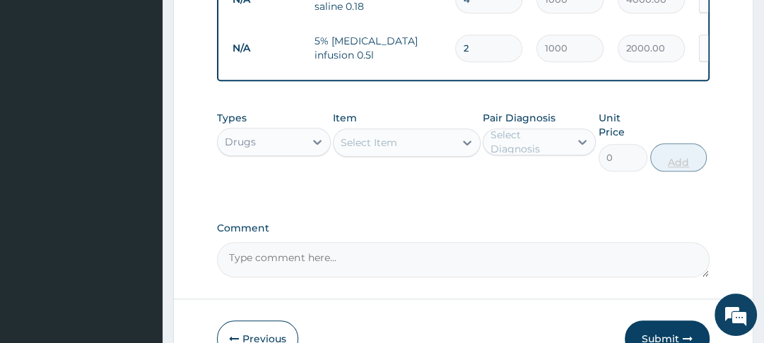
type input "2"
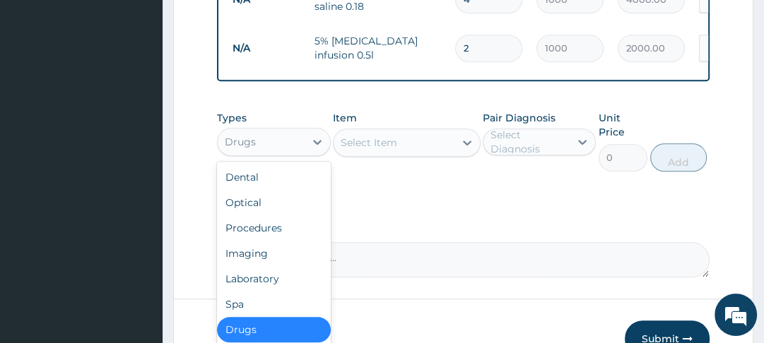
click at [260, 254] on div "Imaging" at bounding box center [273, 253] width 113 height 25
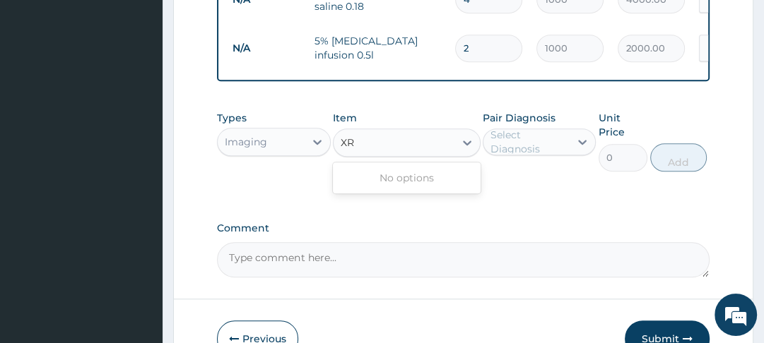
type input "X"
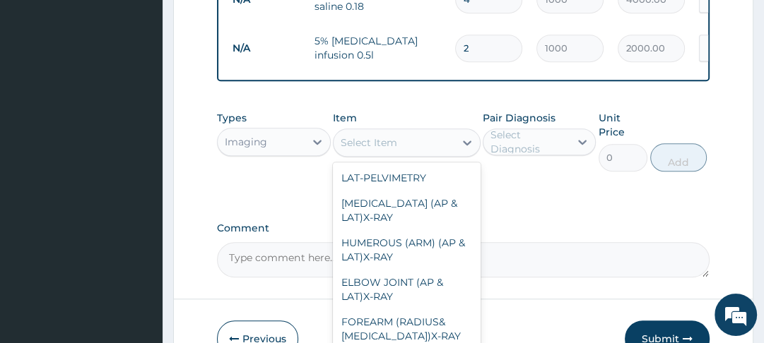
scroll to position [1928, 0]
click at [427, 264] on div "HUMEROUS (ARM) (AP & LAT)X-RAY" at bounding box center [407, 250] width 148 height 40
type input "3500"
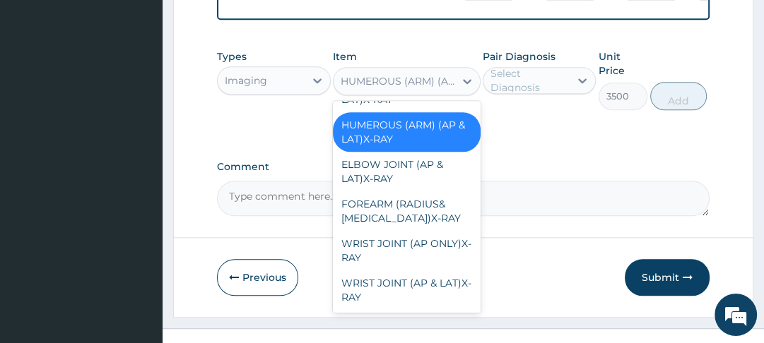
scroll to position [2006, 0]
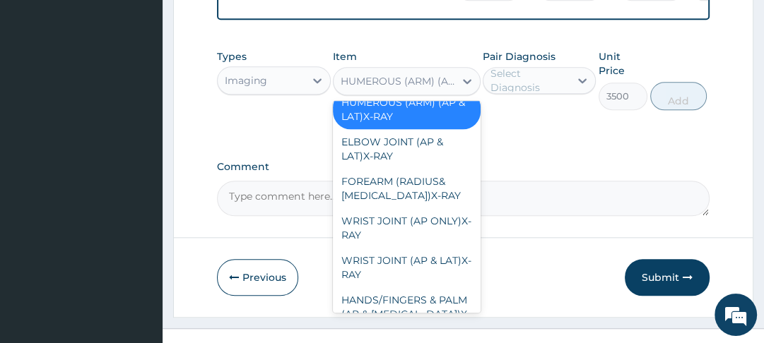
click at [400, 208] on div "FOREARM (RADIUS& ULNA)X-RAY" at bounding box center [407, 189] width 148 height 40
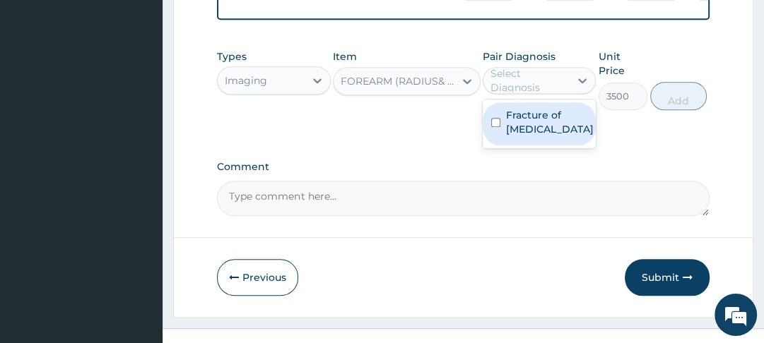
click at [497, 118] on input "checkbox" at bounding box center [495, 122] width 9 height 9
checkbox input "true"
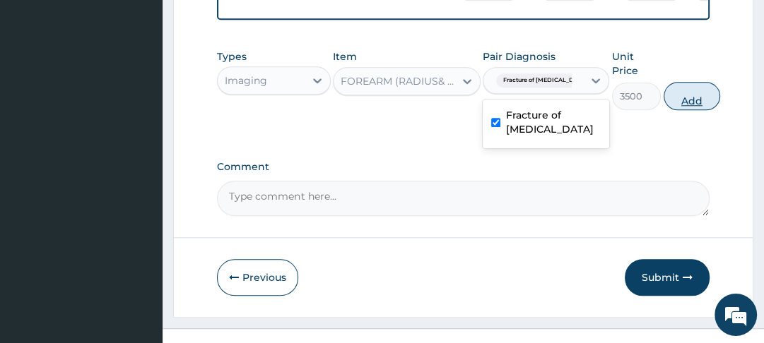
click at [679, 102] on button "Add" at bounding box center [691, 96] width 57 height 28
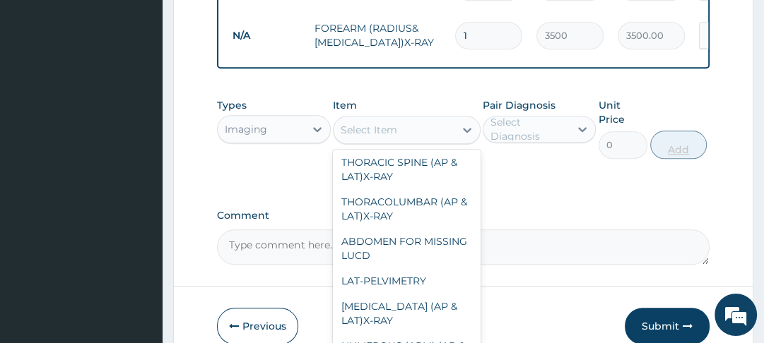
scroll to position [1812, 0]
click at [429, 268] on div "ABDOMEN FOR MISSING LUCD" at bounding box center [407, 248] width 148 height 40
type input "3500"
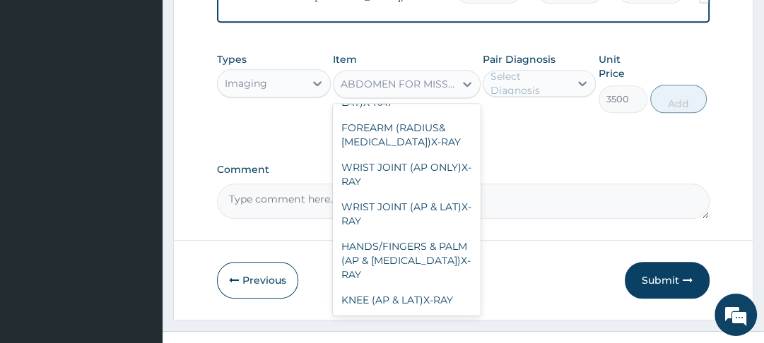
scroll to position [2066, 0]
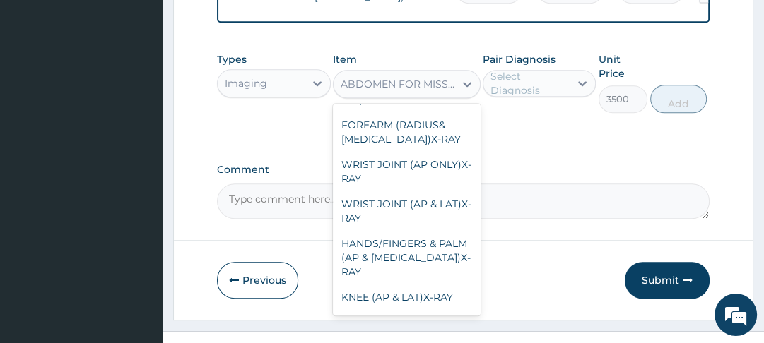
click at [385, 231] on div "WRIST JOINT (AP & LAT)X-RAY" at bounding box center [407, 211] width 148 height 40
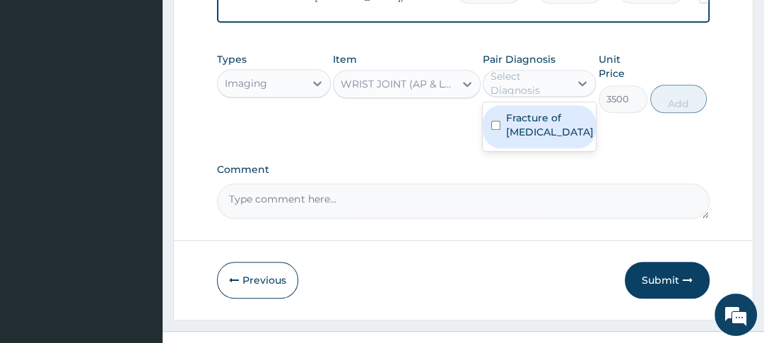
click at [499, 121] on input "checkbox" at bounding box center [495, 125] width 9 height 9
checkbox input "true"
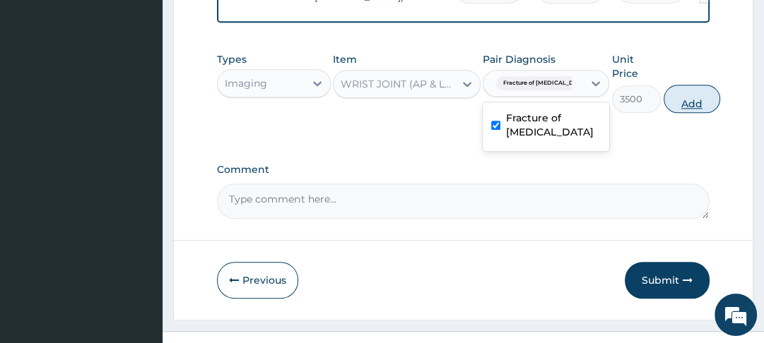
click at [668, 99] on button "Add" at bounding box center [691, 99] width 57 height 28
type input "0"
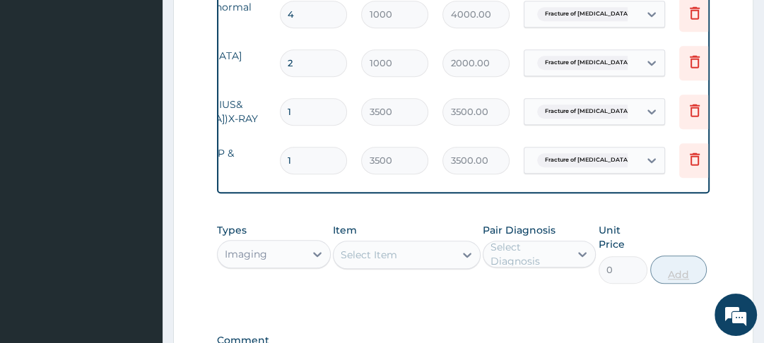
scroll to position [0, 217]
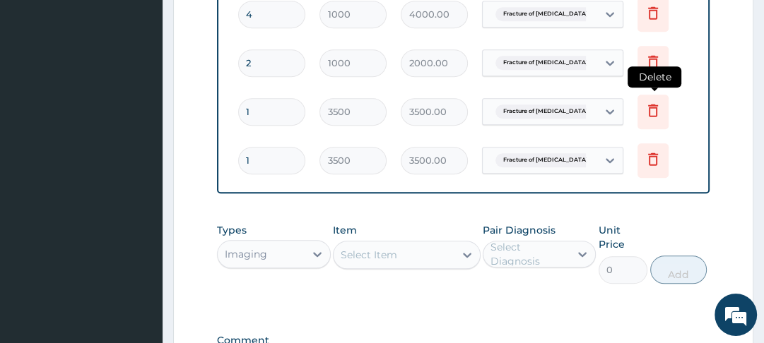
click at [656, 102] on icon at bounding box center [652, 110] width 17 height 17
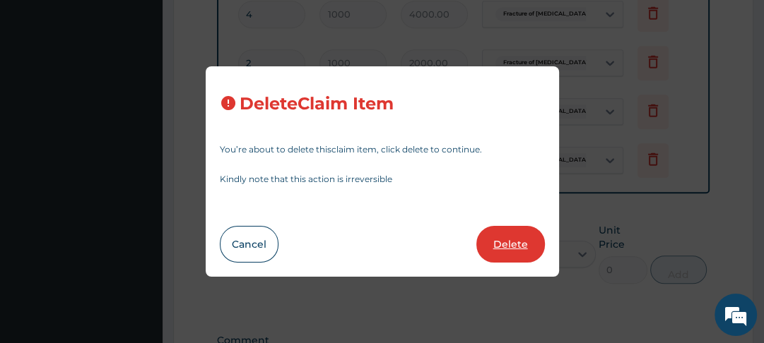
click at [519, 244] on button "Delete" at bounding box center [510, 244] width 69 height 37
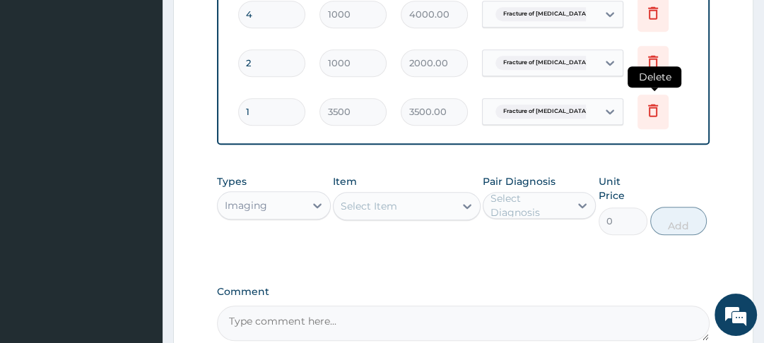
click at [653, 102] on icon at bounding box center [652, 110] width 17 height 17
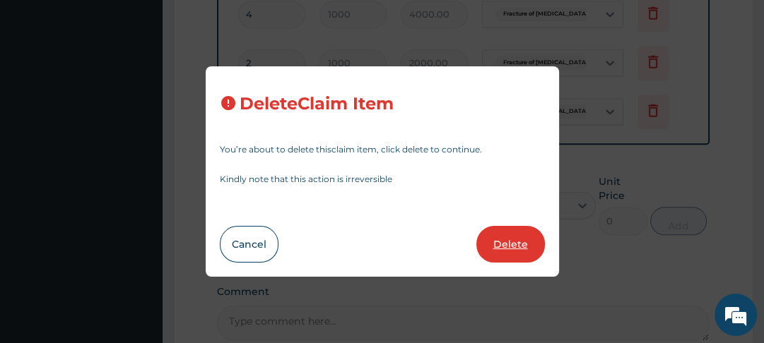
click at [511, 249] on button "Delete" at bounding box center [510, 244] width 69 height 37
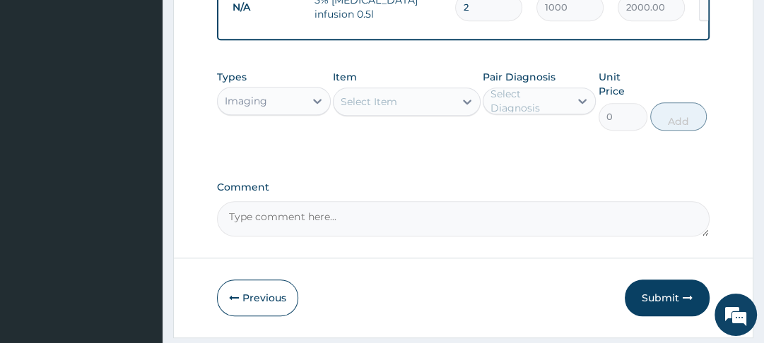
scroll to position [969, 0]
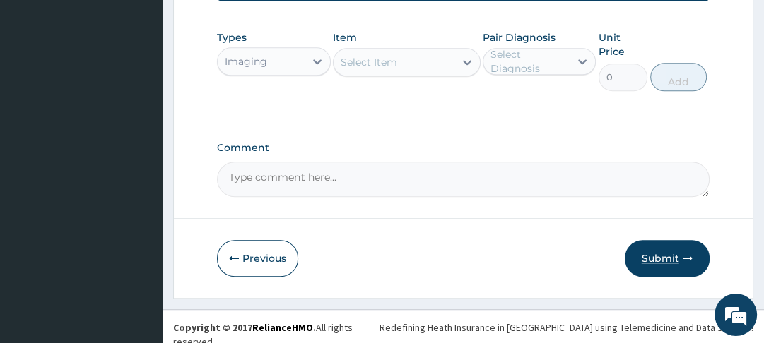
click at [665, 251] on button "Submit" at bounding box center [667, 258] width 85 height 37
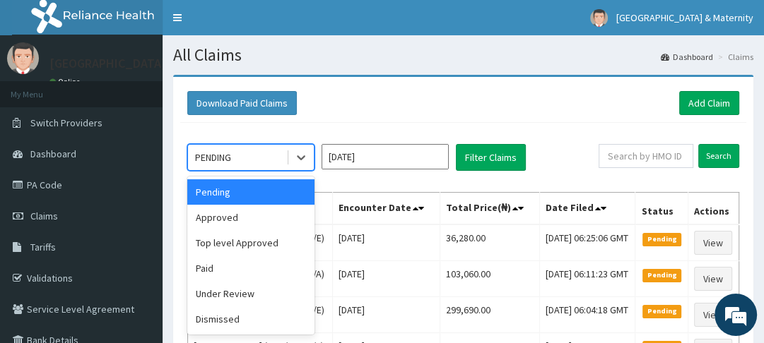
click at [223, 220] on div "Approved" at bounding box center [250, 217] width 127 height 25
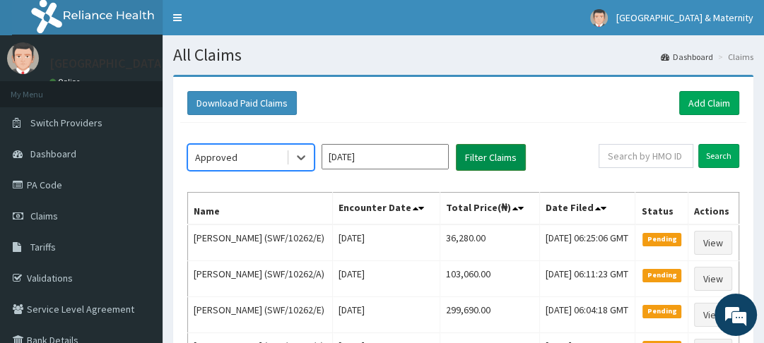
click at [493, 158] on button "Filter Claims" at bounding box center [491, 157] width 70 height 27
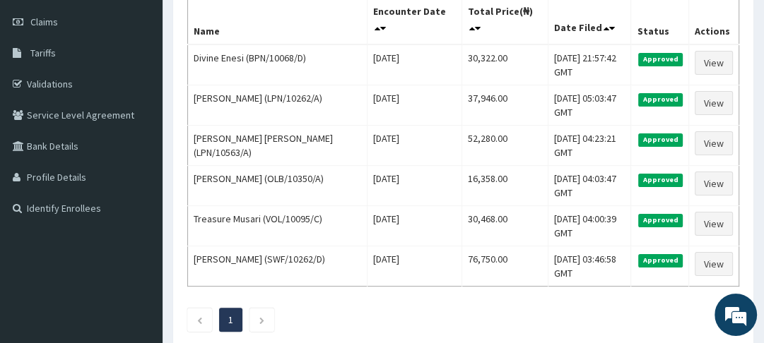
scroll to position [190, 0]
